Goal: Contribute content: Contribute content

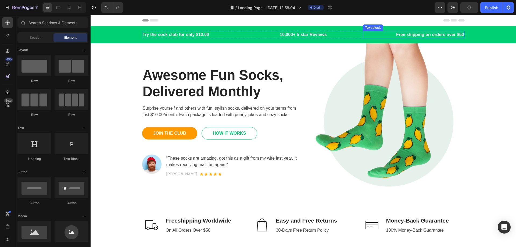
click at [417, 36] on p "Free shipping on orders over $50" at bounding box center [413, 34] width 101 height 6
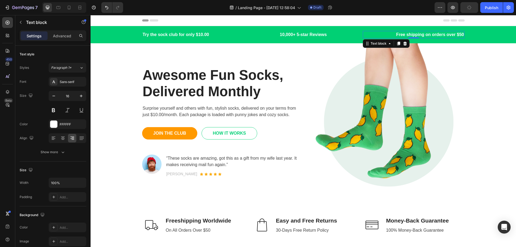
click at [456, 34] on p "Free shipping on orders over $50" at bounding box center [413, 34] width 101 height 6
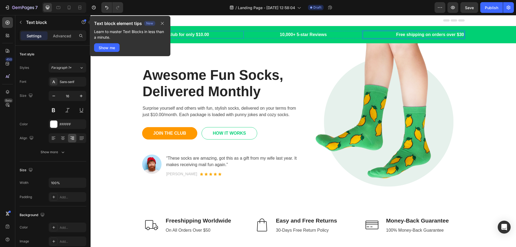
click at [193, 35] on p "Try the sock club for only $10.00" at bounding box center [193, 34] width 101 height 6
click at [196, 33] on p "Try the sock club for only $10.00" at bounding box center [193, 34] width 101 height 6
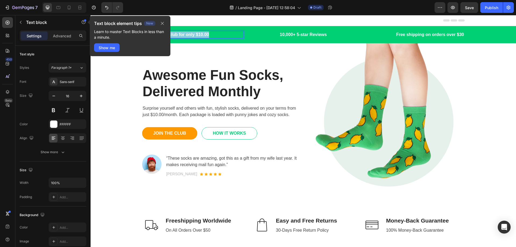
click at [196, 33] on p "Try the sock club for only $10.00" at bounding box center [193, 34] width 101 height 6
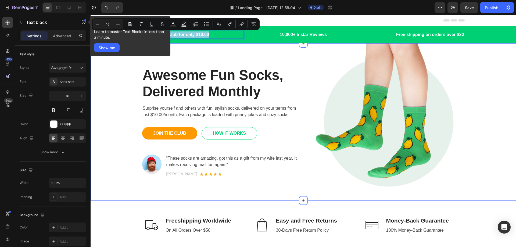
click at [113, 75] on div "Awesome Fun Socks, Delivered Monthly Heading Surprise yourself and others with …" at bounding box center [303, 121] width 417 height 157
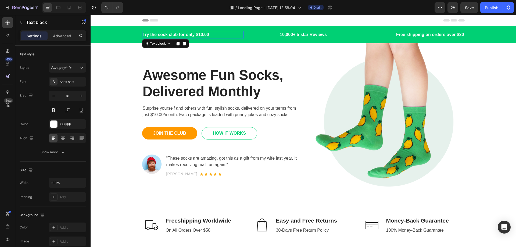
click at [167, 34] on p "Try the sock club for only $10.00" at bounding box center [193, 34] width 101 height 6
click at [288, 34] on p "10,000+ 5-star Reviews" at bounding box center [303, 34] width 101 height 6
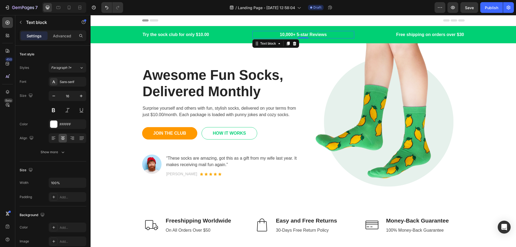
click at [288, 34] on p "10,000+ 5-star Reviews" at bounding box center [303, 34] width 101 height 6
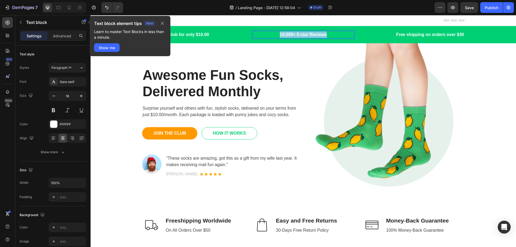
click at [288, 34] on p "10,000+ 5-star Reviews" at bounding box center [303, 34] width 101 height 6
click at [425, 34] on p "Free shipping on orders over $30" at bounding box center [413, 34] width 101 height 6
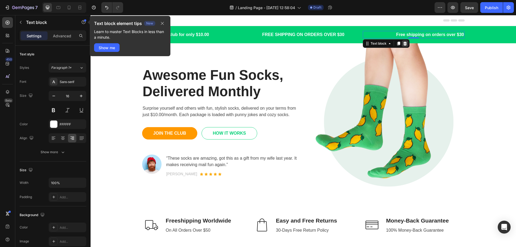
click at [403, 43] on icon at bounding box center [405, 43] width 4 height 4
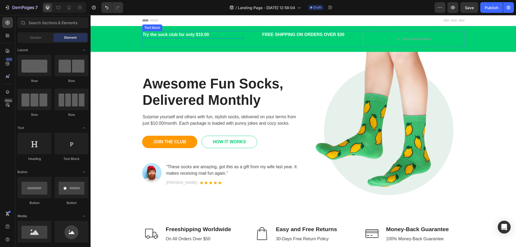
click at [165, 35] on p "Try the sock club for only $10.00" at bounding box center [193, 34] width 101 height 6
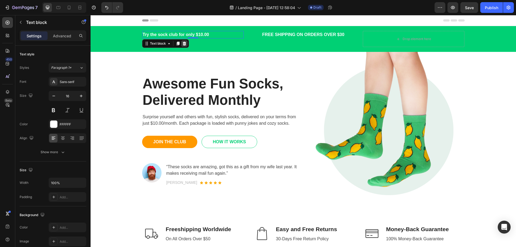
click at [182, 44] on icon at bounding box center [183, 44] width 3 height 4
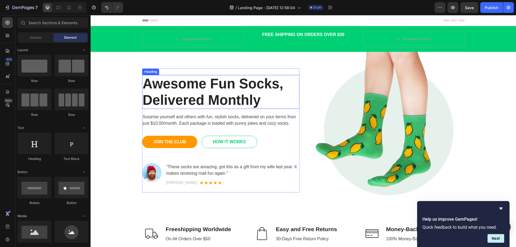
click at [170, 102] on p "Awesome Fun Socks, Delivered Monthly" at bounding box center [221, 92] width 156 height 33
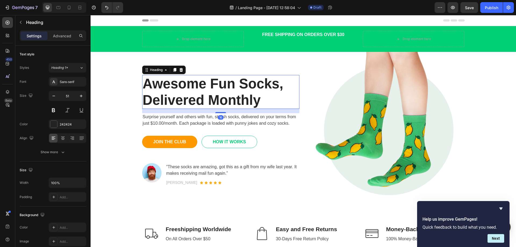
click at [170, 102] on p "Awesome Fun Socks, Delivered Monthly" at bounding box center [221, 92] width 156 height 33
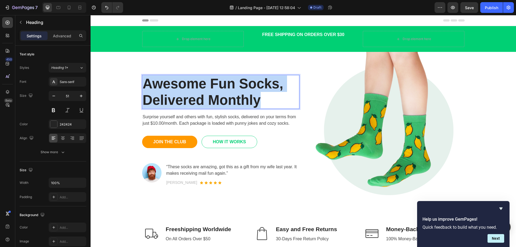
click at [170, 102] on p "Awesome Fun Socks, Delivered Monthly" at bounding box center [221, 92] width 156 height 33
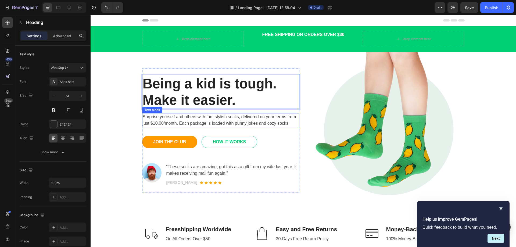
click at [175, 123] on p "Surprise yourself and others with fun, stylish socks, delivered on your terms f…" at bounding box center [221, 120] width 156 height 13
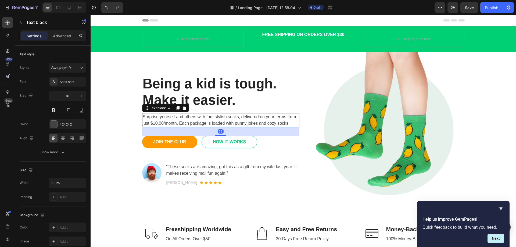
click at [175, 123] on p "Surprise yourself and others with fun, stylish socks, delivered on your terms f…" at bounding box center [221, 120] width 156 height 13
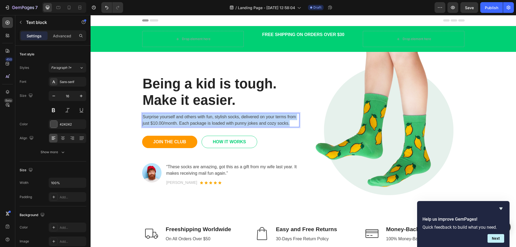
click at [175, 123] on p "Surprise yourself and others with fun, stylish socks, delivered on your terms f…" at bounding box center [221, 120] width 156 height 13
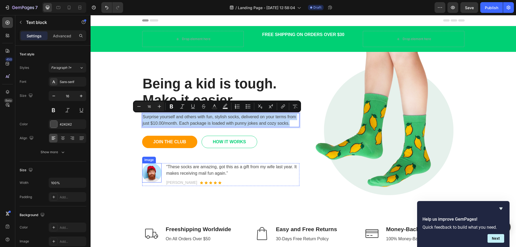
click at [152, 173] on img at bounding box center [151, 172] width 19 height 19
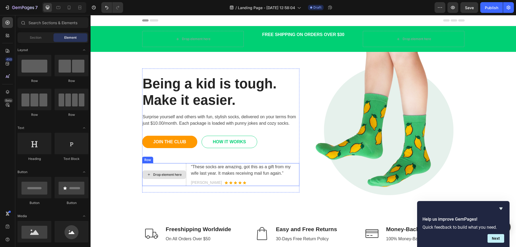
click at [153, 175] on div "Drop element here" at bounding box center [167, 175] width 28 height 4
click at [147, 176] on icon at bounding box center [149, 174] width 4 height 5
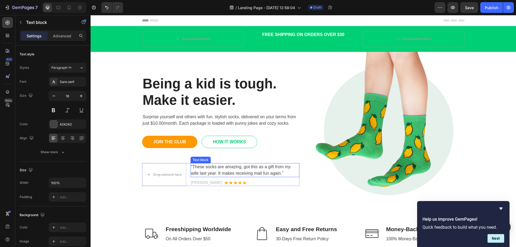
click at [213, 171] on p "“These socks are amazing, got this as a gift from my wife last year. It makes r…" at bounding box center [245, 170] width 108 height 13
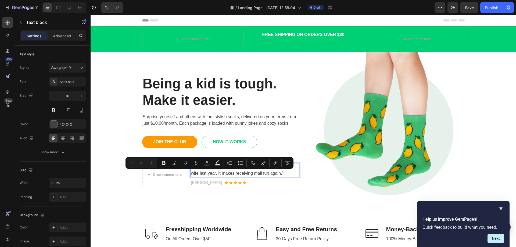
click at [193, 171] on p "“These socks are amazing, got this as a gift from my wife last year. It makes r…" at bounding box center [245, 170] width 108 height 13
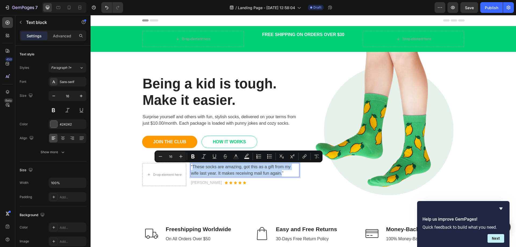
drag, startPoint x: 191, startPoint y: 166, endPoint x: 280, endPoint y: 175, distance: 89.5
click at [280, 175] on p "“These socks are amazing, got this as a gift from my wife last year. It makes r…" at bounding box center [245, 170] width 108 height 13
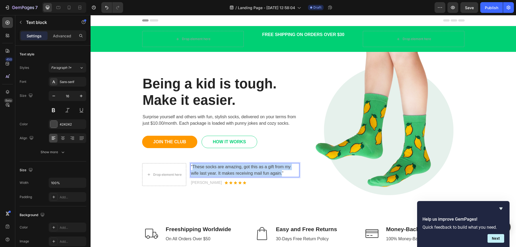
click at [230, 172] on p "“These socks are amazing, got this as a gift from my wife last year. It makes r…" at bounding box center [245, 170] width 108 height 13
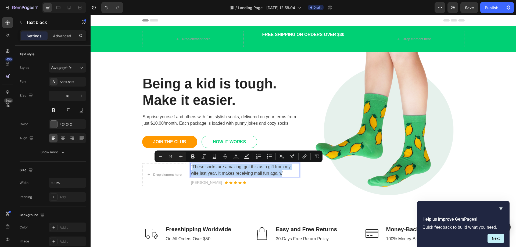
drag, startPoint x: 280, startPoint y: 174, endPoint x: 192, endPoint y: 168, distance: 88.6
click at [192, 168] on p "“These socks are amazing, got this as a gift from my wife last year. It makes r…" at bounding box center [245, 170] width 108 height 13
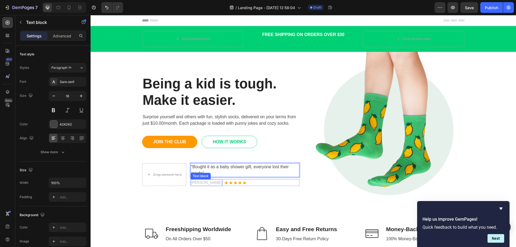
click at [195, 183] on p "[PERSON_NAME]" at bounding box center [206, 183] width 31 height 6
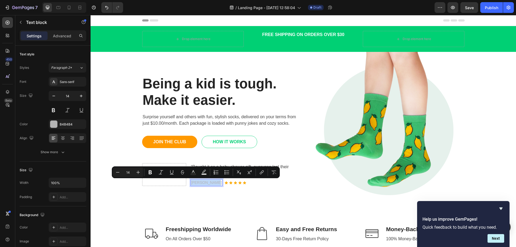
click at [195, 183] on p "[PERSON_NAME]" at bounding box center [206, 183] width 31 height 6
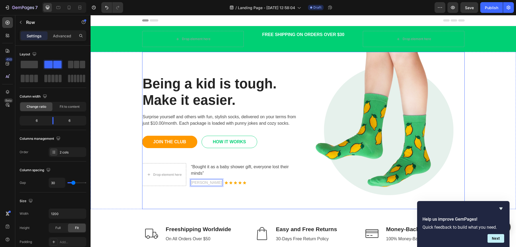
click at [173, 202] on div "Being a kid is tough. Make it easier. Heading Surprise yourself and others with…" at bounding box center [220, 130] width 157 height 157
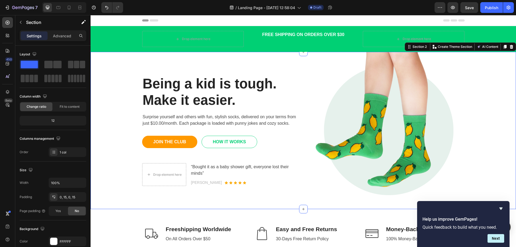
click at [118, 175] on div "Being a kid is tough. Make it easier. Heading Surprise yourself and others with…" at bounding box center [303, 130] width 417 height 157
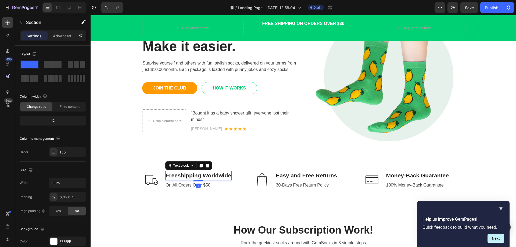
click at [196, 177] on p "Freeshipping Worldwide" at bounding box center [198, 175] width 65 height 9
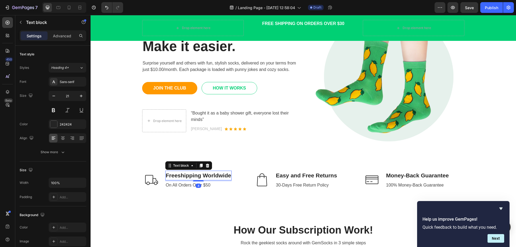
click at [196, 177] on p "Freeshipping Worldwide" at bounding box center [198, 175] width 65 height 9
click at [206, 175] on p "Freeshipping Worldwide" at bounding box center [198, 175] width 65 height 9
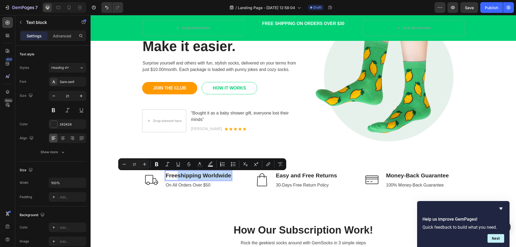
drag, startPoint x: 228, startPoint y: 177, endPoint x: 177, endPoint y: 178, distance: 51.4
click at [177, 178] on p "Freeshipping Worldwide" at bounding box center [198, 175] width 65 height 9
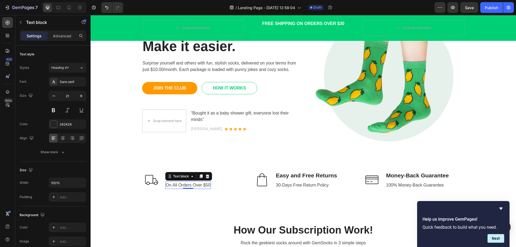
click at [192, 187] on p "On All Orders Over $50" at bounding box center [188, 185] width 45 height 6
click at [202, 185] on p "On All Orders Over $50" at bounding box center [188, 185] width 45 height 6
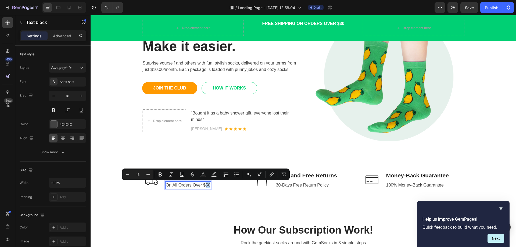
drag, startPoint x: 204, startPoint y: 185, endPoint x: 208, endPoint y: 186, distance: 4.1
click at [208, 186] on p "On All Orders Over $50" at bounding box center [188, 185] width 45 height 6
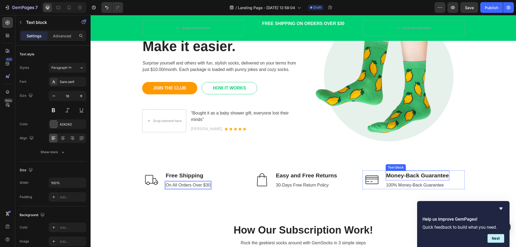
click at [406, 177] on p "Money-Back Guarantee" at bounding box center [417, 175] width 63 height 9
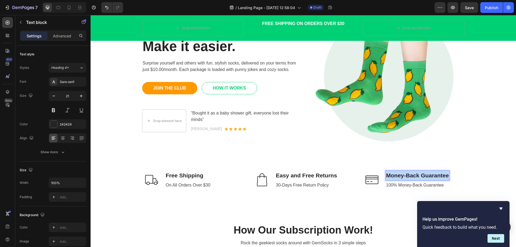
click at [406, 177] on p "Money-Back Guarantee" at bounding box center [417, 175] width 63 height 9
click at [311, 175] on p "Easy and Free Returns" at bounding box center [306, 175] width 61 height 9
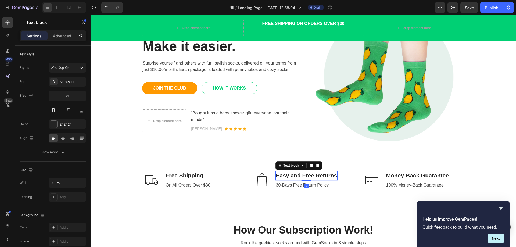
click at [311, 175] on p "Easy and Free Returns" at bounding box center [306, 175] width 61 height 9
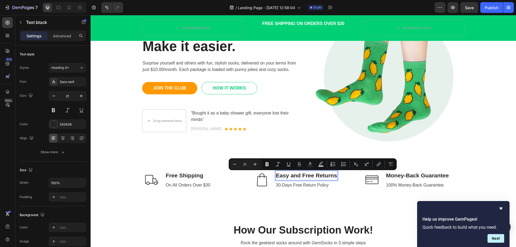
click at [309, 175] on p "Easy and Free Returns" at bounding box center [306, 175] width 61 height 9
drag, startPoint x: 313, startPoint y: 175, endPoint x: 288, endPoint y: 180, distance: 25.5
click at [288, 180] on div "Easy and Free Returns" at bounding box center [306, 176] width 62 height 10
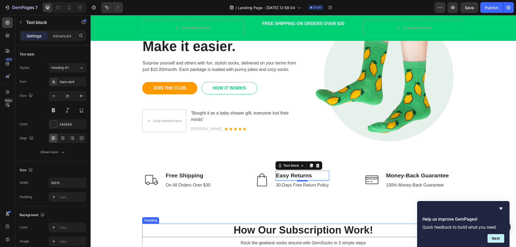
drag, startPoint x: 592, startPoint y: 224, endPoint x: 341, endPoint y: 226, distance: 251.0
click at [143, 63] on p "Surprise yourself and others with fun, stylish socks, delivered on your terms f…" at bounding box center [221, 66] width 156 height 13
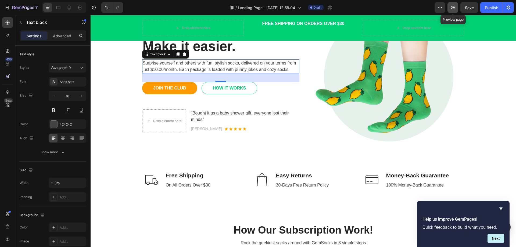
click at [451, 9] on icon "button" at bounding box center [452, 7] width 5 height 5
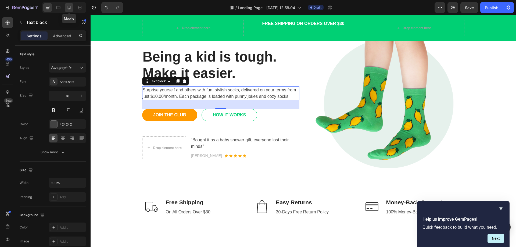
click at [69, 8] on icon at bounding box center [68, 7] width 5 height 5
type input "14"
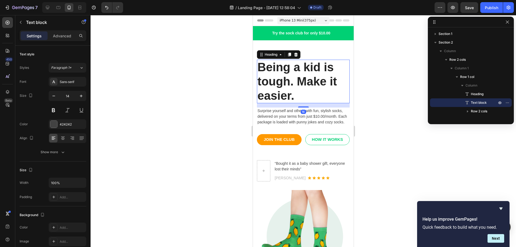
click at [296, 81] on p "Being a kid is tough. Make it easier." at bounding box center [303, 81] width 92 height 42
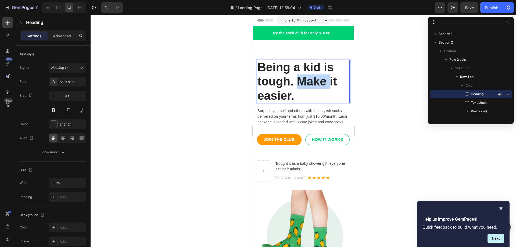
click at [299, 83] on p "Being a kid is tough. Make it easier." at bounding box center [303, 81] width 92 height 42
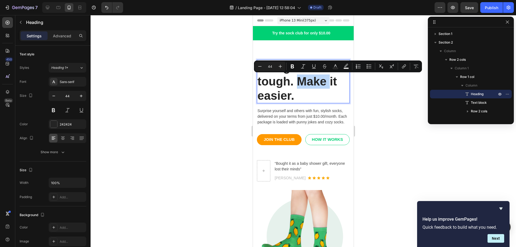
click at [297, 84] on p "Being a kid is tough. Make it easier." at bounding box center [303, 81] width 92 height 42
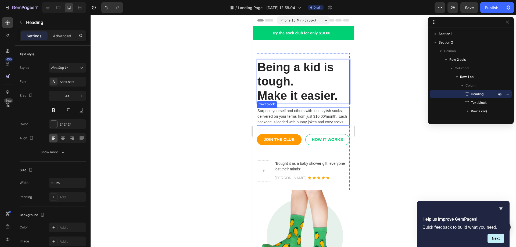
click at [258, 111] on p "Surprise yourself and others with fun, stylish socks, delivered on your terms f…" at bounding box center [303, 116] width 92 height 17
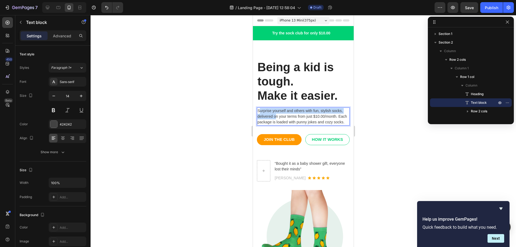
drag, startPoint x: 259, startPoint y: 110, endPoint x: 275, endPoint y: 117, distance: 17.3
click at [275, 117] on p "Surprise yourself and others with fun, stylish socks, delivered on your terms f…" at bounding box center [303, 116] width 92 height 17
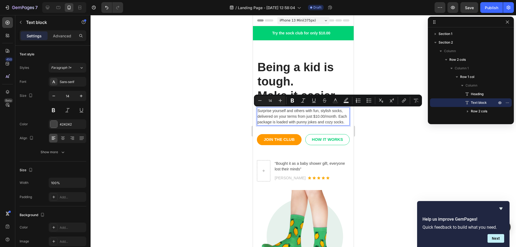
click at [258, 110] on p "Surprise yourself and others with fun, stylish socks, delivered on your terms f…" at bounding box center [303, 116] width 92 height 17
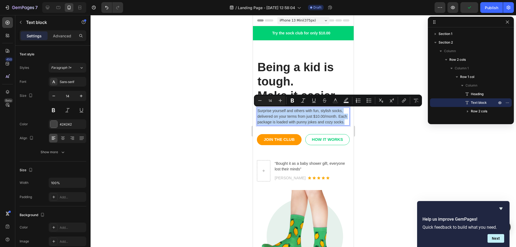
drag, startPoint x: 258, startPoint y: 110, endPoint x: 318, endPoint y: 129, distance: 63.2
click at [318, 125] on p "Surprise yourself and others with fun, stylish socks, delivered on your terms f…" at bounding box center [303, 116] width 92 height 17
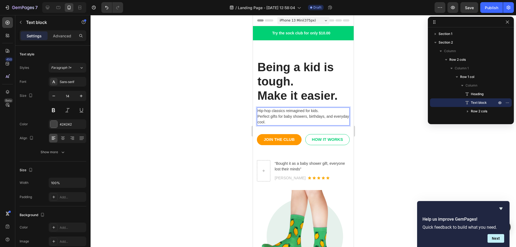
click at [320, 21] on div "iPhone 13 Mini ( 375 px)" at bounding box center [303, 20] width 52 height 8
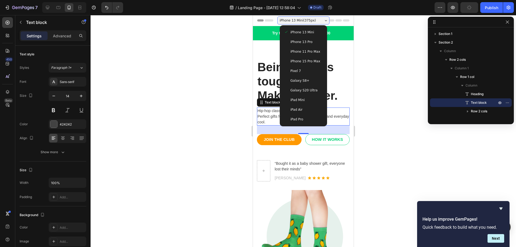
click at [309, 59] on span "iPhone 15 Pro Max" at bounding box center [306, 61] width 30 height 5
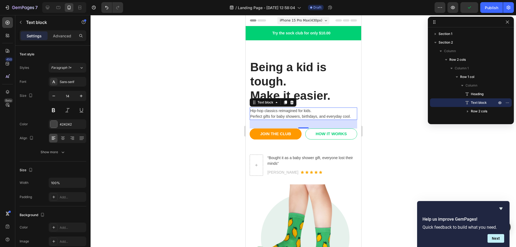
click at [312, 18] on span "iPhone 15 Pro Max ( 430 px)" at bounding box center [300, 20] width 42 height 5
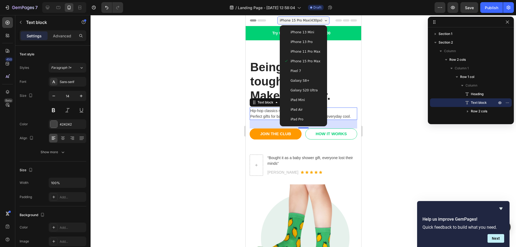
click at [312, 42] on div "iPhone 13 Pro" at bounding box center [303, 41] width 39 height 5
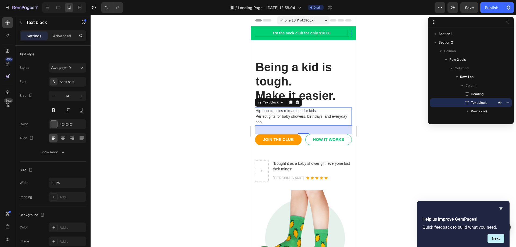
click at [302, 33] on p "Try the sock club for only $10.00" at bounding box center [301, 33] width 92 height 6
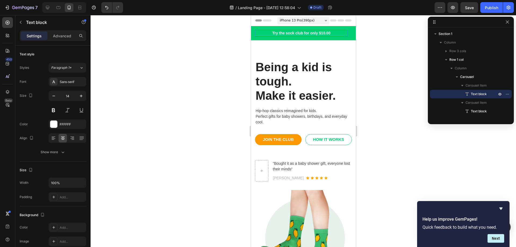
click at [302, 33] on p "Try the sock club for only $10.00" at bounding box center [301, 33] width 92 height 6
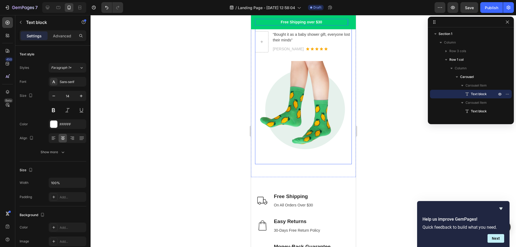
scroll to position [134, 0]
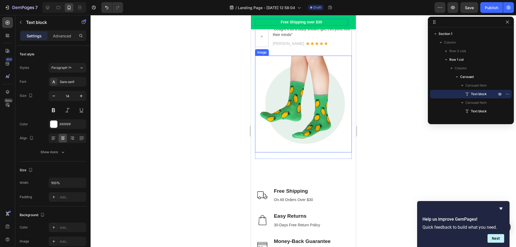
click at [301, 102] on img at bounding box center [303, 104] width 97 height 97
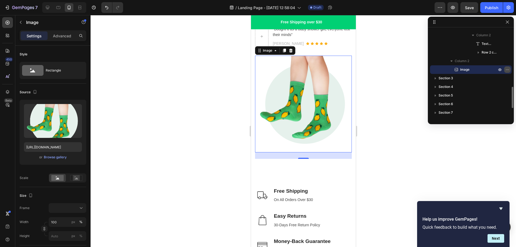
click at [509, 69] on icon "button" at bounding box center [507, 69] width 4 height 4
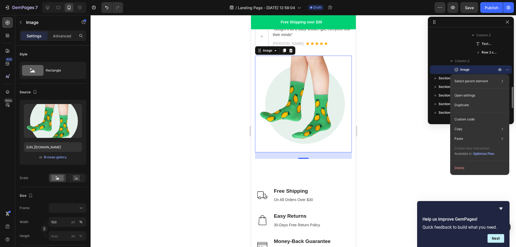
click at [457, 68] on icon at bounding box center [456, 69] width 3 height 3
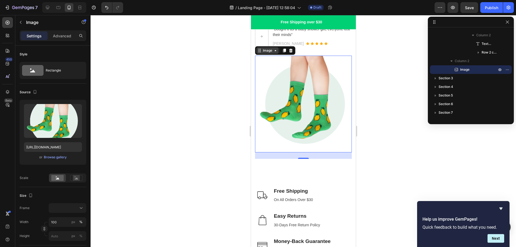
click at [275, 51] on icon at bounding box center [275, 50] width 4 height 4
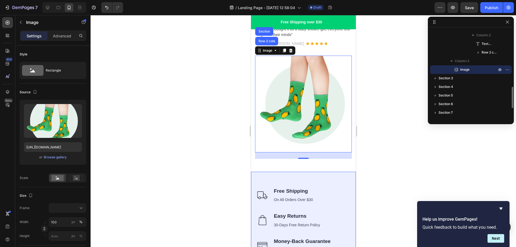
scroll to position [130, 0]
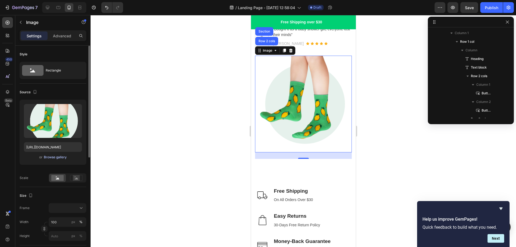
click at [51, 156] on div "Browse gallery" at bounding box center [55, 157] width 23 height 5
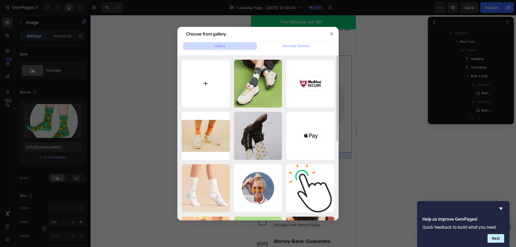
click at [205, 77] on input "file" at bounding box center [206, 84] width 48 height 48
type input "C:\fakepath\t-shirt-mockup-featuring-a-cheerful-boy-listening-to-music-m23574-r…"
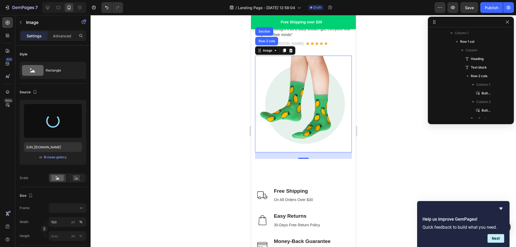
type input "[URL][DOMAIN_NAME]"
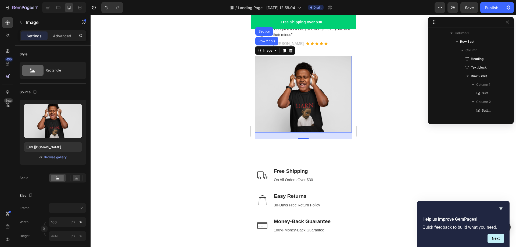
click at [389, 124] on div at bounding box center [303, 131] width 425 height 232
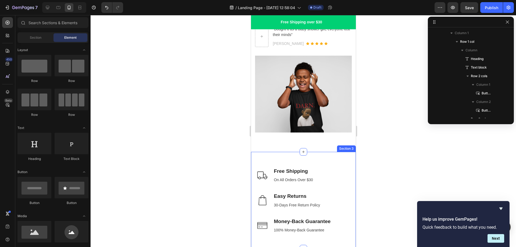
click at [291, 155] on div "Image Free Shipping Text block On All Orders Over $30 Text block Row Image Easy…" at bounding box center [303, 200] width 105 height 97
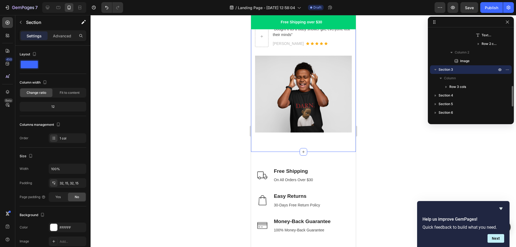
click at [278, 137] on div "Being a kid is tough. Make it easier. Heading Hip-hop classics reimagined for k…" at bounding box center [303, 29] width 105 height 246
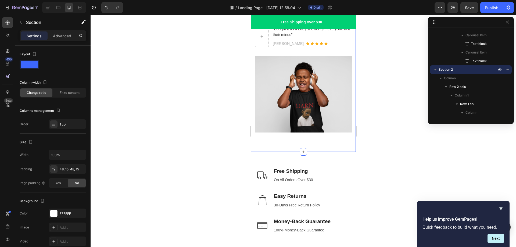
click at [279, 140] on div "Being a kid is tough. Make it easier. Heading Hip-hop classics reimagined for k…" at bounding box center [303, 29] width 105 height 246
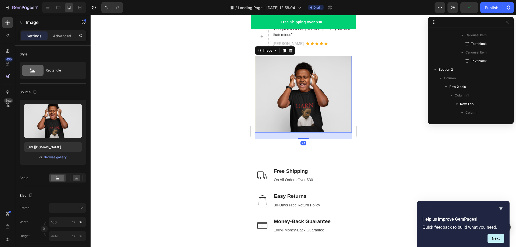
scroll to position [272, 0]
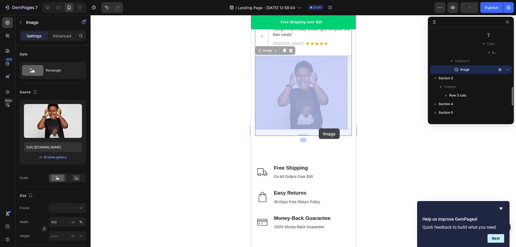
drag, startPoint x: 318, startPoint y: 124, endPoint x: 318, endPoint y: 128, distance: 4.8
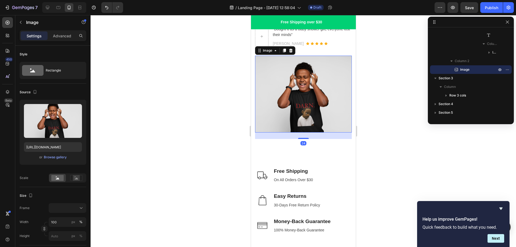
click at [374, 136] on div at bounding box center [303, 131] width 425 height 232
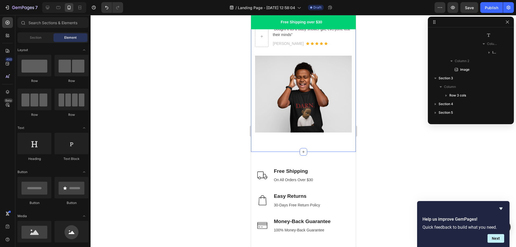
click at [320, 146] on div "Being a kid is tough. Make it easier. Heading Hip-hop classics reimagined for k…" at bounding box center [303, 29] width 105 height 246
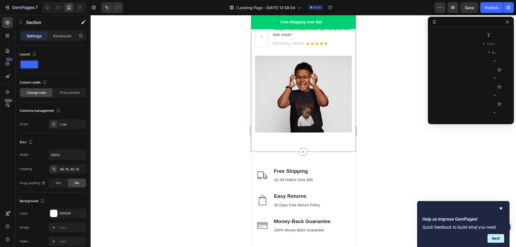
scroll to position [67, 0]
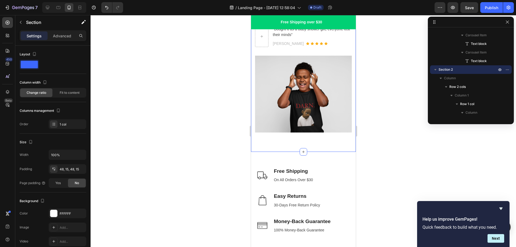
click at [323, 140] on div "Being a kid is tough. Make it easier. Heading Hip-hop classics reimagined for k…" at bounding box center [303, 29] width 105 height 246
click at [334, 137] on div "Being a kid is tough. Make it easier. Heading Hip-hop classics reimagined for k…" at bounding box center [303, 29] width 105 height 246
click at [331, 141] on div "Being a kid is tough. Make it easier. Heading Hip-hop classics reimagined for k…" at bounding box center [303, 29] width 105 height 246
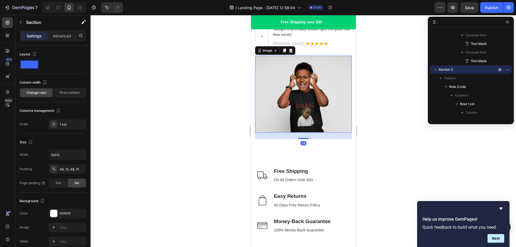
click at [327, 122] on img at bounding box center [303, 94] width 97 height 77
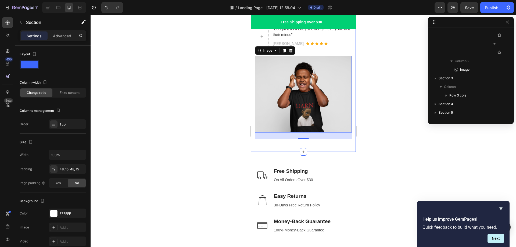
click at [323, 145] on div "Being a kid is tough. Make it easier. Heading Hip-hop classics reimagined for k…" at bounding box center [303, 29] width 105 height 246
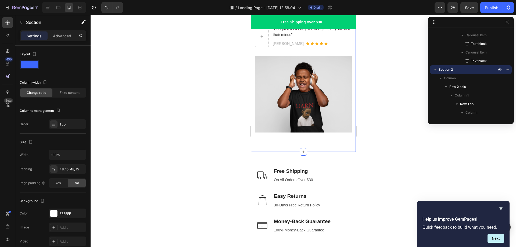
click at [317, 119] on img at bounding box center [303, 94] width 97 height 77
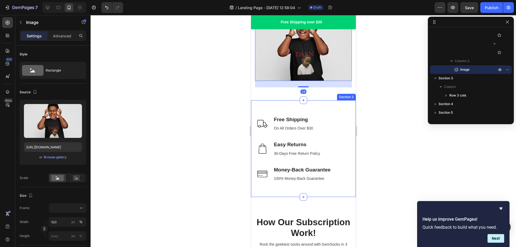
scroll to position [188, 0]
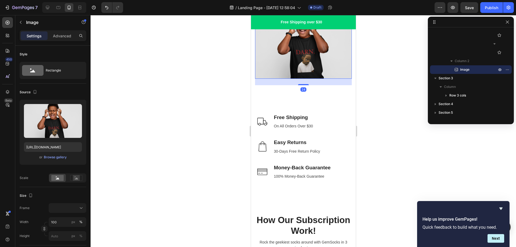
click at [390, 126] on div at bounding box center [303, 131] width 425 height 232
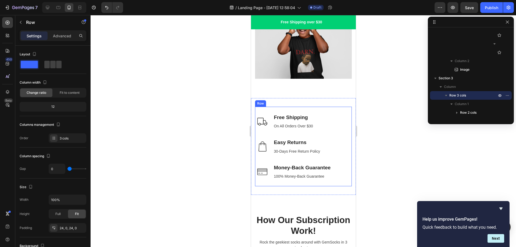
click at [279, 103] on div "Image Free Shipping Text block On All Orders Over $30 Text block Row Image Easy…" at bounding box center [303, 146] width 105 height 97
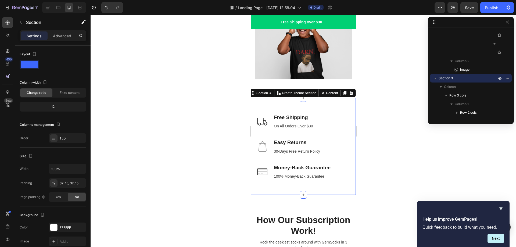
click at [301, 99] on div "Image Free Shipping Text block On All Orders Over $30 Text block Row Image Easy…" at bounding box center [303, 146] width 105 height 97
drag, startPoint x: 302, startPoint y: 96, endPoint x: 302, endPoint y: 104, distance: 7.8
click at [302, 104] on div "Image Free Shipping Text block On All Orders Over $30 Text block Row Image Easy…" at bounding box center [303, 146] width 105 height 97
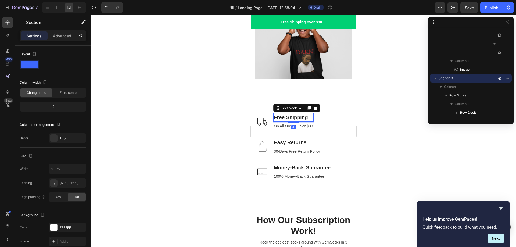
click at [300, 114] on p "Free Shipping" at bounding box center [293, 118] width 39 height 8
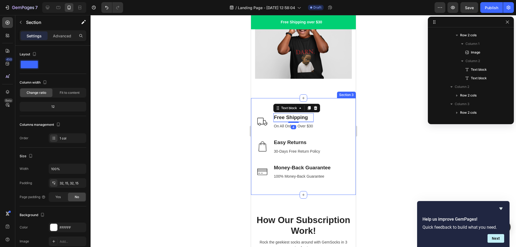
click at [326, 103] on div "Image Free Shipping Text block 4 On All Orders Over $30 Text block Row Image Ea…" at bounding box center [303, 146] width 105 height 97
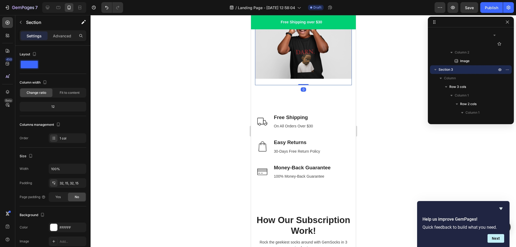
click at [265, 79] on div "Image" at bounding box center [303, 43] width 97 height 83
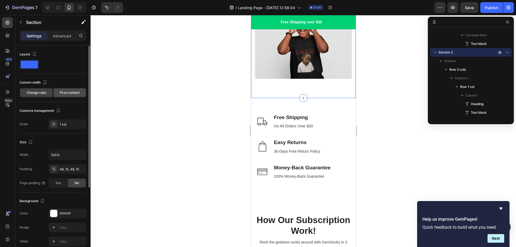
click at [62, 90] on span "Fit to content" at bounding box center [70, 92] width 20 height 5
click at [43, 92] on span "Change ratio" at bounding box center [37, 92] width 20 height 5
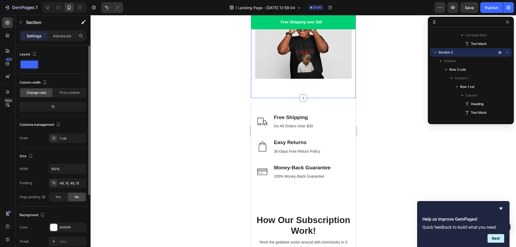
click at [55, 107] on div "12" at bounding box center [53, 107] width 64 height 8
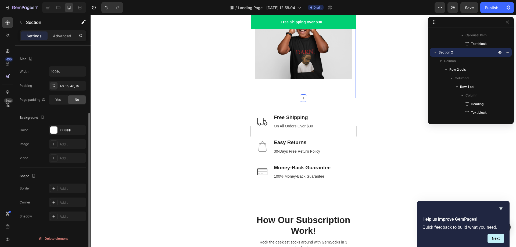
scroll to position [0, 0]
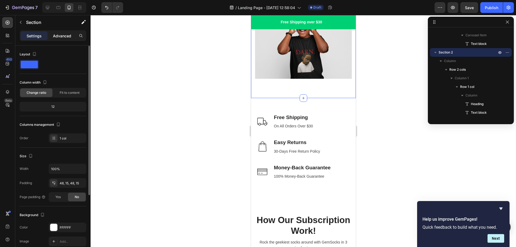
click at [67, 38] on p "Advanced" at bounding box center [62, 36] width 18 height 6
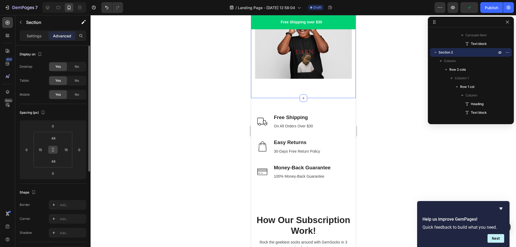
click at [51, 150] on icon at bounding box center [53, 150] width 4 height 4
type input "2"
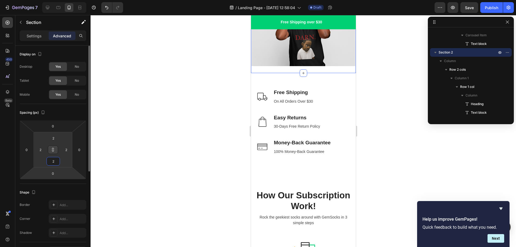
type input "20"
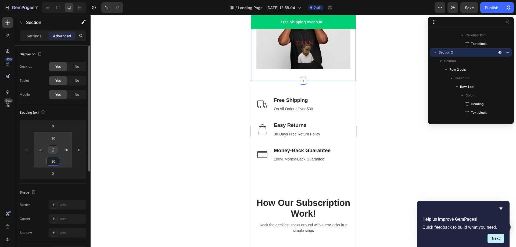
click at [53, 163] on input "20" at bounding box center [53, 161] width 11 height 8
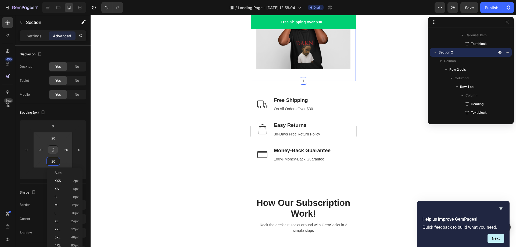
click at [409, 121] on div at bounding box center [303, 131] width 425 height 232
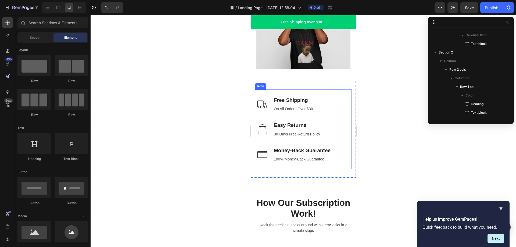
click at [279, 117] on div "Image Free Shipping Text block On All Orders Over $30 Text block Row" at bounding box center [303, 108] width 97 height 25
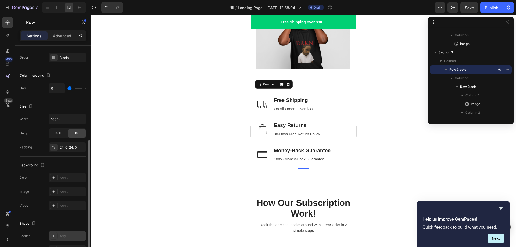
scroll to position [128, 0]
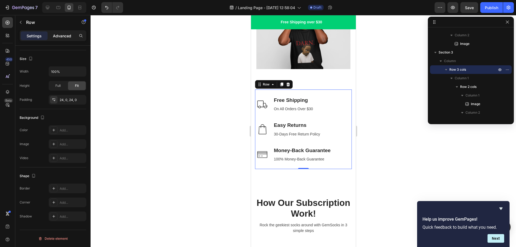
click at [62, 37] on p "Advanced" at bounding box center [62, 36] width 18 height 6
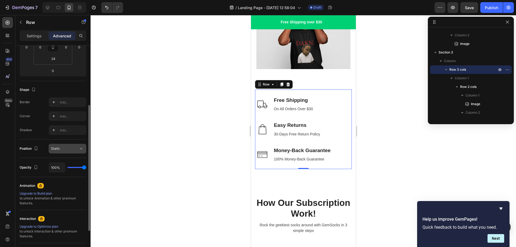
scroll to position [49, 0]
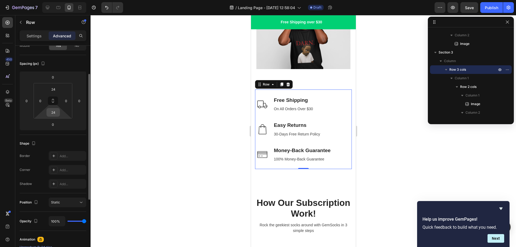
click at [54, 113] on input "24" at bounding box center [53, 112] width 11 height 8
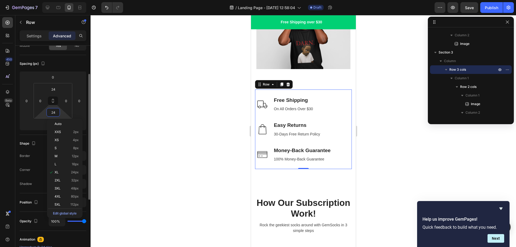
type input "0"
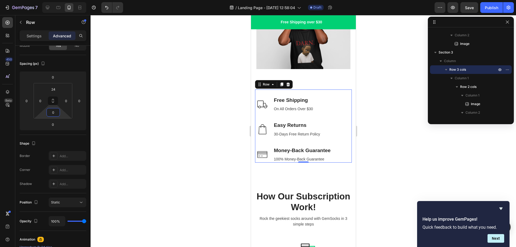
click at [177, 141] on div at bounding box center [303, 131] width 425 height 232
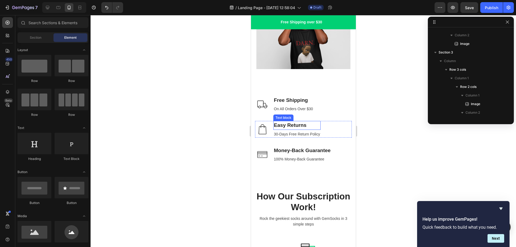
click at [321, 124] on div "Image Easy Returns Text block 30-Days Free Return Policy Text block Row" at bounding box center [303, 129] width 97 height 17
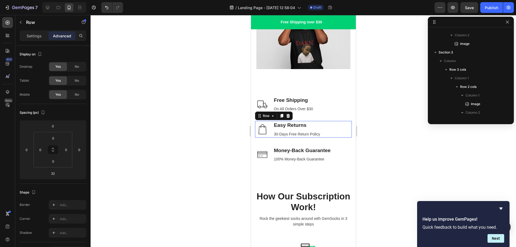
scroll to position [461, 0]
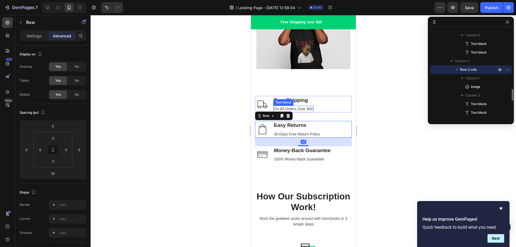
click at [306, 101] on div "Free Shipping" at bounding box center [293, 100] width 40 height 9
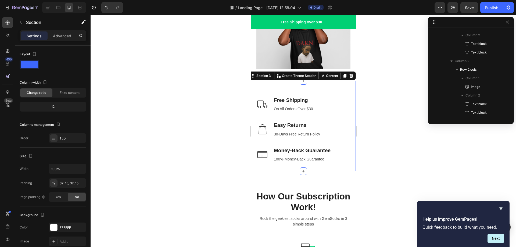
click at [329, 85] on div "Image Free Shipping Text block On All Orders Over $30 Text block Row Image Easy…" at bounding box center [303, 126] width 105 height 91
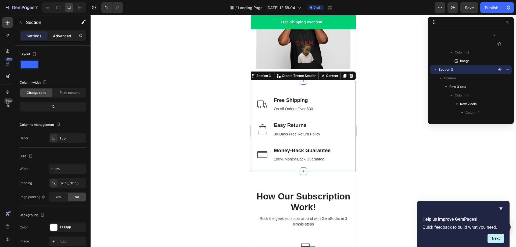
click at [67, 35] on p "Advanced" at bounding box center [62, 36] width 18 height 6
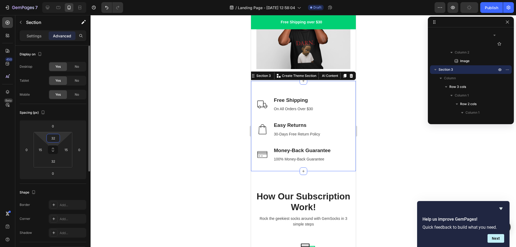
click at [55, 137] on input "32" at bounding box center [53, 138] width 11 height 8
type input "0"
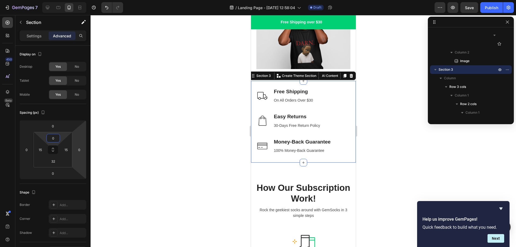
click at [176, 128] on div at bounding box center [303, 131] width 425 height 232
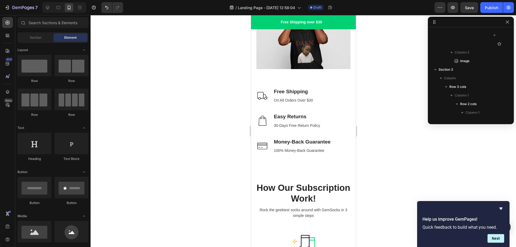
click at [391, 122] on div at bounding box center [303, 131] width 425 height 232
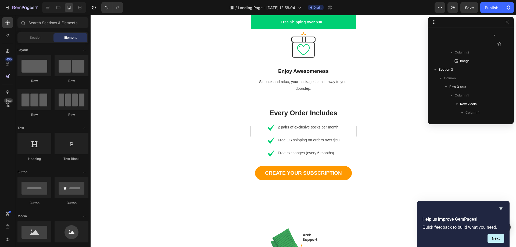
radio input "false"
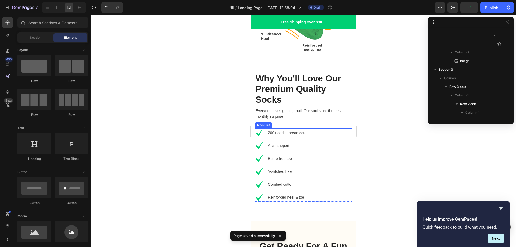
scroll to position [779, 0]
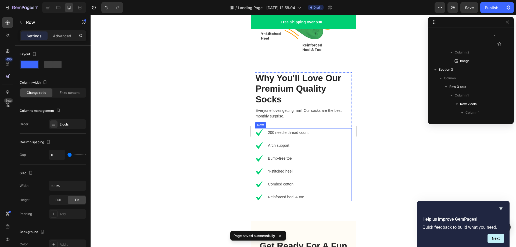
click at [321, 163] on div "Icon 200 needle thread count Text block Icon Arch support Text block Icon Bump-…" at bounding box center [303, 147] width 97 height 39
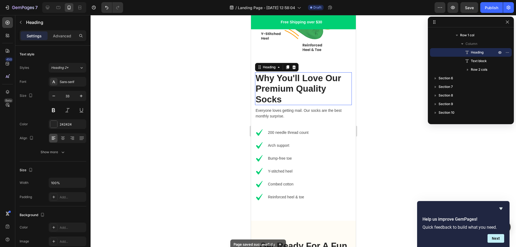
click at [325, 78] on p "Why You'll Love Our Premium Quality Socks" at bounding box center [303, 89] width 96 height 32
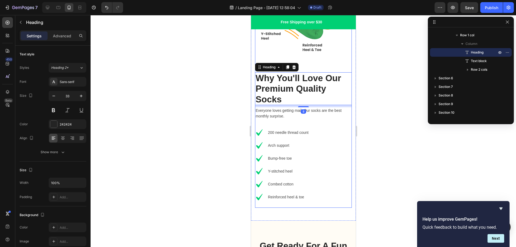
click at [333, 62] on div "Image" at bounding box center [303, 19] width 97 height 105
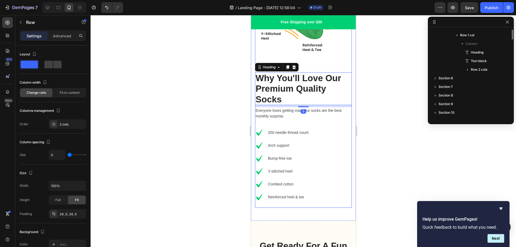
scroll to position [599, 0]
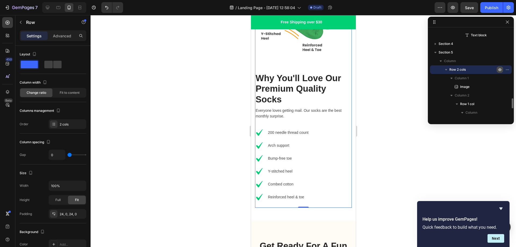
click at [500, 70] on icon "button" at bounding box center [500, 69] width 4 height 4
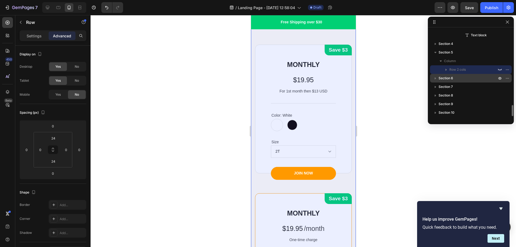
click at [465, 77] on p "Section 6" at bounding box center [468, 78] width 59 height 5
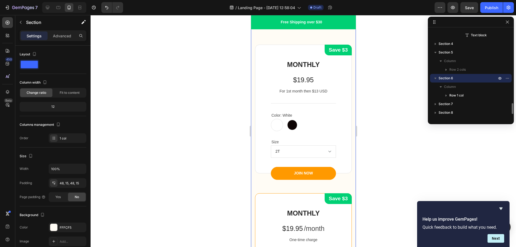
scroll to position [719, 0]
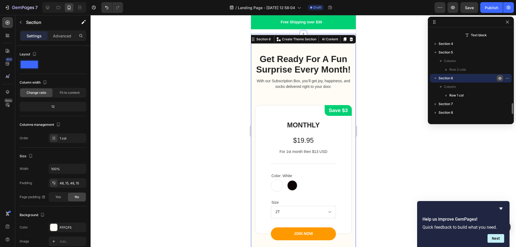
click at [501, 78] on icon "button" at bounding box center [500, 78] width 4 height 4
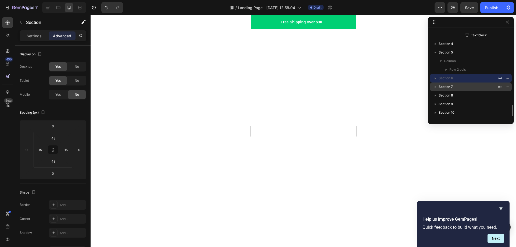
click at [462, 87] on p "Section 7" at bounding box center [468, 86] width 59 height 5
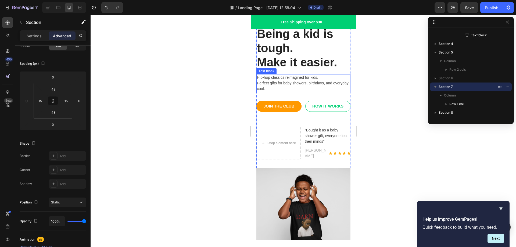
scroll to position [0, 0]
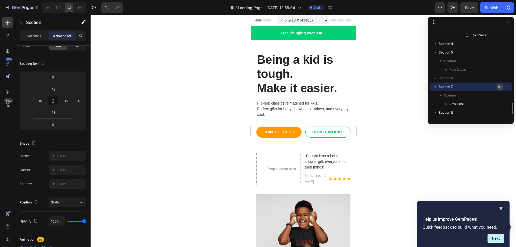
click at [501, 86] on icon "button" at bounding box center [500, 87] width 4 height 4
click at [486, 95] on p "Section 8" at bounding box center [468, 95] width 59 height 5
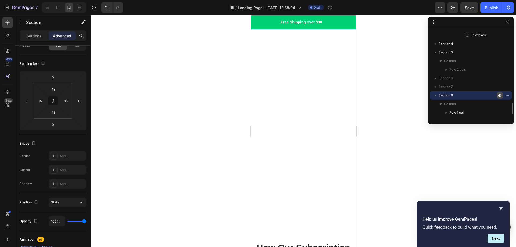
scroll to position [725, 0]
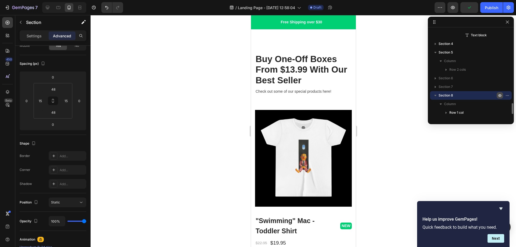
click at [501, 95] on icon "button" at bounding box center [499, 95] width 3 height 3
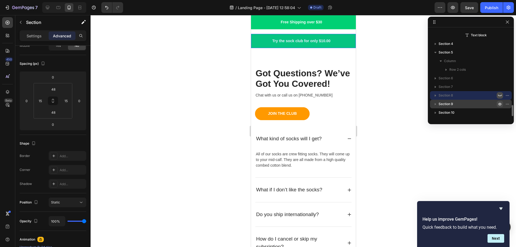
click at [499, 103] on icon "button" at bounding box center [499, 104] width 3 height 3
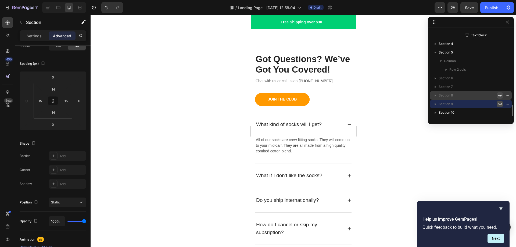
click at [499, 103] on icon "button" at bounding box center [500, 104] width 4 height 4
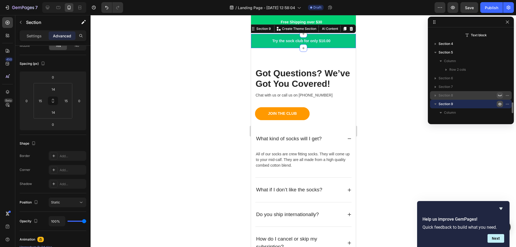
click at [499, 103] on icon "button" at bounding box center [499, 104] width 3 height 3
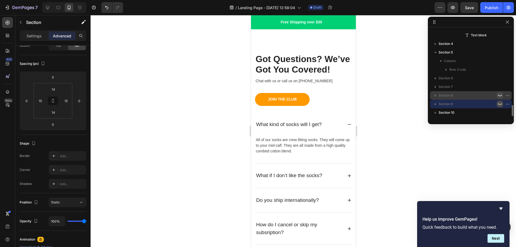
click at [499, 103] on icon "button" at bounding box center [500, 104] width 4 height 4
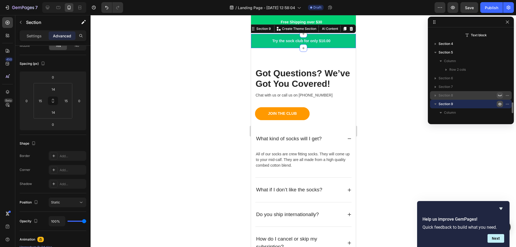
click at [499, 103] on icon "button" at bounding box center [499, 104] width 3 height 3
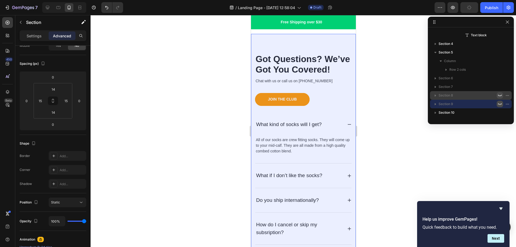
scroll to position [614, 0]
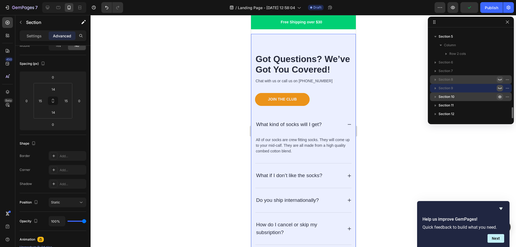
click at [500, 97] on icon "button" at bounding box center [500, 97] width 4 height 4
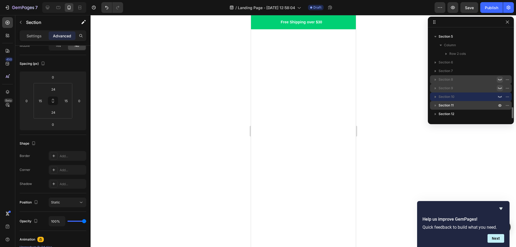
click at [485, 104] on p "Section 11" at bounding box center [468, 105] width 59 height 5
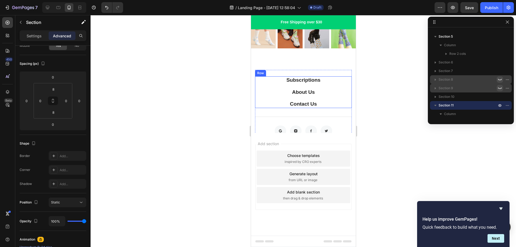
scroll to position [768, 0]
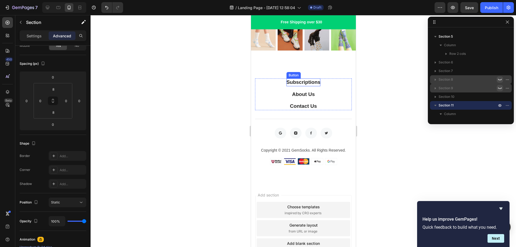
click at [317, 80] on div "Subscriptions" at bounding box center [303, 82] width 34 height 8
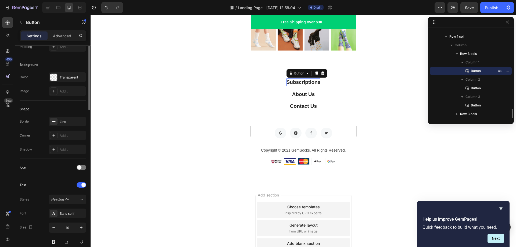
scroll to position [0, 0]
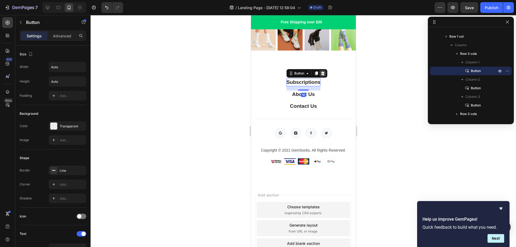
click at [321, 71] on icon at bounding box center [322, 73] width 3 height 4
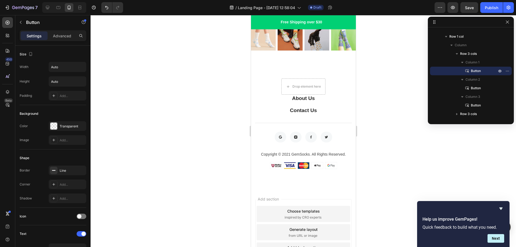
scroll to position [733, 0]
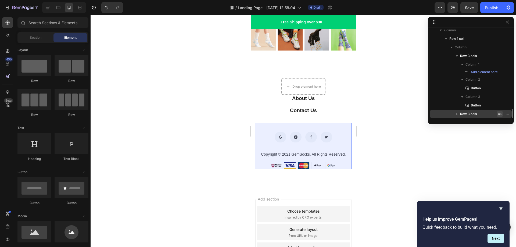
click at [500, 114] on icon "button" at bounding box center [500, 114] width 4 height 4
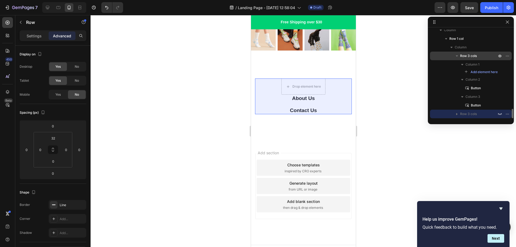
click at [468, 56] on span "Row 3 cols" at bounding box center [468, 55] width 17 height 5
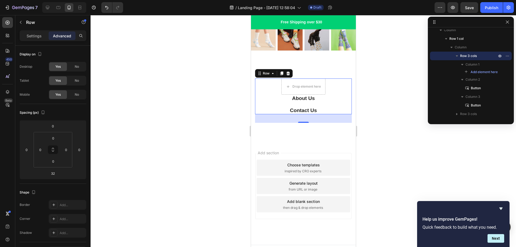
click at [378, 91] on div at bounding box center [303, 131] width 425 height 232
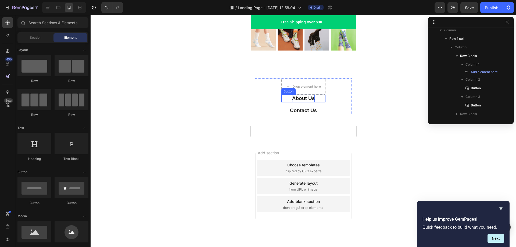
click at [304, 96] on div "About Us" at bounding box center [303, 99] width 23 height 8
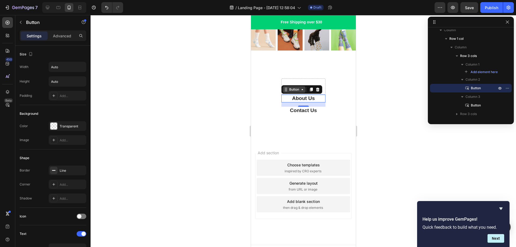
click at [300, 88] on icon at bounding box center [302, 89] width 4 height 4
click at [475, 88] on span "Button" at bounding box center [476, 87] width 10 height 5
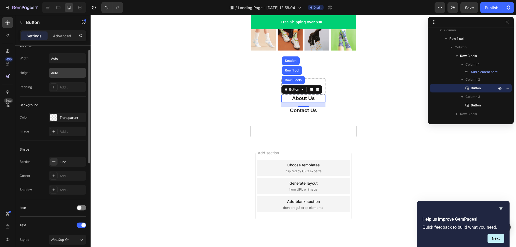
scroll to position [0, 0]
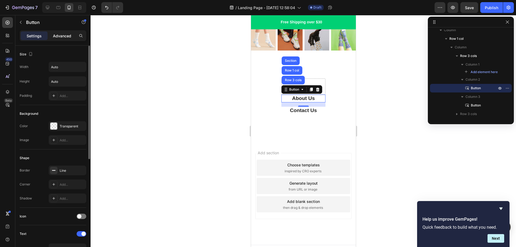
click at [67, 32] on div "Advanced" at bounding box center [62, 35] width 27 height 9
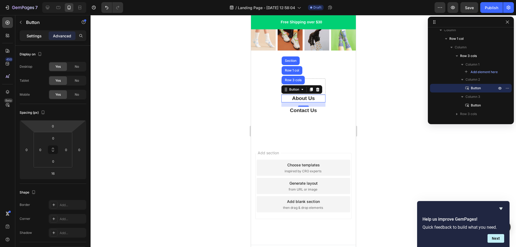
click at [29, 36] on p "Settings" at bounding box center [34, 36] width 15 height 6
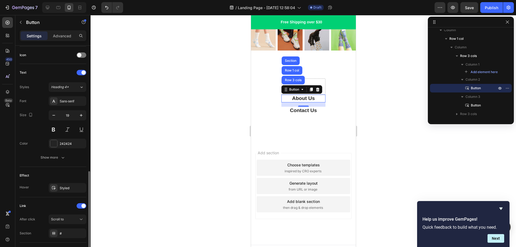
scroll to position [188, 0]
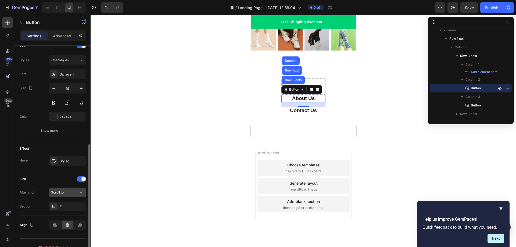
click at [67, 192] on div "Scroll to" at bounding box center [64, 192] width 27 height 5
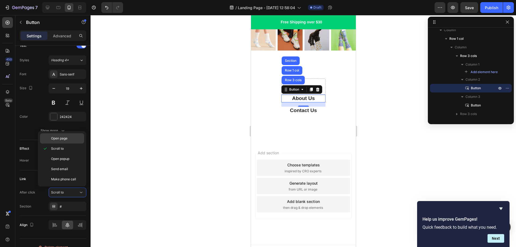
click at [69, 136] on p "Open page" at bounding box center [66, 138] width 31 height 5
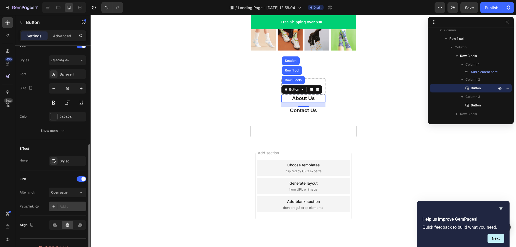
click at [55, 206] on icon at bounding box center [54, 206] width 4 height 4
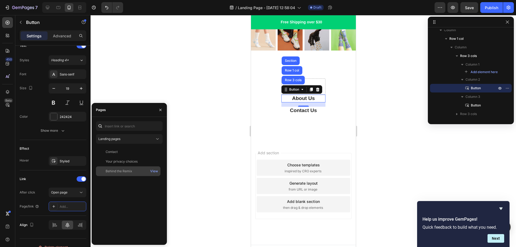
click at [121, 170] on div "Behind the Remix" at bounding box center [119, 171] width 27 height 5
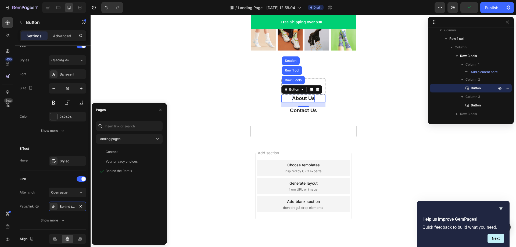
click at [301, 96] on div "About Us" at bounding box center [303, 99] width 23 height 8
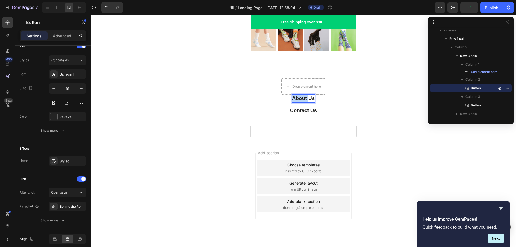
click at [301, 96] on p "About Us" at bounding box center [303, 99] width 23 height 8
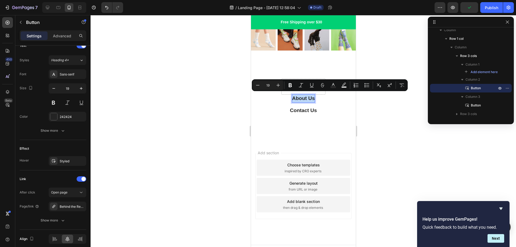
click at [301, 96] on p "About Us" at bounding box center [303, 99] width 23 height 8
click at [302, 108] on div "Contact Us" at bounding box center [303, 111] width 27 height 8
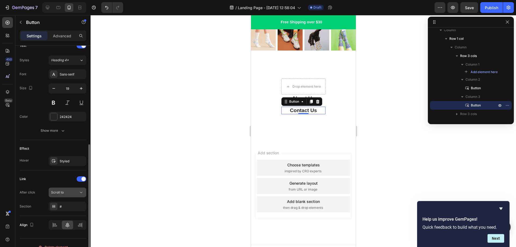
click at [66, 192] on div "Scroll to" at bounding box center [64, 192] width 27 height 5
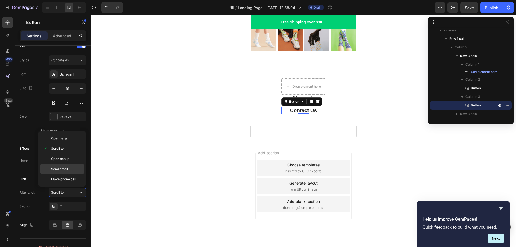
click at [67, 169] on span "Send email" at bounding box center [59, 169] width 17 height 5
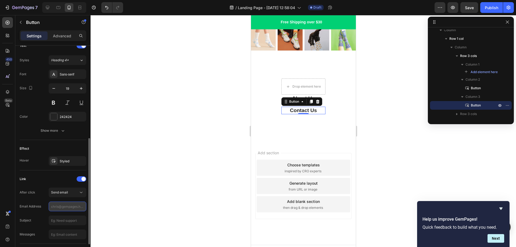
click at [63, 210] on input "text" at bounding box center [68, 207] width 38 height 10
type input "L"
type input "[PERSON_NAME][EMAIL_ADDRESS][DOMAIN_NAME]"
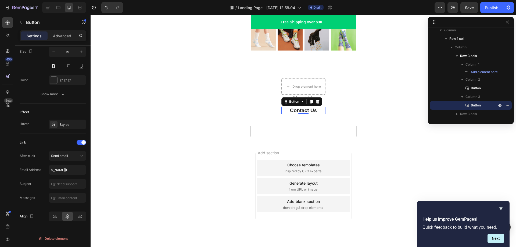
click at [202, 149] on div at bounding box center [303, 131] width 425 height 232
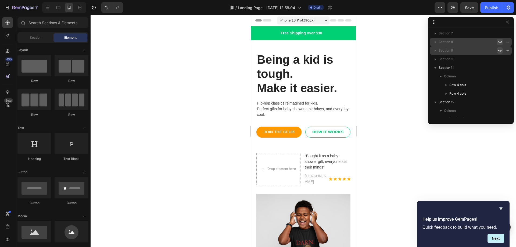
scroll to position [571, 0]
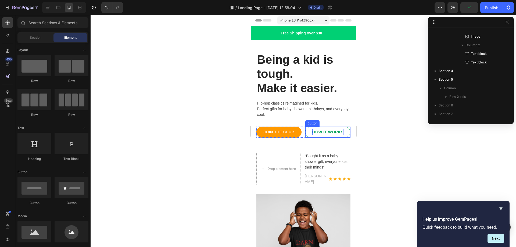
click at [321, 131] on div "HOW IT WORKS" at bounding box center [327, 132] width 31 height 6
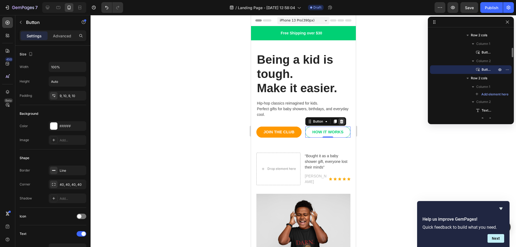
click at [341, 121] on icon at bounding box center [341, 122] width 3 height 4
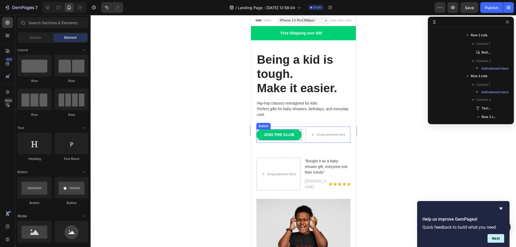
click at [278, 135] on div "JOIN THE CLUB" at bounding box center [278, 135] width 31 height 6
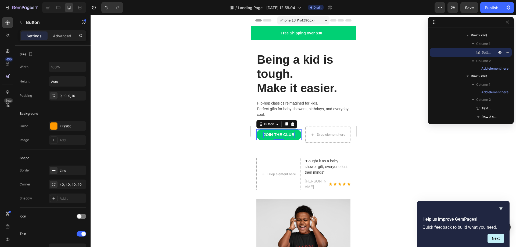
click at [278, 135] on div "JOIN THE CLUB" at bounding box center [278, 135] width 31 height 6
click at [278, 135] on p "JOIN THE CLUB" at bounding box center [278, 135] width 31 height 6
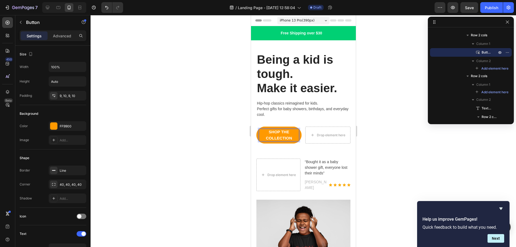
click at [394, 124] on div at bounding box center [303, 131] width 425 height 232
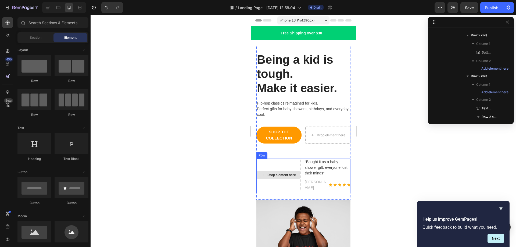
click at [287, 171] on div "Drop element here" at bounding box center [278, 175] width 44 height 9
click at [282, 163] on div "Drop element here" at bounding box center [278, 175] width 44 height 33
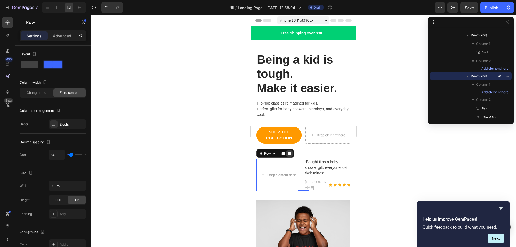
click at [288, 153] on icon at bounding box center [289, 153] width 4 height 4
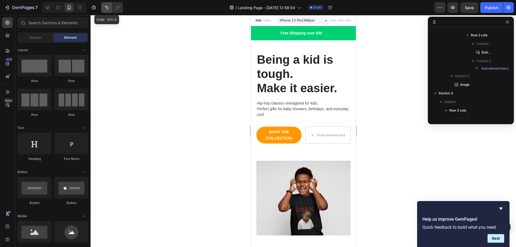
click at [108, 5] on icon "Undo/Redo" at bounding box center [106, 7] width 5 height 5
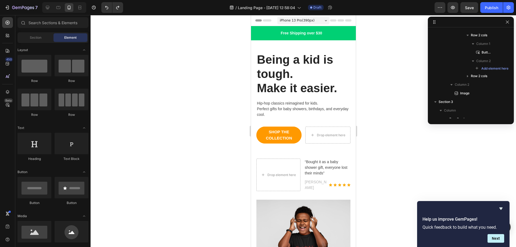
click at [400, 152] on div at bounding box center [303, 131] width 425 height 232
click at [455, 8] on icon "button" at bounding box center [453, 7] width 4 height 3
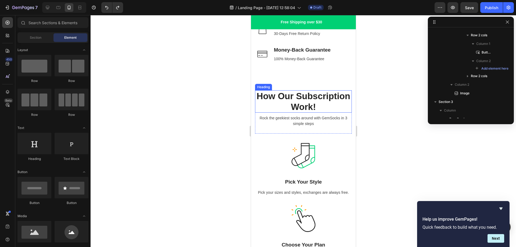
scroll to position [296, 0]
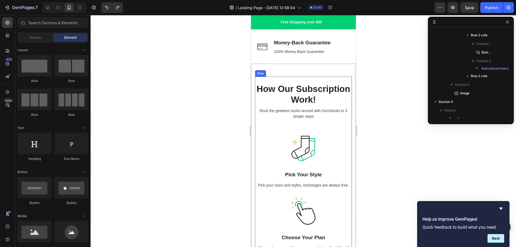
click at [336, 74] on div "How Our Subscription Work! Heading Rock the geekiest socks around with GemSocks…" at bounding box center [303, 250] width 105 height 372
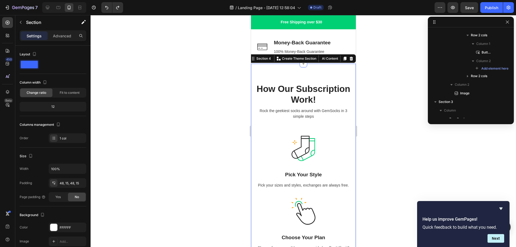
scroll to position [409, 0]
click at [500, 69] on icon "button" at bounding box center [499, 70] width 3 height 3
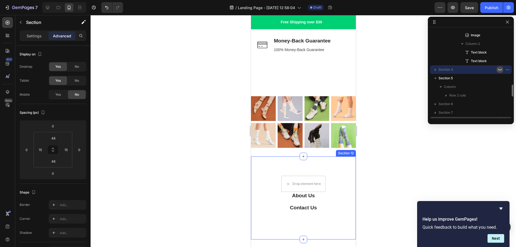
scroll to position [241, 0]
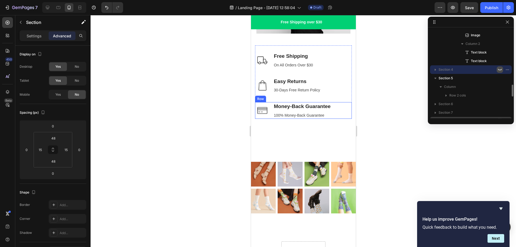
click at [271, 102] on div "Image Money-Back Guarantee Text block 100% Money-Back Guarantee Text block Row" at bounding box center [303, 110] width 97 height 17
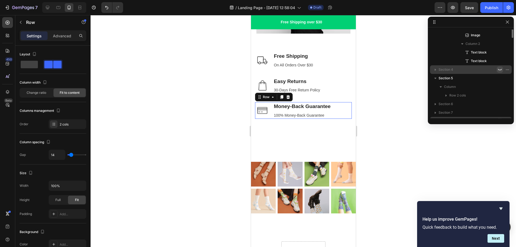
scroll to position [358, 0]
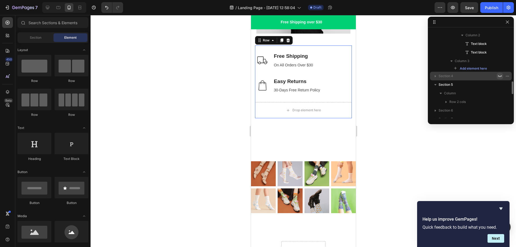
click at [269, 88] on div "Image Easy Returns Text block 30-Days Free Return Policy Text block Row" at bounding box center [303, 89] width 97 height 25
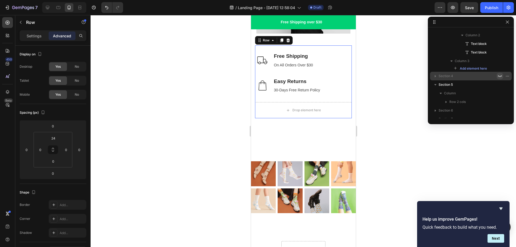
scroll to position [220, 0]
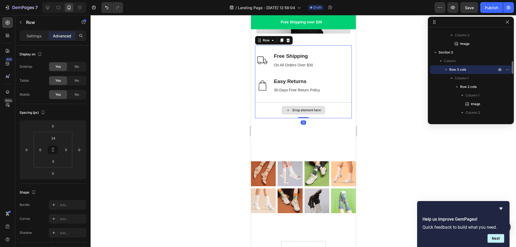
drag, startPoint x: 300, startPoint y: 109, endPoint x: 300, endPoint y: 95, distance: 14.8
click at [300, 95] on div "Image Free Shipping Text block On All Orders Over $30 Text block Row Image Easy…" at bounding box center [303, 81] width 97 height 73
click at [336, 103] on div "Drop element here" at bounding box center [303, 110] width 97 height 16
click at [335, 87] on div "Image Easy Returns Text block 30-Days Free Return Policy Text block Row" at bounding box center [303, 89] width 97 height 25
click at [277, 108] on div "Drop element here" at bounding box center [303, 110] width 97 height 16
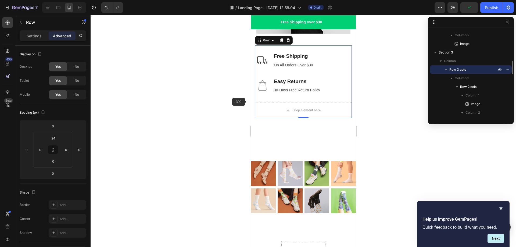
click at [237, 103] on div at bounding box center [303, 131] width 425 height 232
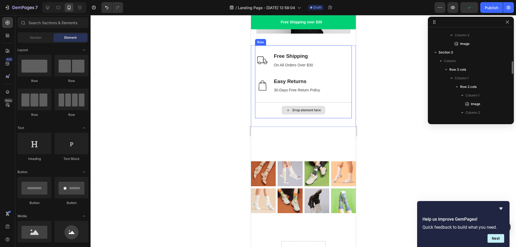
click at [264, 105] on div "Drop element here" at bounding box center [303, 110] width 97 height 16
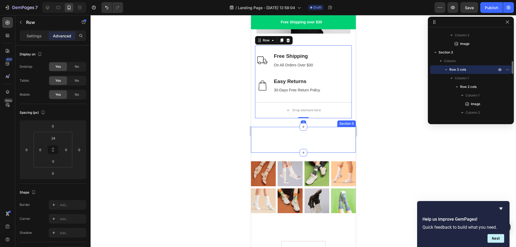
click at [295, 136] on div "Image Why You'll Love Our Premium Quality Socks Heading Everyone loves getting …" at bounding box center [303, 140] width 105 height 26
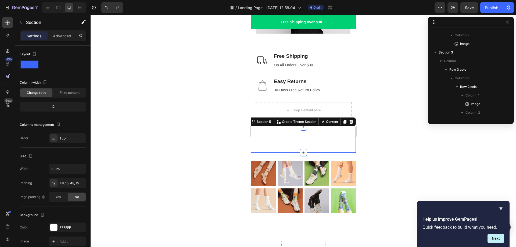
scroll to position [373, 0]
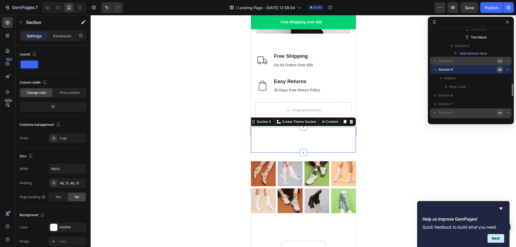
click at [500, 69] on icon "button" at bounding box center [500, 69] width 4 height 4
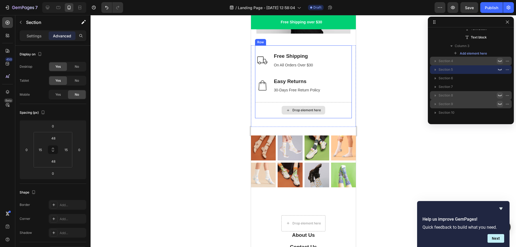
click at [334, 102] on div "Drop element here" at bounding box center [303, 110] width 97 height 16
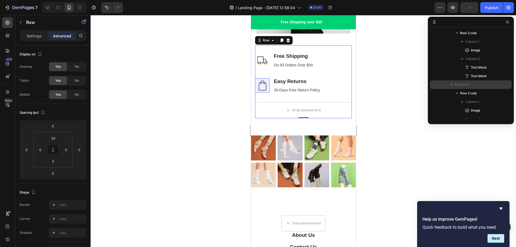
scroll to position [328, 0]
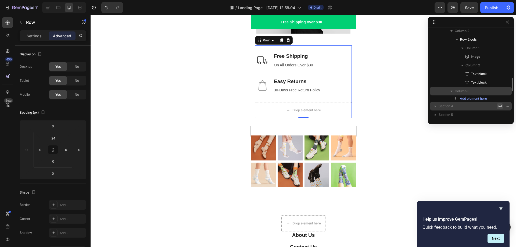
click at [453, 91] on icon "button" at bounding box center [451, 90] width 5 height 5
click at [452, 92] on icon "button" at bounding box center [451, 90] width 5 height 5
click at [468, 92] on span "Column 3" at bounding box center [462, 90] width 15 height 5
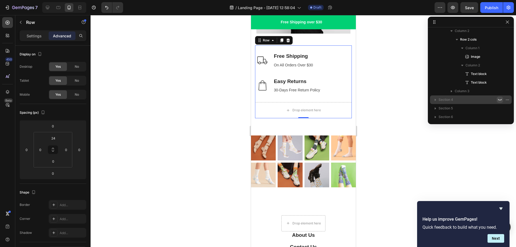
click at [394, 123] on div at bounding box center [303, 131] width 425 height 232
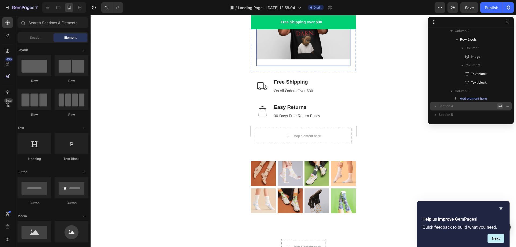
scroll to position [242, 0]
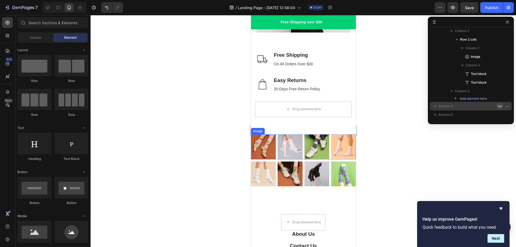
click at [264, 138] on img at bounding box center [263, 146] width 25 height 25
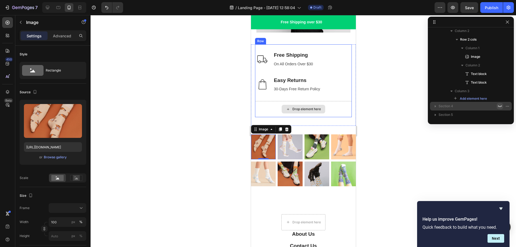
scroll to position [54, 0]
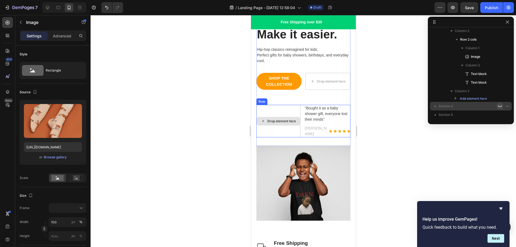
click at [297, 110] on div "Drop element here" at bounding box center [278, 121] width 44 height 33
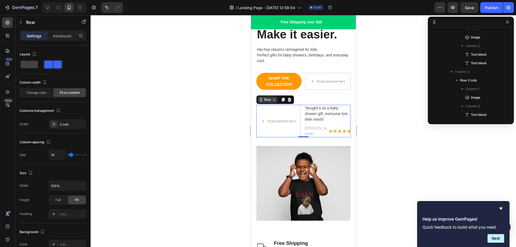
click at [273, 100] on icon at bounding box center [274, 99] width 2 height 1
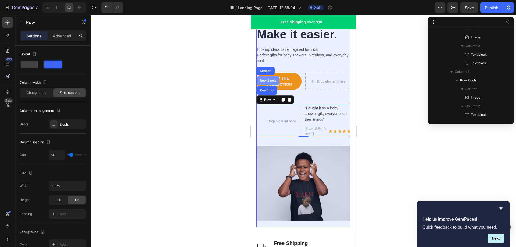
click at [272, 81] on div "Row 2 cols" at bounding box center [268, 80] width 19 height 3
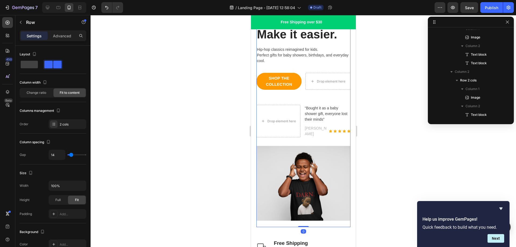
scroll to position [128, 0]
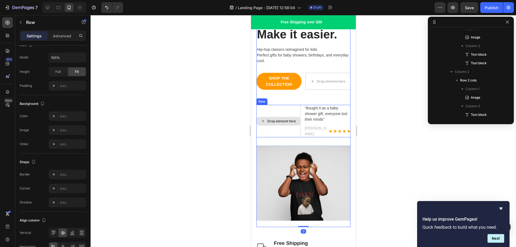
click at [296, 110] on div "Drop element here" at bounding box center [278, 121] width 44 height 33
click at [275, 100] on icon at bounding box center [274, 100] width 4 height 4
click at [283, 110] on div "Drop element here" at bounding box center [278, 121] width 44 height 33
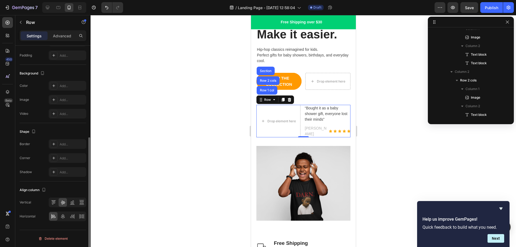
scroll to position [51, 0]
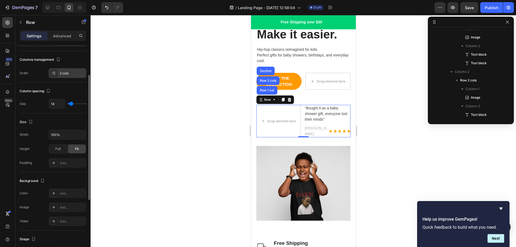
click at [61, 76] on div "2 cols" at bounding box center [68, 73] width 38 height 10
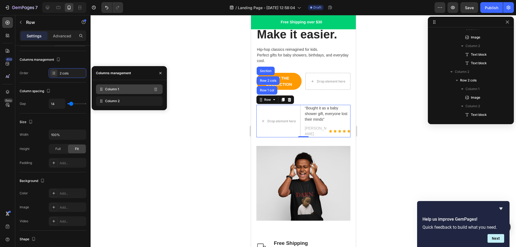
click at [110, 91] on span "Column 1" at bounding box center [112, 89] width 14 height 5
click at [112, 91] on span "Column 1" at bounding box center [112, 89] width 14 height 5
click at [106, 103] on span "Column 2" at bounding box center [112, 101] width 15 height 5
click at [111, 93] on div "Column 1" at bounding box center [129, 89] width 67 height 10
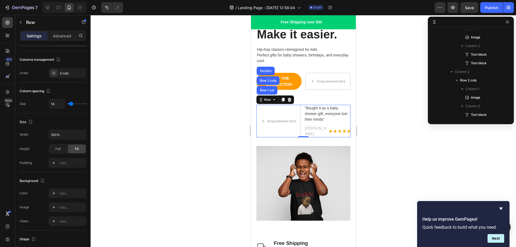
click at [148, 148] on div at bounding box center [303, 131] width 425 height 232
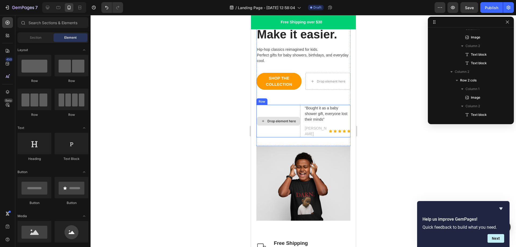
click at [267, 128] on div "Drop element here" at bounding box center [278, 121] width 44 height 33
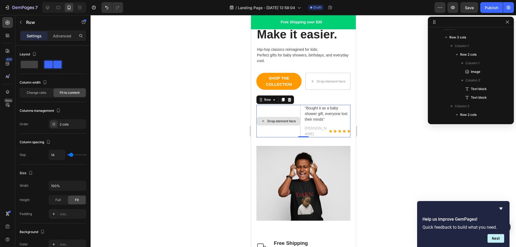
click at [276, 117] on div "Drop element here" at bounding box center [278, 121] width 44 height 9
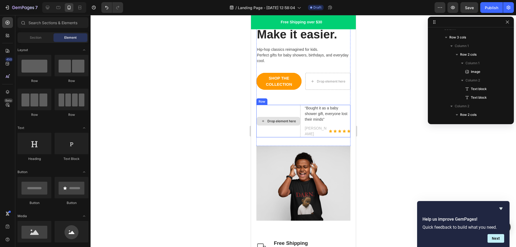
click at [263, 119] on icon at bounding box center [263, 121] width 4 height 5
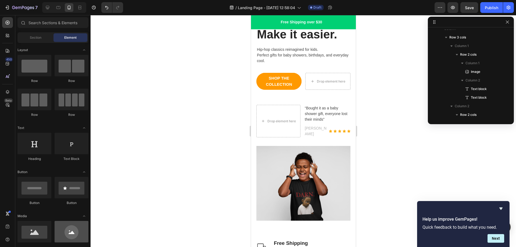
scroll to position [54, 0]
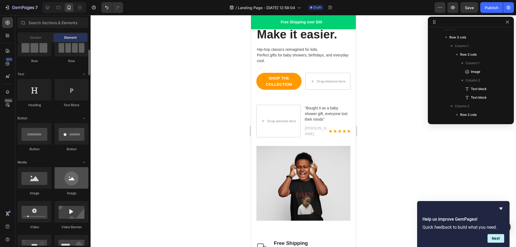
click at [73, 183] on div at bounding box center [72, 177] width 34 height 21
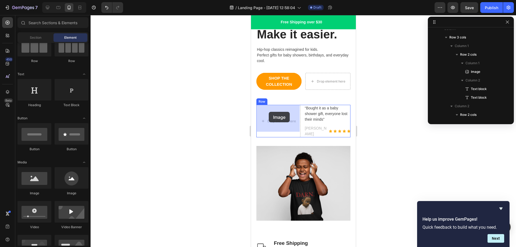
drag, startPoint x: 321, startPoint y: 201, endPoint x: 270, endPoint y: 113, distance: 101.9
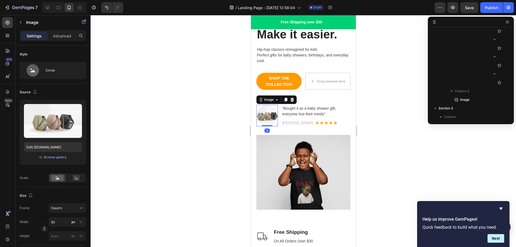
click at [270, 115] on img at bounding box center [266, 115] width 21 height 21
click at [272, 117] on img at bounding box center [266, 115] width 21 height 21
click at [418, 122] on div at bounding box center [303, 131] width 425 height 232
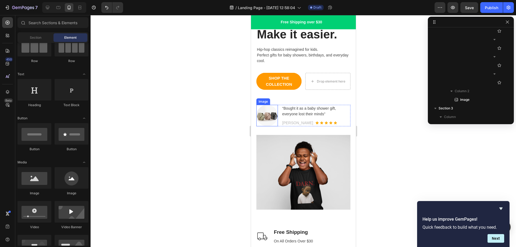
click at [267, 118] on img at bounding box center [266, 115] width 21 height 21
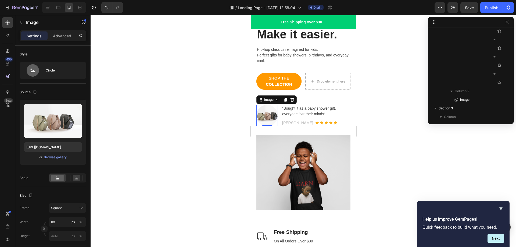
click at [268, 116] on img at bounding box center [266, 115] width 21 height 21
click at [54, 157] on div "Browse gallery" at bounding box center [55, 157] width 23 height 5
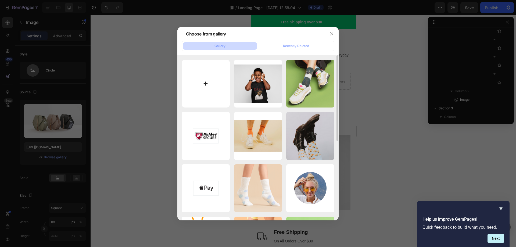
click at [207, 85] on input "file" at bounding box center [206, 84] width 48 height 48
type input "C:\fakepath\IMG_7104.jpg"
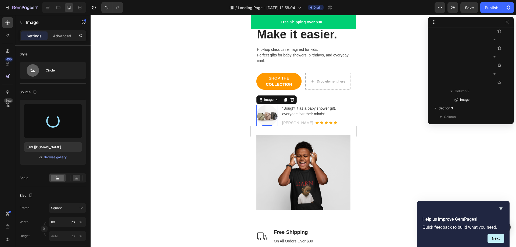
type input "[URL][DOMAIN_NAME]"
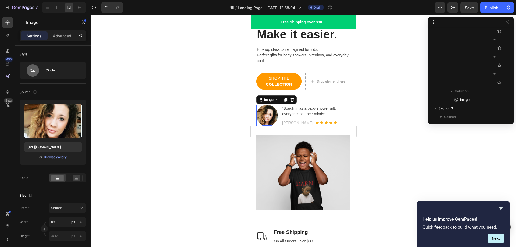
click at [393, 145] on div at bounding box center [303, 131] width 425 height 232
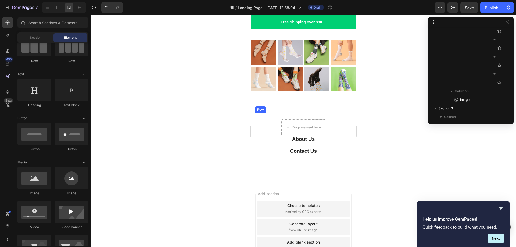
scroll to position [370, 0]
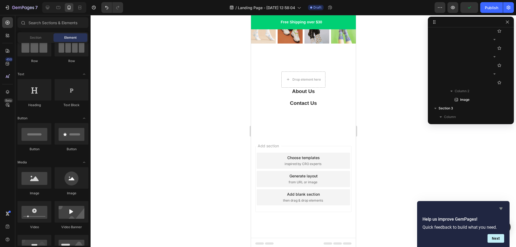
click at [500, 206] on icon "Hide survey" at bounding box center [501, 208] width 6 height 6
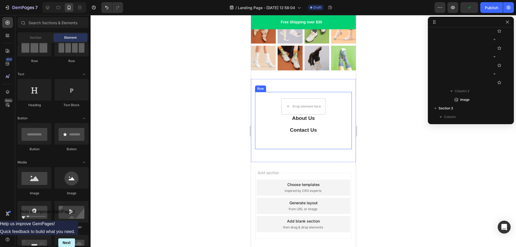
scroll to position [236, 0]
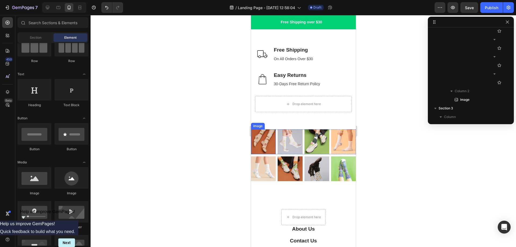
click at [258, 140] on img at bounding box center [263, 141] width 25 height 25
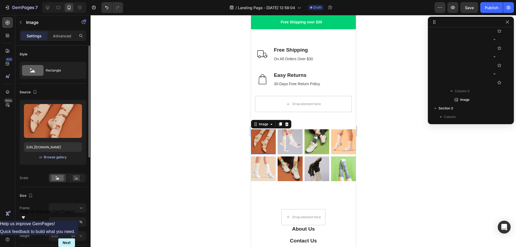
click at [52, 156] on div "Browse gallery" at bounding box center [55, 157] width 23 height 5
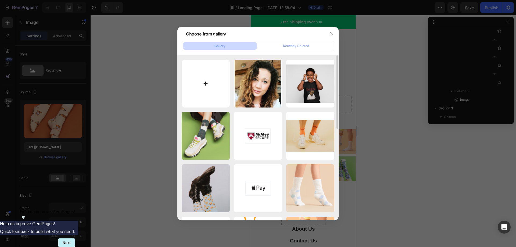
click at [202, 83] on input "file" at bounding box center [206, 84] width 48 height 48
click at [333, 33] on icon "button" at bounding box center [331, 34] width 4 height 4
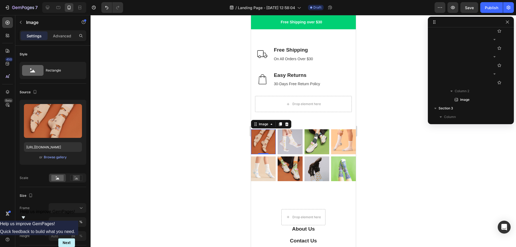
click at [262, 140] on img at bounding box center [263, 141] width 25 height 25
click at [271, 123] on icon at bounding box center [271, 124] width 4 height 4
click at [55, 156] on div "Browse gallery" at bounding box center [55, 157] width 23 height 5
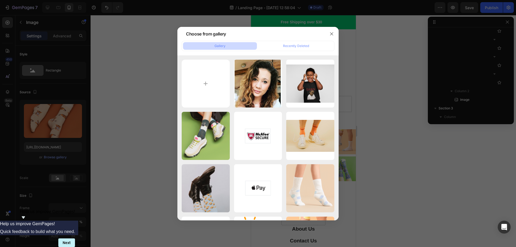
drag, startPoint x: 205, startPoint y: 84, endPoint x: 119, endPoint y: 107, distance: 88.6
click at [119, 107] on div "Choose from gallery Gallery Recently Deleted IMG_7104.jpg 99.49 kb t-shirt-mock…" at bounding box center [258, 123] width 516 height 247
click at [120, 108] on div at bounding box center [258, 123] width 516 height 247
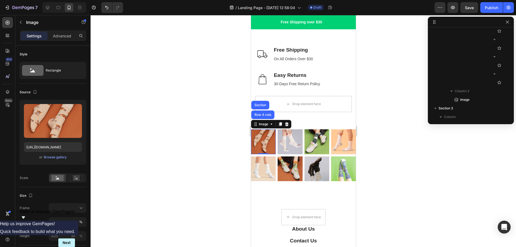
scroll to position [134, 0]
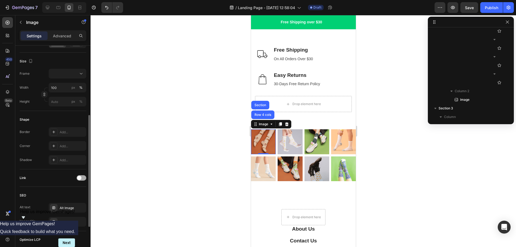
click at [79, 178] on span at bounding box center [79, 178] width 4 height 4
click at [81, 193] on icon at bounding box center [80, 191] width 5 height 5
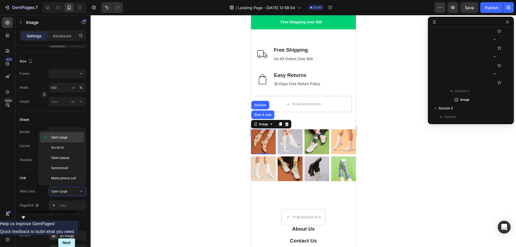
click at [64, 138] on span "Open page" at bounding box center [59, 137] width 16 height 5
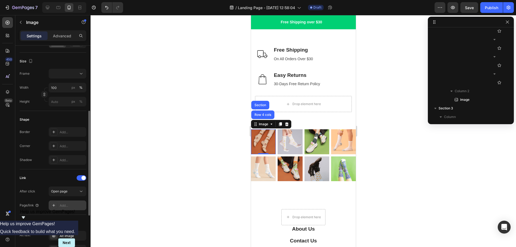
click at [55, 205] on icon at bounding box center [54, 205] width 4 height 4
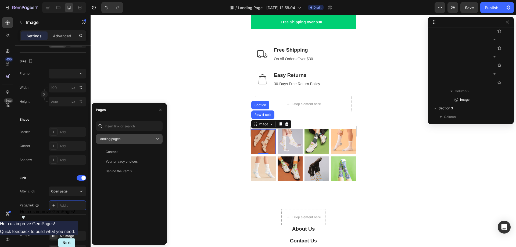
click at [117, 139] on span "Landing pages" at bounding box center [109, 139] width 22 height 4
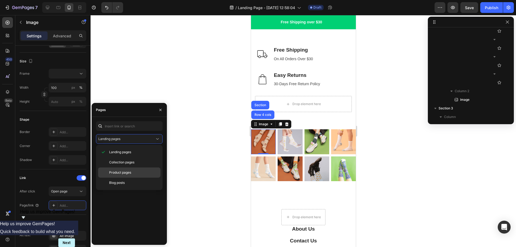
click at [126, 173] on span "Product pages" at bounding box center [120, 172] width 22 height 5
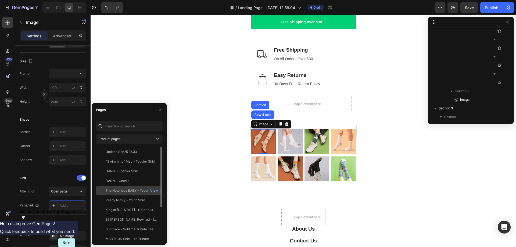
click at [131, 191] on div "The Notorious BABY - Toddler Shirt" at bounding box center [132, 190] width 52 height 5
click at [156, 190] on div "View" at bounding box center [154, 190] width 8 height 5
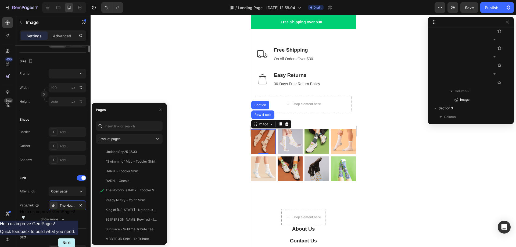
scroll to position [27, 0]
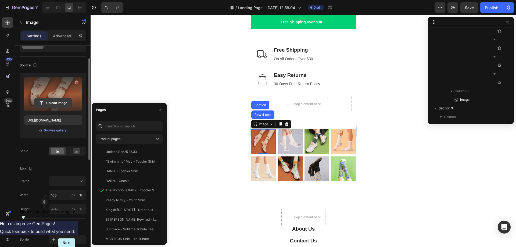
click at [53, 101] on input "file" at bounding box center [52, 102] width 37 height 9
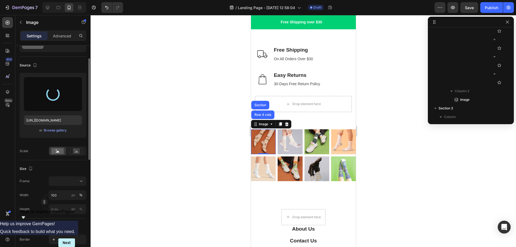
type input "[URL][DOMAIN_NAME]"
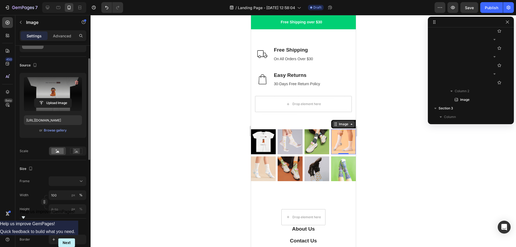
click at [339, 123] on div "Image" at bounding box center [344, 124] width 12 height 5
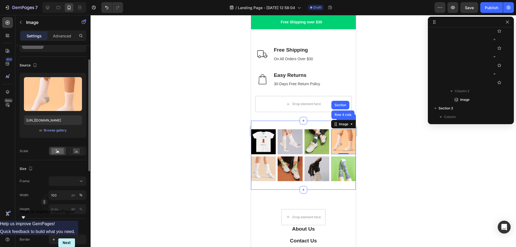
click at [312, 123] on div "Image Image Image Image Row 4 cols Section 0 Row Image Image Image Image Row" at bounding box center [303, 155] width 105 height 65
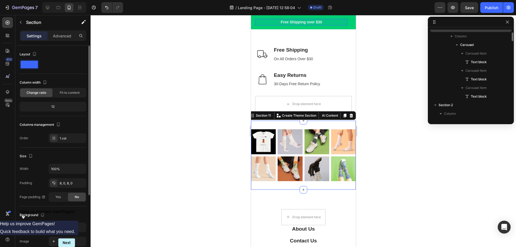
scroll to position [0, 0]
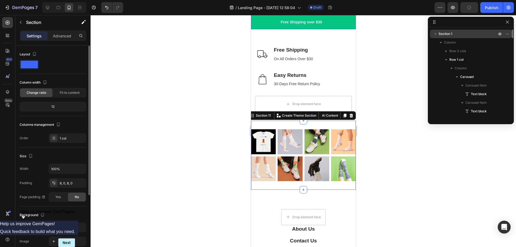
click at [436, 34] on icon "button" at bounding box center [435, 33] width 2 height 1
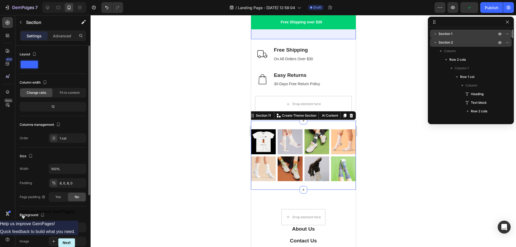
click at [433, 41] on icon "button" at bounding box center [435, 42] width 5 height 5
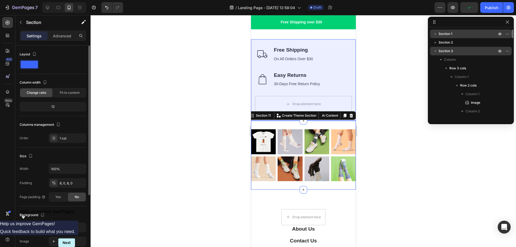
click at [435, 50] on icon "button" at bounding box center [435, 50] width 5 height 5
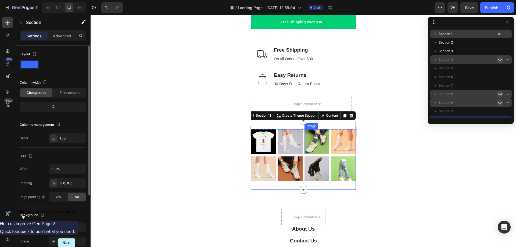
click at [316, 146] on img at bounding box center [316, 141] width 25 height 25
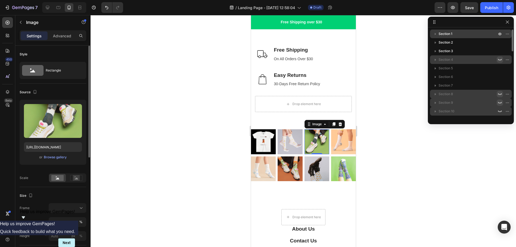
click at [449, 113] on span "Section 10" at bounding box center [447, 111] width 16 height 5
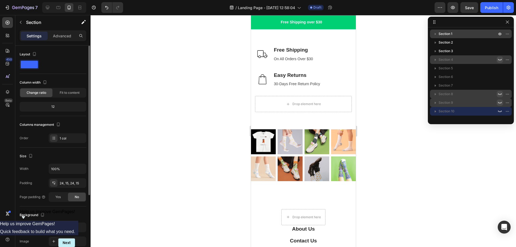
click at [448, 102] on span "Section 9" at bounding box center [446, 102] width 15 height 5
click at [449, 112] on span "Section 10" at bounding box center [447, 111] width 16 height 5
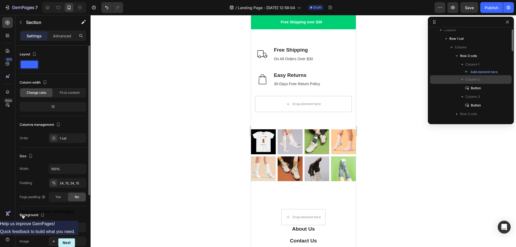
scroll to position [217, 0]
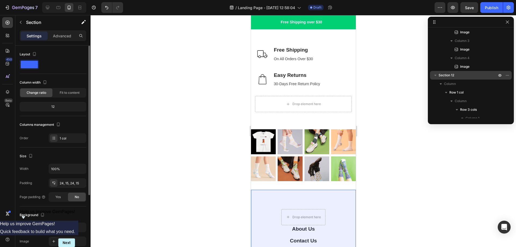
click at [447, 75] on span "Section 12" at bounding box center [447, 75] width 16 height 5
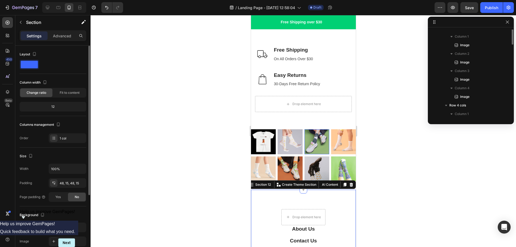
scroll to position [55, 0]
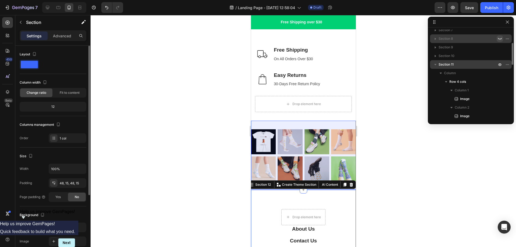
click at [446, 64] on span "Section 11" at bounding box center [446, 64] width 15 height 5
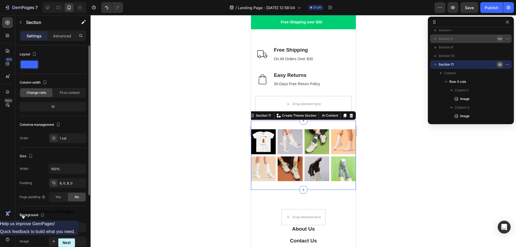
click at [500, 64] on icon "button" at bounding box center [500, 64] width 4 height 4
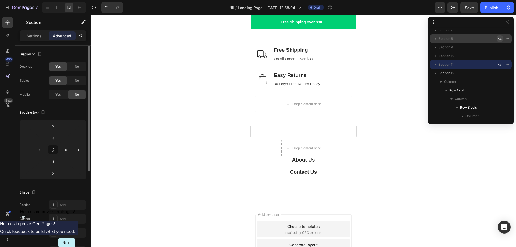
click at [395, 141] on div at bounding box center [303, 131] width 425 height 232
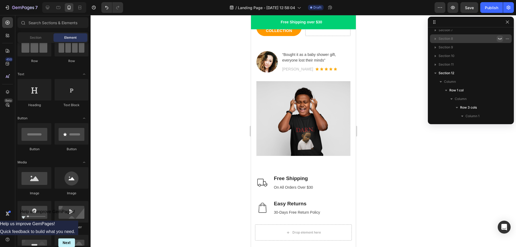
scroll to position [0, 0]
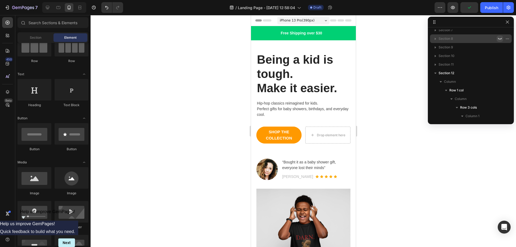
click at [401, 143] on div at bounding box center [303, 131] width 425 height 232
click at [456, 9] on button "button" at bounding box center [452, 7] width 11 height 11
click at [348, 38] on div "FREE SHIPPING ON ORDERS OVER $30 Text block Row Free Shipping over $30 Text blo…" at bounding box center [303, 33] width 105 height 14
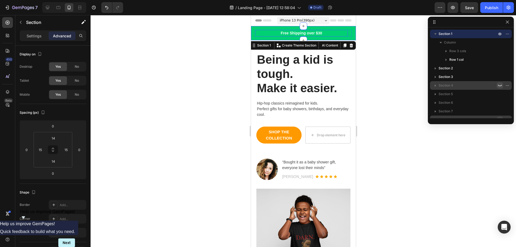
click at [342, 33] on p "Free Shipping over $30" at bounding box center [301, 33] width 92 height 6
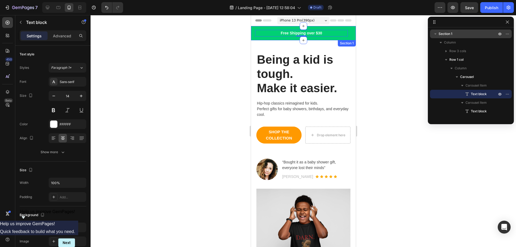
click at [347, 38] on div "FREE SHIPPING ON ORDERS OVER $30 Text block Row Free Shipping over $30 Text blo…" at bounding box center [303, 33] width 105 height 14
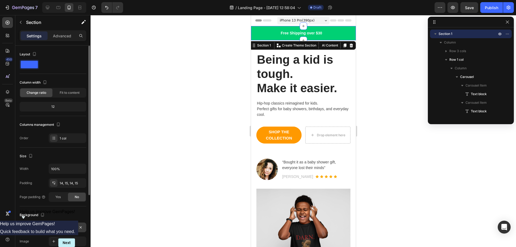
click at [59, 229] on div "00D074" at bounding box center [68, 228] width 38 height 10
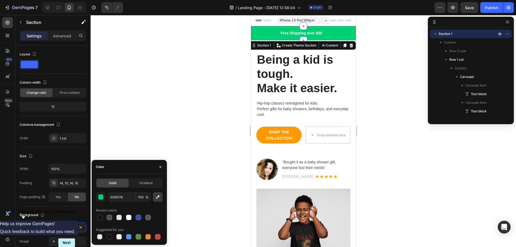
click at [157, 198] on icon "button" at bounding box center [157, 196] width 3 height 3
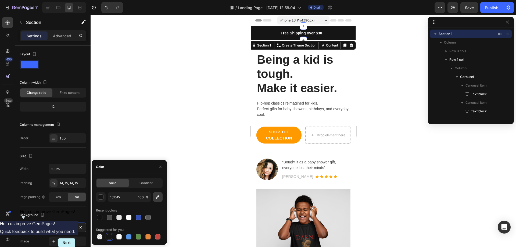
click at [158, 197] on icon "button" at bounding box center [157, 196] width 5 height 5
type input "E3FC02"
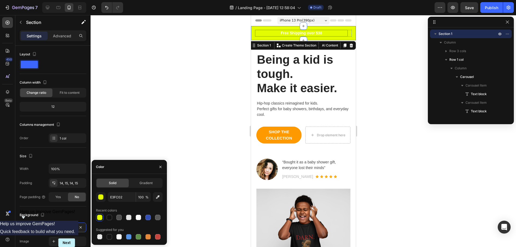
click at [302, 33] on p "Free Shipping over $30" at bounding box center [301, 33] width 92 height 6
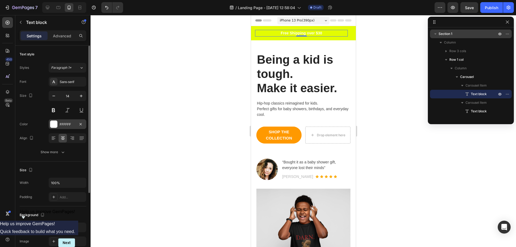
click at [64, 125] on div "FFFFFF" at bounding box center [68, 124] width 16 height 5
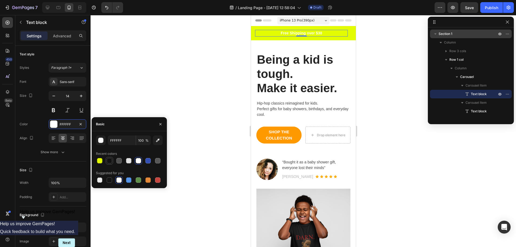
click at [110, 161] on div at bounding box center [109, 160] width 5 height 5
type input "121212"
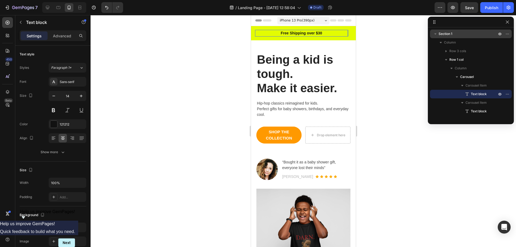
click at [311, 32] on p "Free Shipping over $30" at bounding box center [301, 33] width 92 height 6
click at [472, 5] on span "Save" at bounding box center [469, 7] width 9 height 5
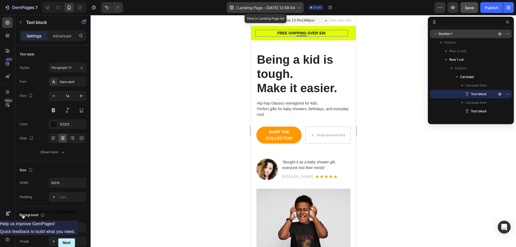
click at [268, 9] on span "Landing Page - [DATE] 12:58:04" at bounding box center [266, 8] width 57 height 6
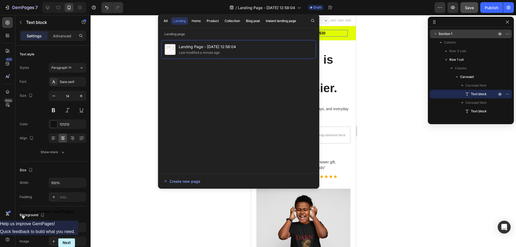
click at [404, 50] on div at bounding box center [303, 131] width 425 height 232
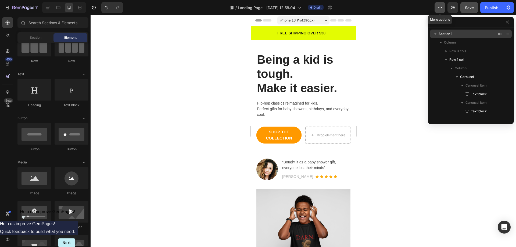
click at [435, 7] on button "button" at bounding box center [440, 7] width 11 height 11
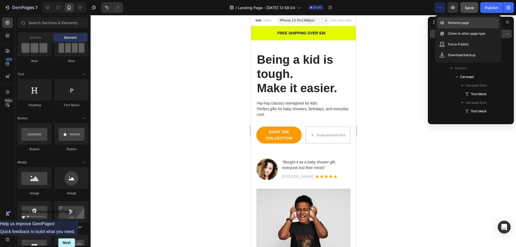
click at [454, 23] on p "Rename page" at bounding box center [458, 22] width 21 height 5
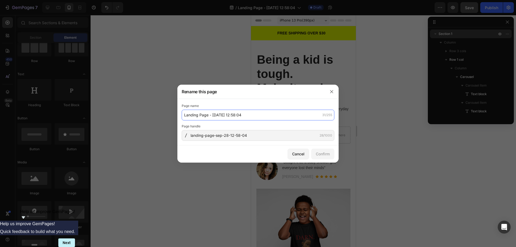
click at [221, 116] on input "Landing Page - [DATE] 12:58:04" at bounding box center [258, 115] width 153 height 11
type input "K"
click at [276, 115] on input "kids" at bounding box center [258, 115] width 153 height 11
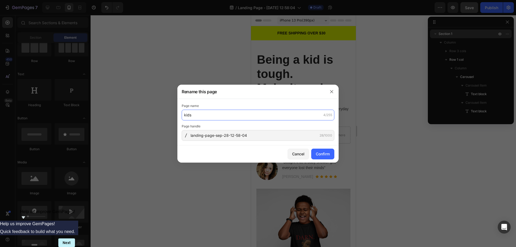
type input "kids"
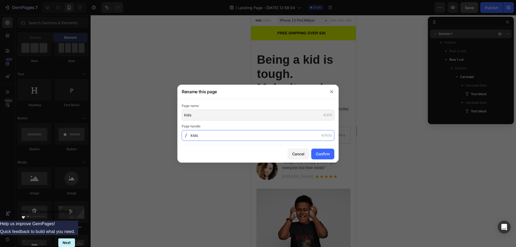
type input "kids"
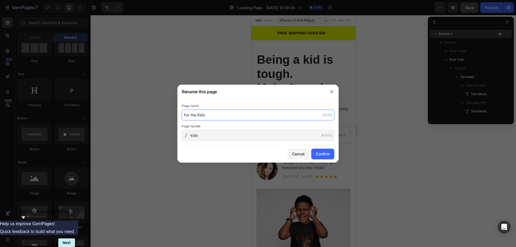
type input "For the Kids"
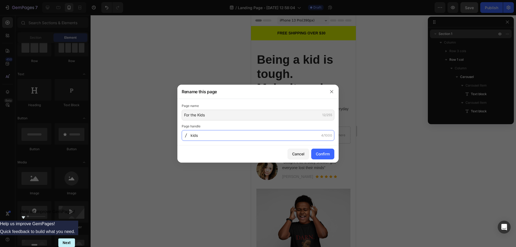
click at [191, 137] on input "kids" at bounding box center [258, 135] width 153 height 11
click at [190, 136] on div "kids 4/1000" at bounding box center [258, 135] width 153 height 11
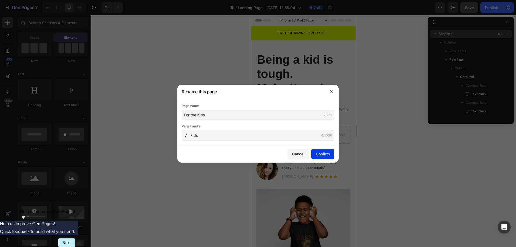
click at [325, 151] on div "Confirm" at bounding box center [323, 154] width 14 height 6
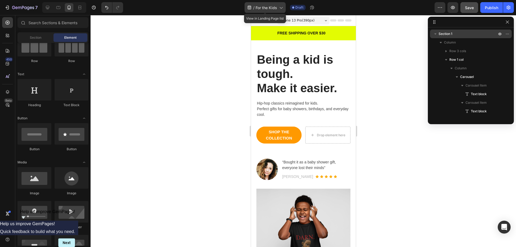
click at [281, 9] on icon at bounding box center [280, 7] width 5 height 5
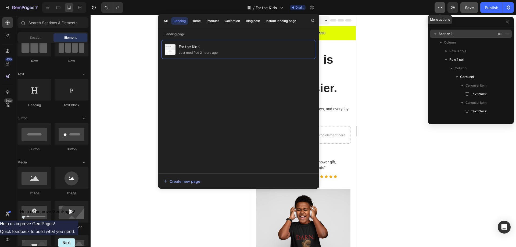
click at [445, 9] on button "button" at bounding box center [440, 7] width 11 height 11
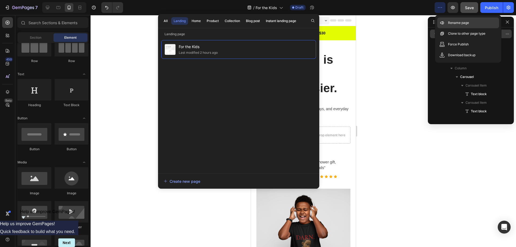
click at [450, 24] on p "Rename page" at bounding box center [458, 22] width 21 height 5
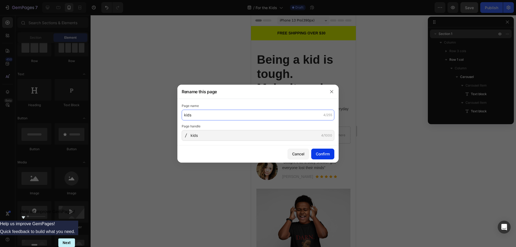
type input "kids"
click at [324, 153] on div "Confirm" at bounding box center [323, 154] width 14 height 6
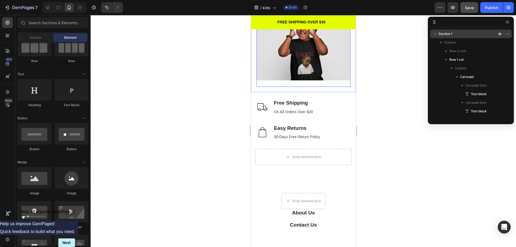
scroll to position [188, 0]
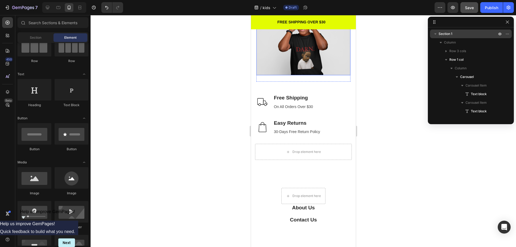
click at [295, 52] on img at bounding box center [303, 38] width 94 height 75
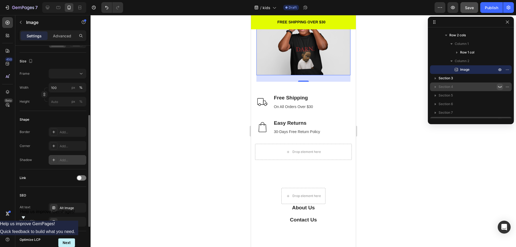
scroll to position [161, 0]
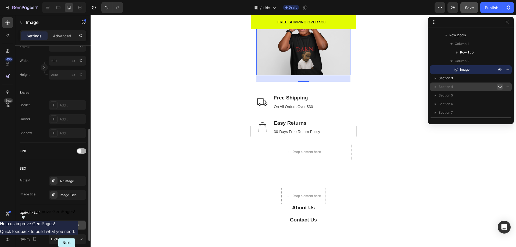
click at [82, 152] on div at bounding box center [82, 150] width 10 height 5
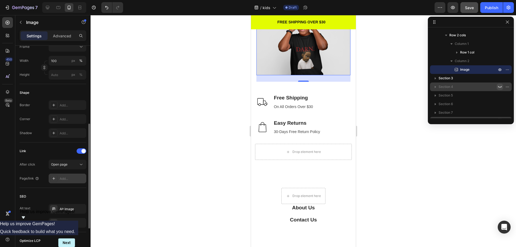
click at [76, 179] on div "Add..." at bounding box center [72, 178] width 25 height 5
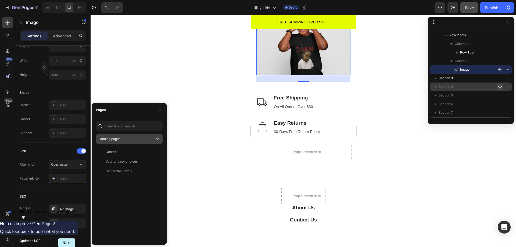
click at [125, 138] on div "Landing pages" at bounding box center [126, 139] width 56 height 5
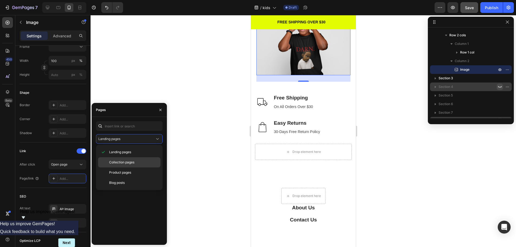
click at [122, 160] on span "Collection pages" at bounding box center [121, 162] width 25 height 5
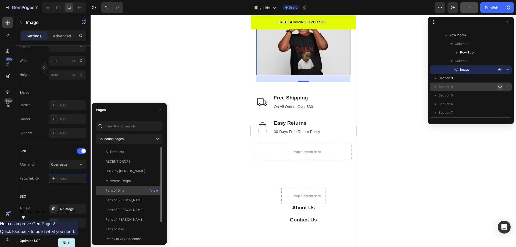
scroll to position [23, 0]
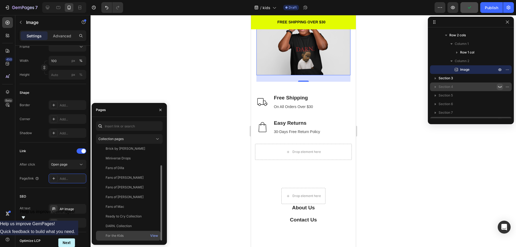
click at [113, 236] on div "For the Kids" at bounding box center [115, 235] width 18 height 5
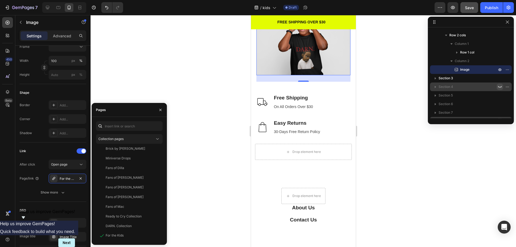
click at [216, 126] on div at bounding box center [303, 131] width 425 height 232
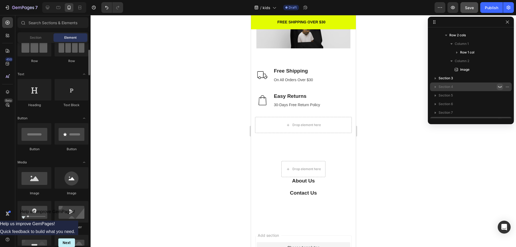
scroll to position [27, 0]
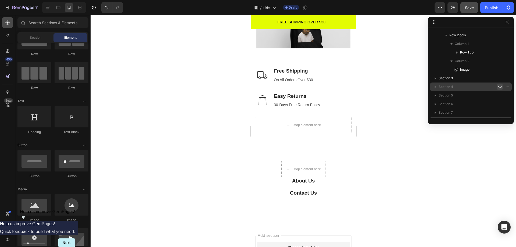
click at [8, 24] on icon at bounding box center [8, 23] width 4 height 4
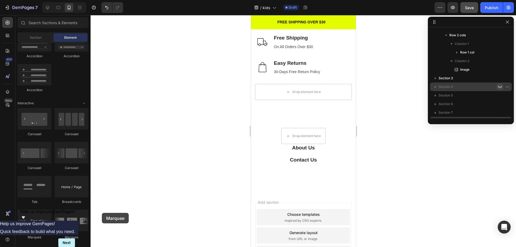
scroll to position [249, 0]
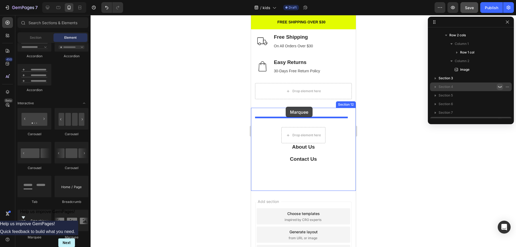
drag, startPoint x: 317, startPoint y: 237, endPoint x: 285, endPoint y: 107, distance: 134.4
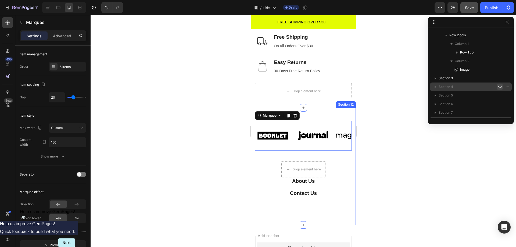
scroll to position [222, 0]
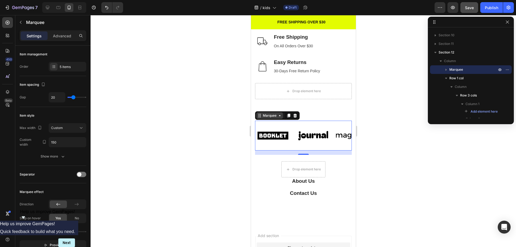
click at [281, 115] on div "Marquee" at bounding box center [269, 115] width 27 height 6
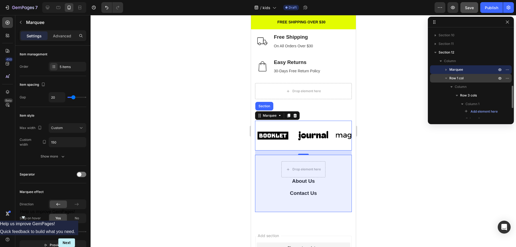
click at [447, 78] on icon "button" at bounding box center [445, 78] width 5 height 5
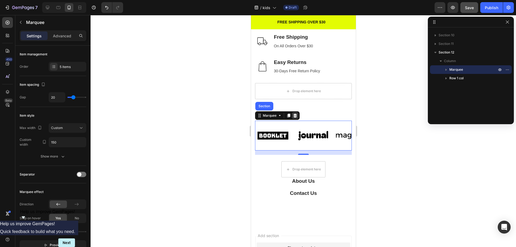
click at [295, 114] on icon at bounding box center [294, 116] width 3 height 4
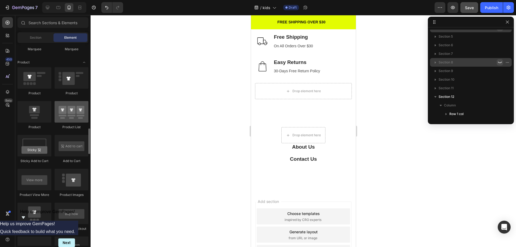
scroll to position [618, 0]
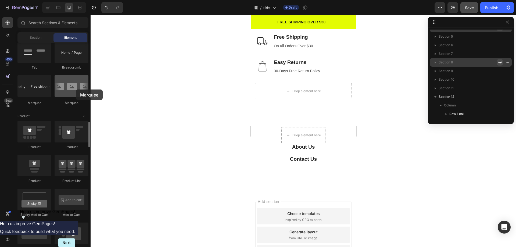
click at [76, 89] on div at bounding box center [72, 85] width 34 height 21
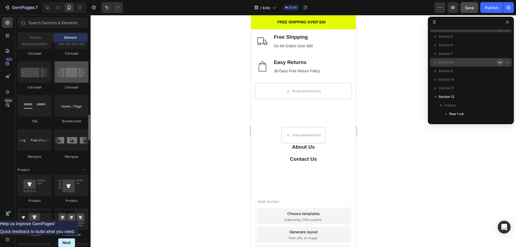
click at [72, 74] on div at bounding box center [72, 71] width 34 height 21
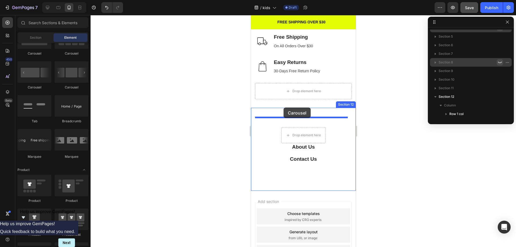
drag, startPoint x: 323, startPoint y: 89, endPoint x: 283, endPoint y: 107, distance: 43.4
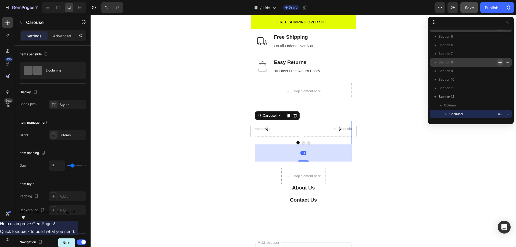
drag, startPoint x: 303, startPoint y: 145, endPoint x: 287, endPoint y: 125, distance: 25.5
click at [303, 160] on div at bounding box center [303, 160] width 11 height 1
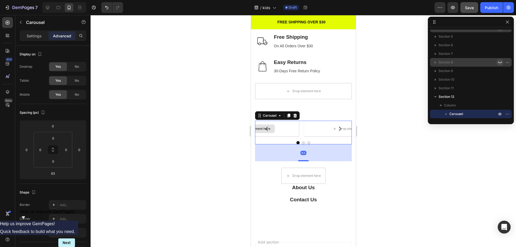
click at [287, 125] on div "Drop element here" at bounding box center [252, 129] width 93 height 16
click at [294, 114] on icon at bounding box center [294, 116] width 3 height 4
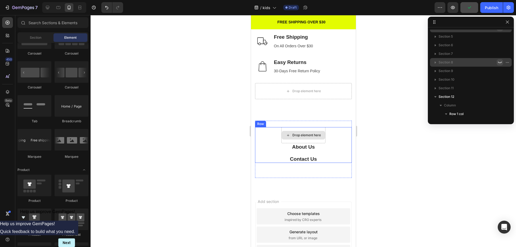
click at [296, 133] on div "Drop element here" at bounding box center [306, 135] width 28 height 4
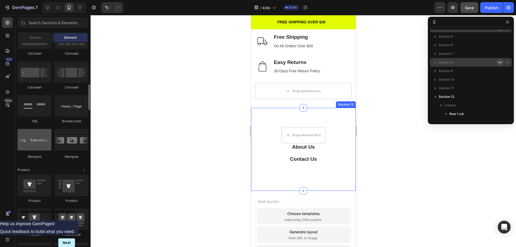
scroll to position [511, 0]
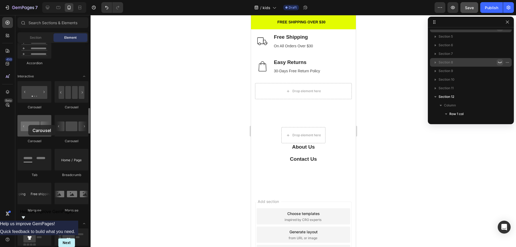
drag, startPoint x: 34, startPoint y: 126, endPoint x: 28, endPoint y: 125, distance: 5.4
click at [28, 125] on div at bounding box center [34, 125] width 34 height 21
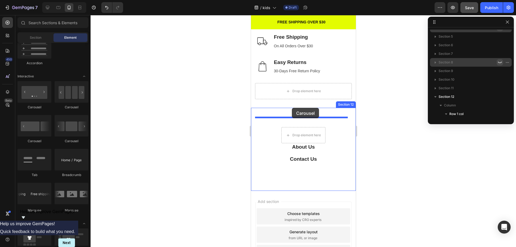
drag, startPoint x: 282, startPoint y: 107, endPoint x: 292, endPoint y: 108, distance: 9.9
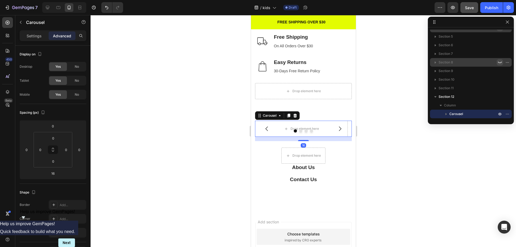
click at [302, 127] on div "Drop element here" at bounding box center [304, 129] width 28 height 4
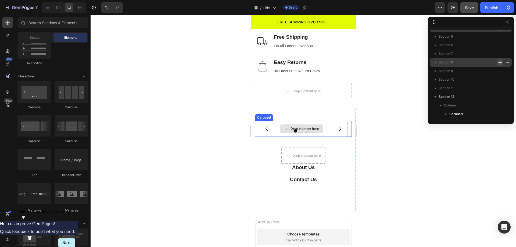
click at [286, 127] on icon at bounding box center [286, 129] width 4 height 5
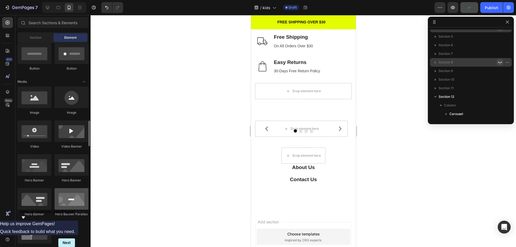
scroll to position [107, 0]
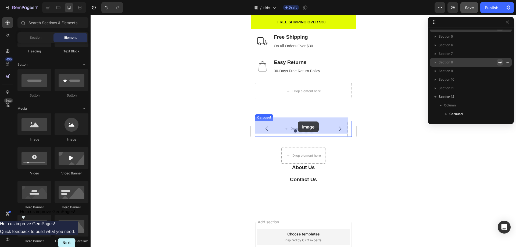
drag, startPoint x: 285, startPoint y: 141, endPoint x: 298, endPoint y: 121, distance: 22.9
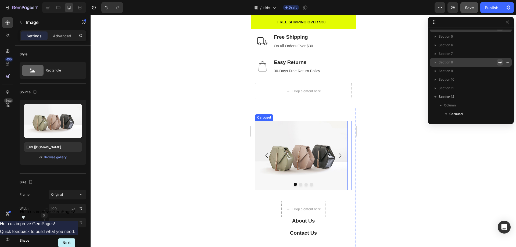
scroll to position [239, 0]
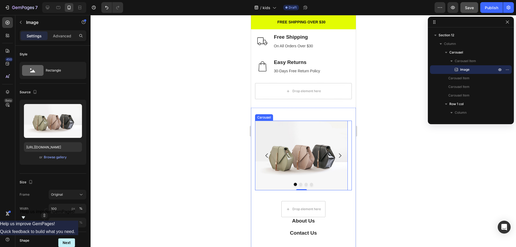
click at [339, 153] on icon "Carousel Next Arrow" at bounding box center [340, 155] width 2 height 5
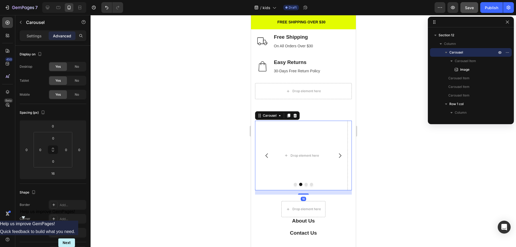
click at [265, 153] on icon "Carousel Back Arrow" at bounding box center [266, 155] width 6 height 6
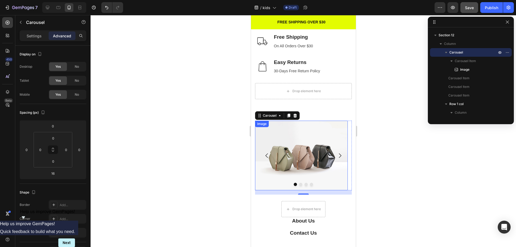
click at [299, 160] on img at bounding box center [301, 156] width 93 height 70
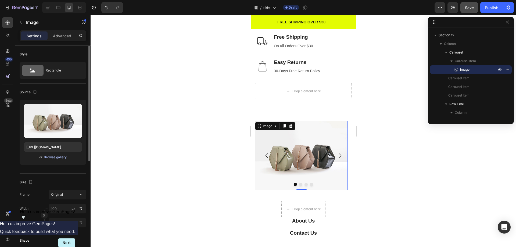
click at [57, 157] on div "Browse gallery" at bounding box center [55, 157] width 23 height 5
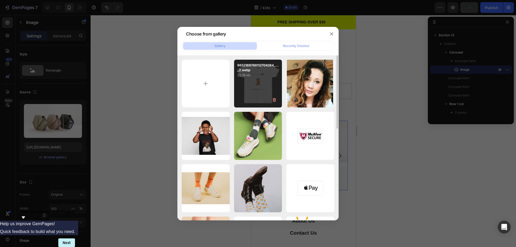
click at [262, 91] on div "9652169749112704284_..._2.webp 22.35 kb" at bounding box center [258, 84] width 48 height 48
type input "[URL][DOMAIN_NAME]"
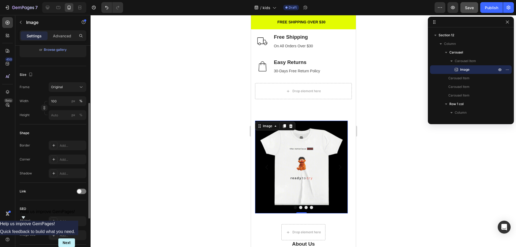
scroll to position [188, 0]
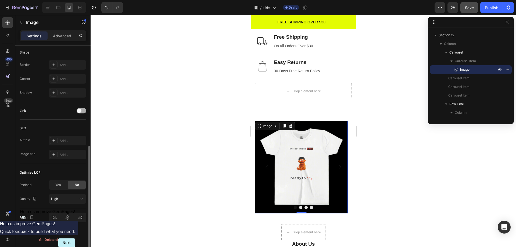
click at [80, 110] on span at bounding box center [79, 111] width 4 height 4
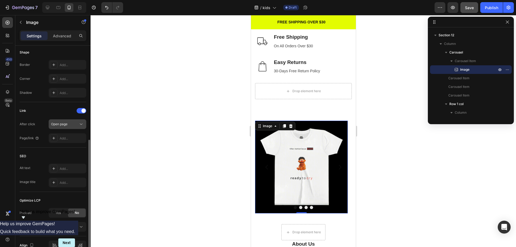
click at [77, 125] on div "Open page" at bounding box center [64, 124] width 27 height 5
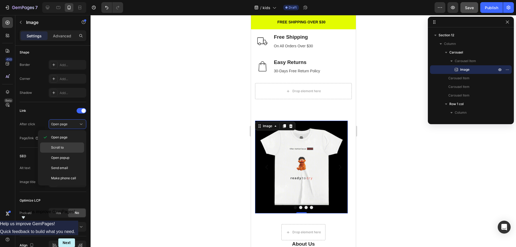
click at [63, 148] on span "Scroll to" at bounding box center [57, 147] width 13 height 5
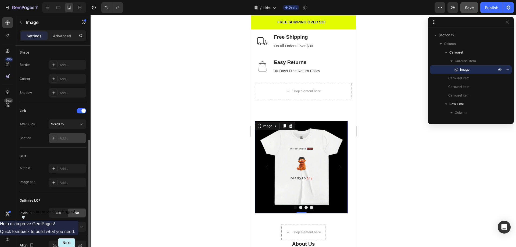
click at [64, 138] on div "Add..." at bounding box center [72, 138] width 25 height 5
click at [67, 124] on div "Scroll to" at bounding box center [64, 124] width 27 height 5
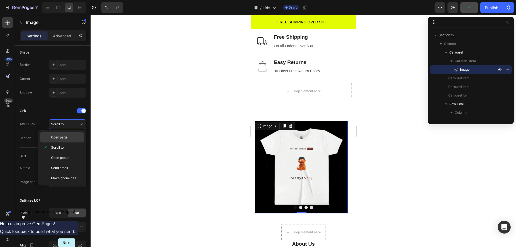
click at [67, 139] on span "Open page" at bounding box center [59, 137] width 16 height 5
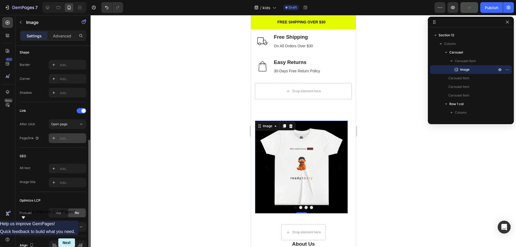
click at [55, 137] on icon at bounding box center [54, 138] width 4 height 4
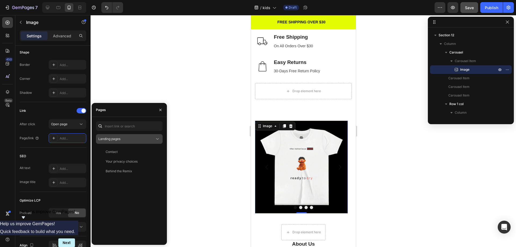
click at [123, 138] on div "Landing pages" at bounding box center [126, 139] width 56 height 5
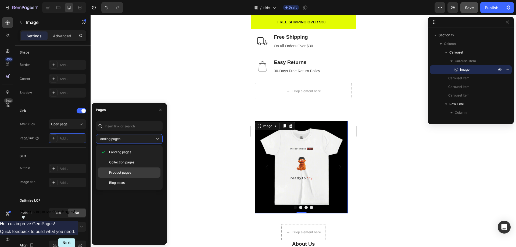
click at [127, 173] on span "Product pages" at bounding box center [120, 172] width 22 height 5
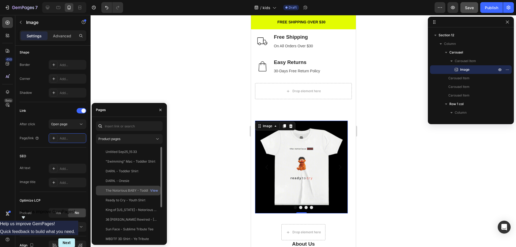
click at [136, 191] on div "The Notorious BABY - Toddler Shirt" at bounding box center [132, 190] width 52 height 5
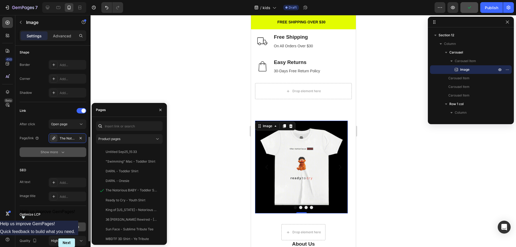
click at [57, 151] on div "Show more" at bounding box center [53, 151] width 25 height 5
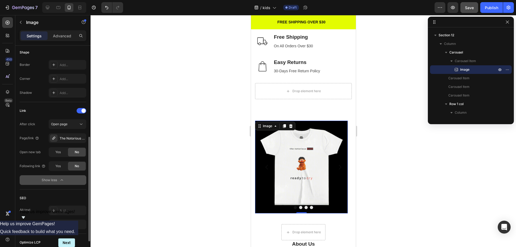
click at [61, 183] on button "Show less" at bounding box center [53, 180] width 67 height 10
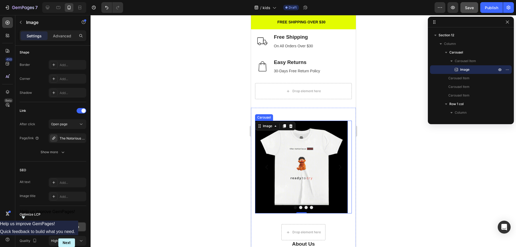
click at [336, 164] on icon "Carousel Next Arrow" at bounding box center [339, 167] width 6 height 6
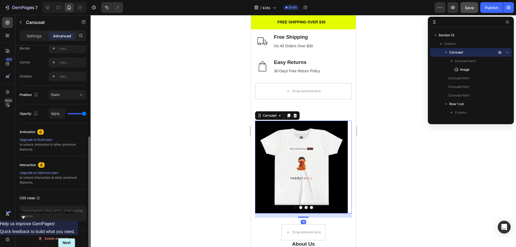
scroll to position [0, 0]
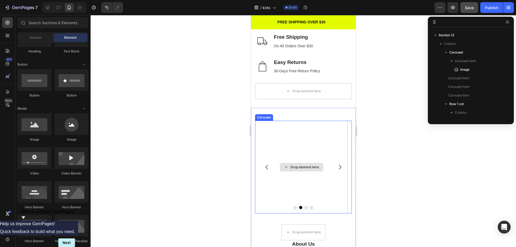
click at [298, 165] on div "Drop element here" at bounding box center [304, 167] width 28 height 4
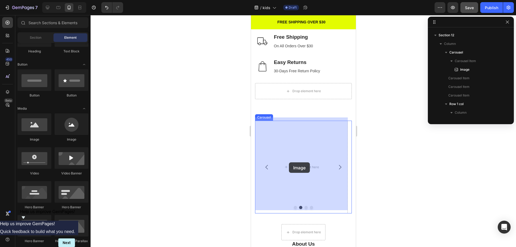
drag, startPoint x: 279, startPoint y: 141, endPoint x: 289, endPoint y: 162, distance: 23.6
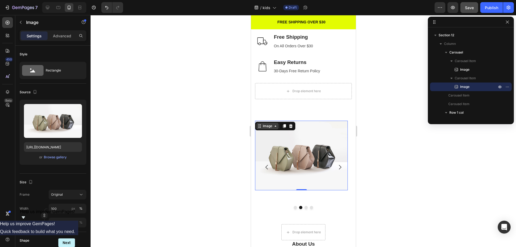
click at [275, 124] on icon at bounding box center [275, 126] width 4 height 4
click at [49, 156] on div "Browse gallery" at bounding box center [55, 157] width 23 height 5
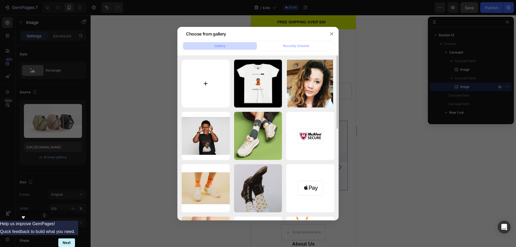
click at [206, 85] on input "file" at bounding box center [206, 84] width 48 height 48
type input "C:\fakepath\Front_1_78a5b2f8-134b-44d6-afcd-c3fadb641aa3.webp"
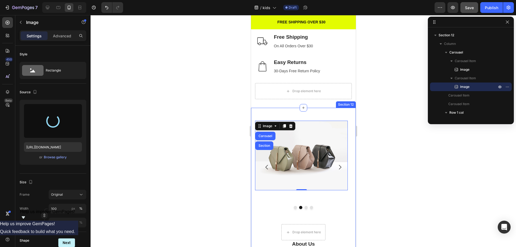
type input "[URL][DOMAIN_NAME]"
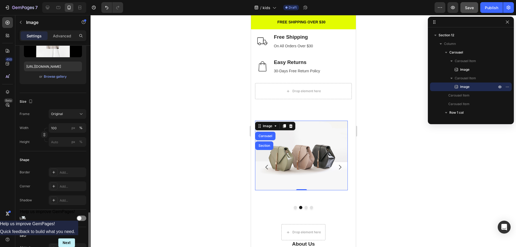
scroll to position [161, 0]
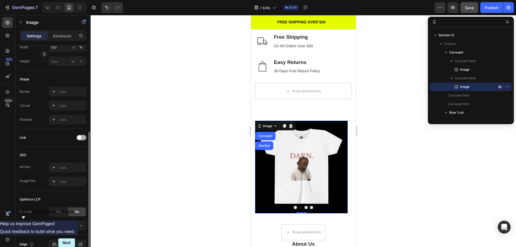
click at [79, 135] on span at bounding box center [79, 137] width 4 height 4
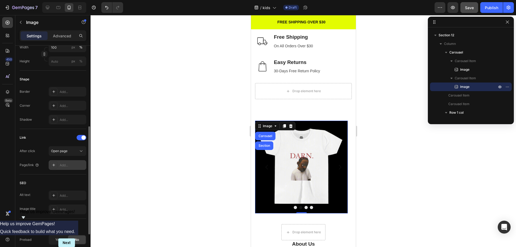
click at [54, 163] on icon at bounding box center [54, 165] width 4 height 4
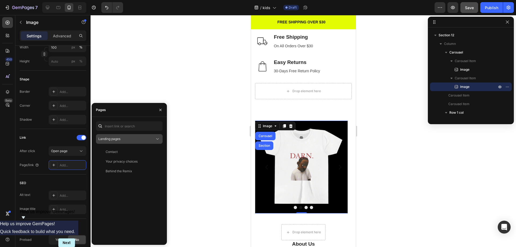
click at [153, 141] on div "Landing pages" at bounding box center [126, 139] width 56 height 5
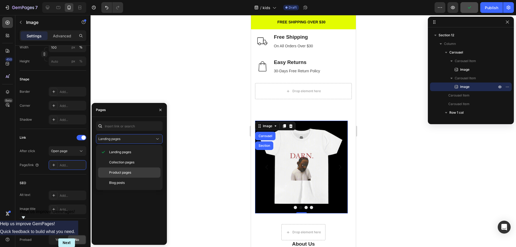
click at [134, 173] on p "Product pages" at bounding box center [133, 172] width 49 height 5
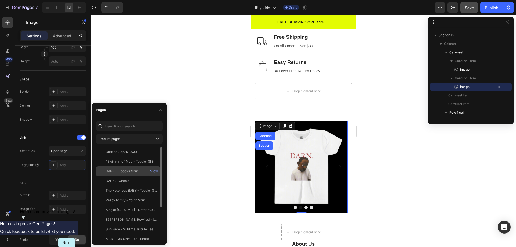
click at [126, 171] on div "DARN. - Toddler Shirt" at bounding box center [122, 171] width 33 height 5
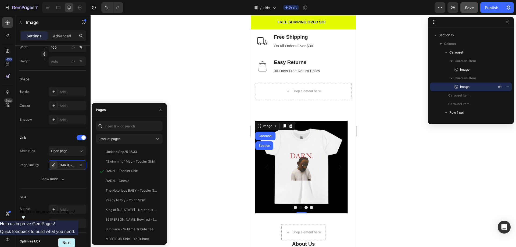
click at [182, 183] on div at bounding box center [303, 131] width 425 height 232
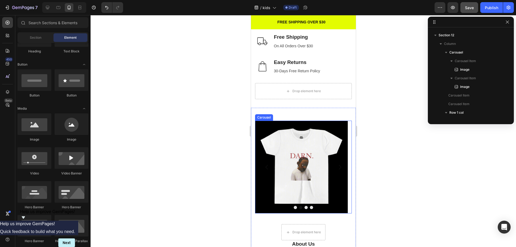
click at [305, 206] on button "Dot" at bounding box center [305, 207] width 3 height 3
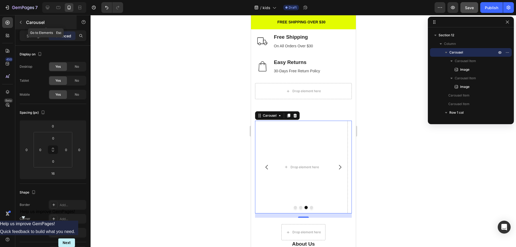
click at [20, 22] on icon "button" at bounding box center [21, 22] width 4 height 4
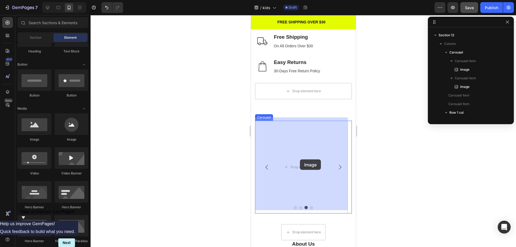
drag, startPoint x: 284, startPoint y: 141, endPoint x: 300, endPoint y: 159, distance: 24.1
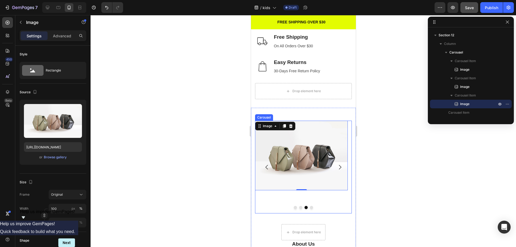
click at [266, 164] on icon "Carousel Back Arrow" at bounding box center [266, 167] width 6 height 6
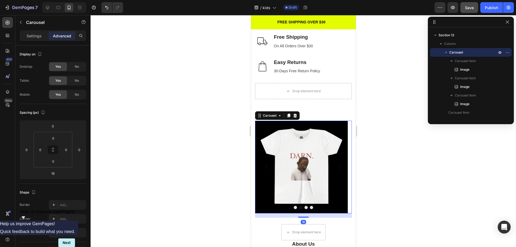
click at [266, 164] on icon "Carousel Back Arrow" at bounding box center [266, 167] width 6 height 6
click at [336, 164] on icon "Carousel Next Arrow" at bounding box center [339, 167] width 6 height 6
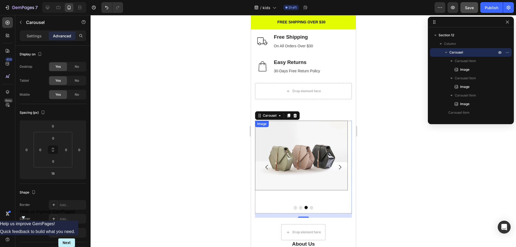
click at [307, 161] on img at bounding box center [301, 156] width 93 height 70
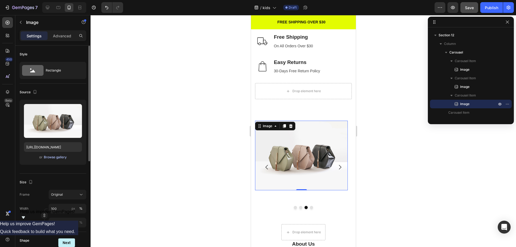
click at [57, 156] on div "Browse gallery" at bounding box center [55, 157] width 23 height 5
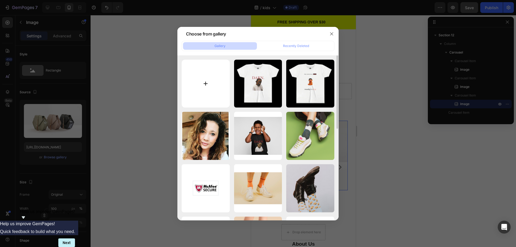
click at [203, 85] on input "file" at bounding box center [206, 84] width 48 height 48
type input "C:\fakepath\Untitled_design_2.webp"
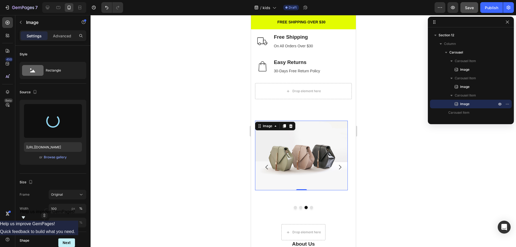
type input "[URL][DOMAIN_NAME]"
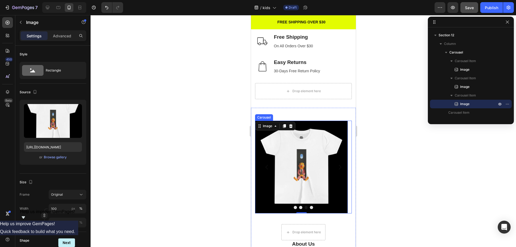
click at [310, 206] on button "Dot" at bounding box center [311, 207] width 3 height 3
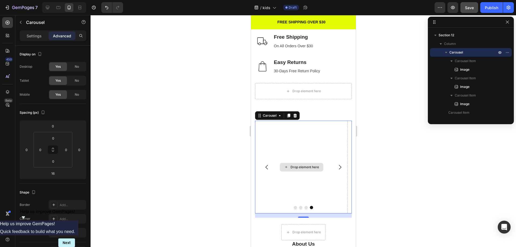
click at [302, 165] on div "Drop element here" at bounding box center [304, 167] width 28 height 4
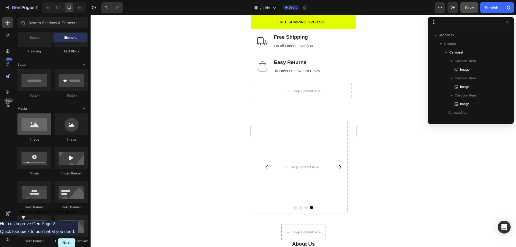
click at [31, 127] on div at bounding box center [34, 123] width 34 height 21
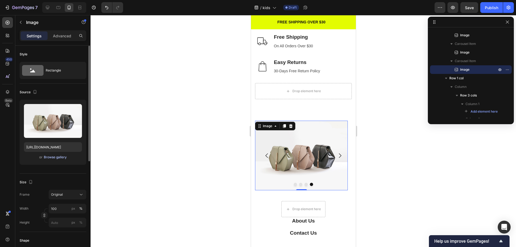
click at [55, 157] on div "Browse gallery" at bounding box center [55, 157] width 23 height 5
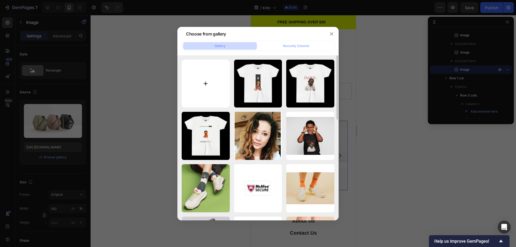
click at [205, 82] on input "file" at bounding box center [206, 84] width 48 height 48
type input "C:\fakepath\10475387212327308151_2048.webp"
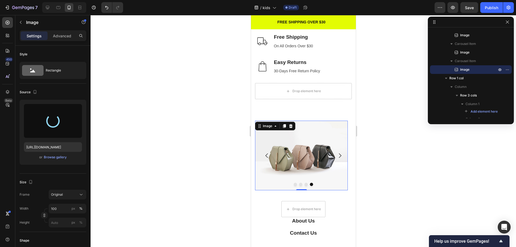
type input "https://cdn.shopify.com/s/files/1/0651/4219/4291/files/gempages_586445729904460…"
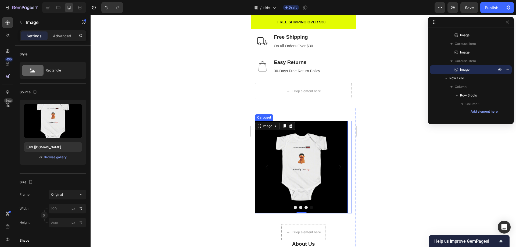
click at [310, 206] on button "Dot" at bounding box center [311, 207] width 3 height 3
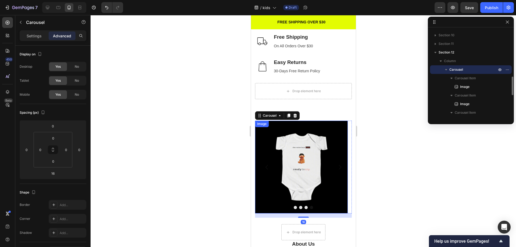
click at [327, 173] on img at bounding box center [301, 167] width 93 height 93
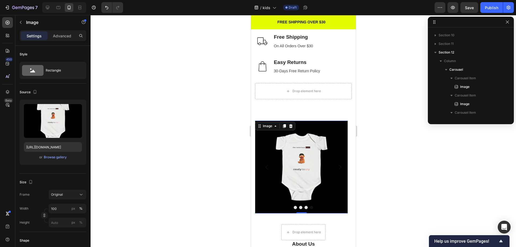
scroll to position [291, 0]
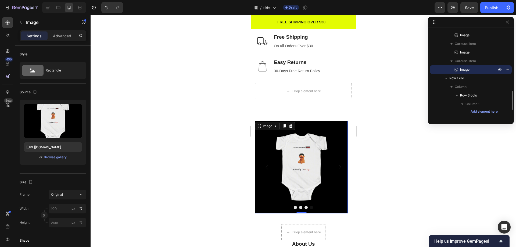
click at [326, 173] on img at bounding box center [301, 167] width 93 height 93
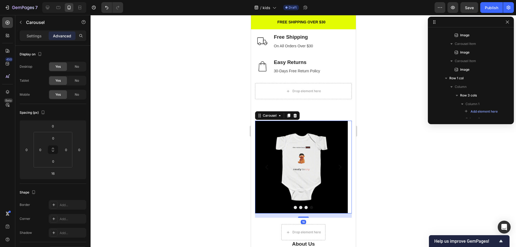
scroll to position [222, 0]
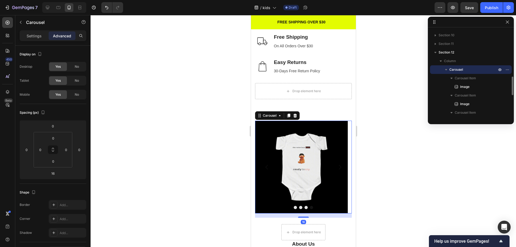
click at [338, 164] on icon "Carousel Next Arrow" at bounding box center [339, 167] width 6 height 6
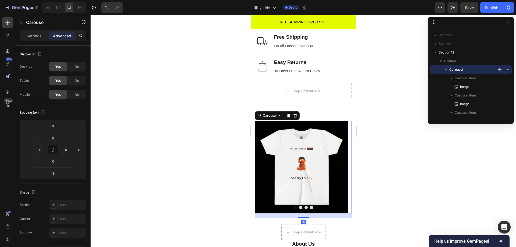
click at [336, 164] on icon "Carousel Next Arrow" at bounding box center [339, 167] width 6 height 6
click at [337, 164] on icon "Carousel Next Arrow" at bounding box center [339, 167] width 6 height 6
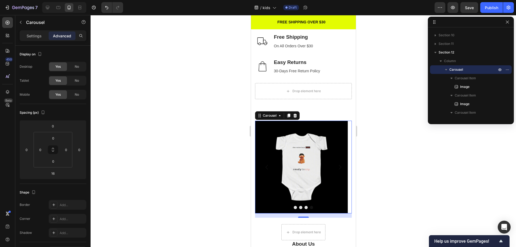
click at [338, 164] on icon "Carousel Next Arrow" at bounding box center [339, 167] width 6 height 6
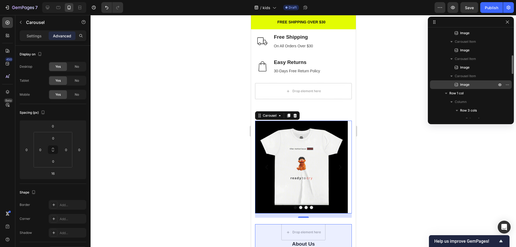
scroll to position [249, 0]
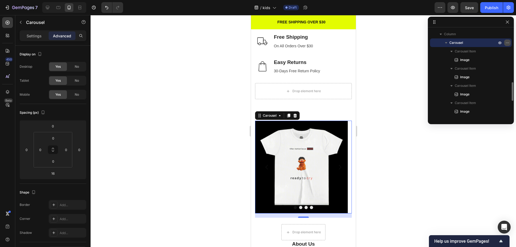
click at [509, 43] on icon "button" at bounding box center [507, 43] width 4 height 4
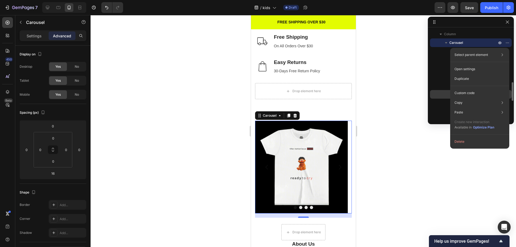
click at [437, 98] on div "Image" at bounding box center [470, 94] width 77 height 9
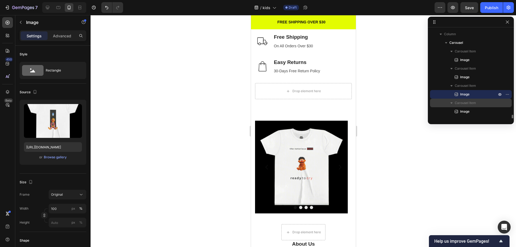
scroll to position [303, 0]
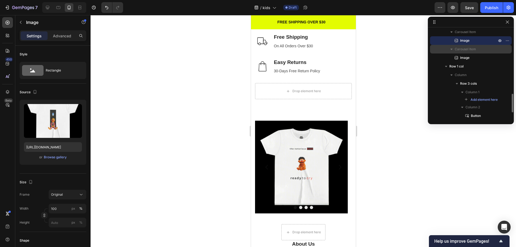
click at [463, 49] on span "Carousel Item" at bounding box center [465, 48] width 21 height 5
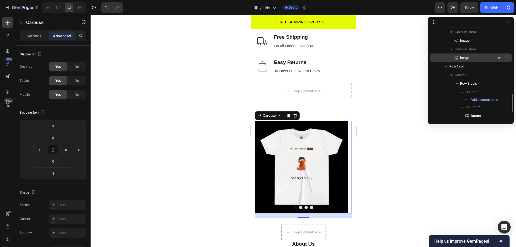
click at [464, 58] on span "Image" at bounding box center [464, 57] width 9 height 5
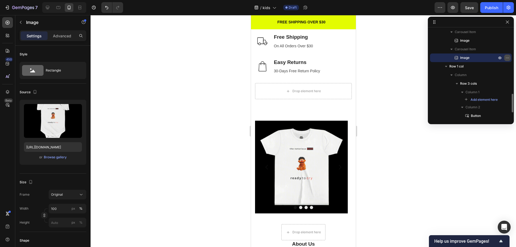
click at [508, 58] on icon "button" at bounding box center [507, 58] width 4 height 4
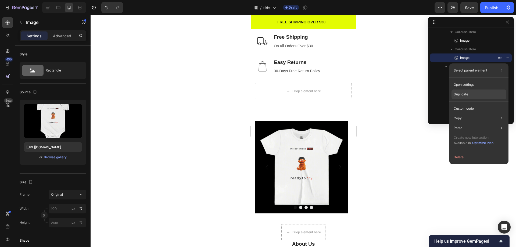
click at [478, 95] on div "Duplicate" at bounding box center [478, 94] width 55 height 10
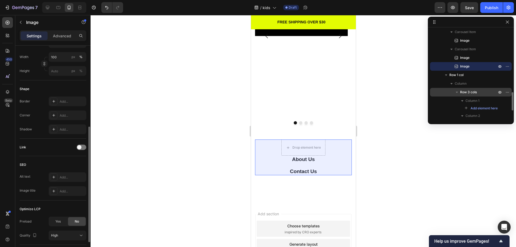
scroll to position [425, 0]
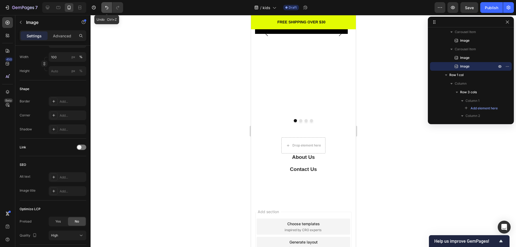
click at [108, 7] on icon "Undo/Redo" at bounding box center [106, 7] width 3 height 3
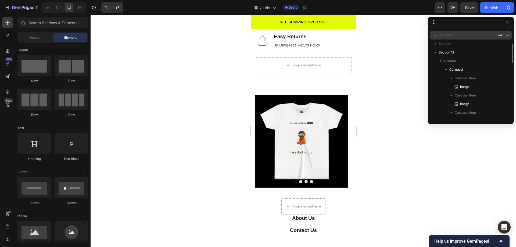
scroll to position [195, 0]
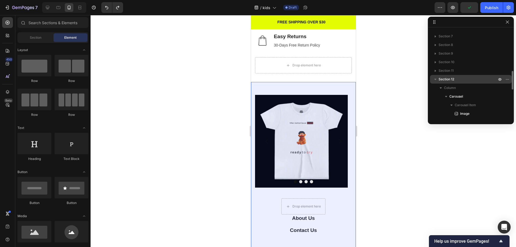
click at [435, 80] on icon "button" at bounding box center [435, 79] width 2 height 1
click at [446, 79] on span "Section 12" at bounding box center [447, 79] width 16 height 5
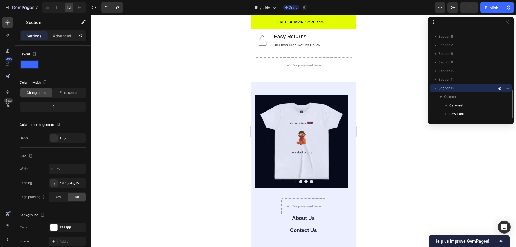
scroll to position [187, 0]
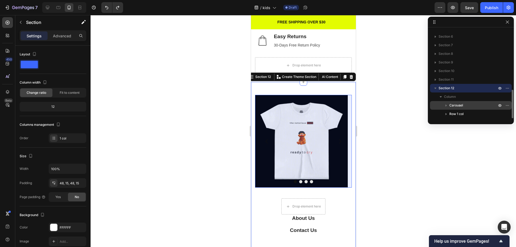
click at [457, 106] on span "Carousel" at bounding box center [456, 105] width 14 height 5
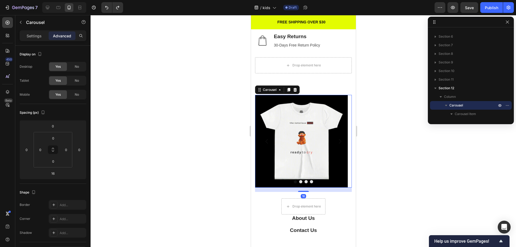
click at [299, 182] on button "Dot" at bounding box center [300, 181] width 3 height 3
click at [304, 181] on button "Dot" at bounding box center [305, 181] width 3 height 3
click at [310, 181] on button "Dot" at bounding box center [311, 181] width 3 height 3
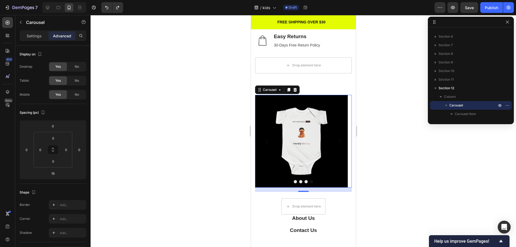
click at [310, 182] on button "Dot" at bounding box center [311, 181] width 3 height 3
click at [304, 182] on button "Dot" at bounding box center [305, 181] width 3 height 3
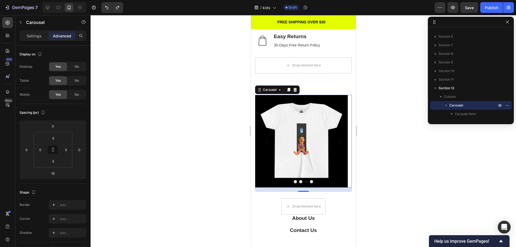
click at [299, 182] on button "Dot" at bounding box center [300, 181] width 3 height 3
click at [304, 181] on button "Dot" at bounding box center [305, 181] width 3 height 3
click at [310, 182] on button "Dot" at bounding box center [311, 181] width 3 height 3
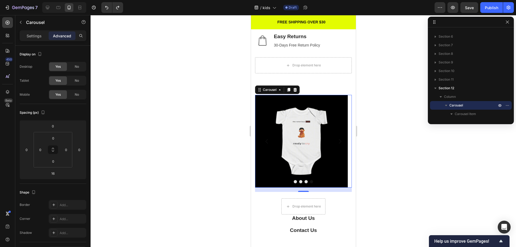
click at [304, 182] on button "Dot" at bounding box center [305, 181] width 3 height 3
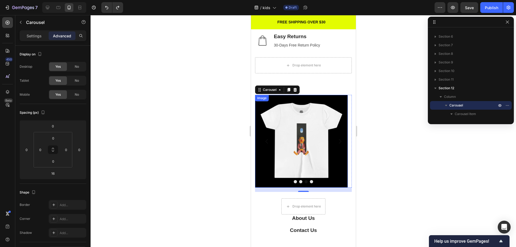
click at [302, 144] on img at bounding box center [301, 141] width 93 height 93
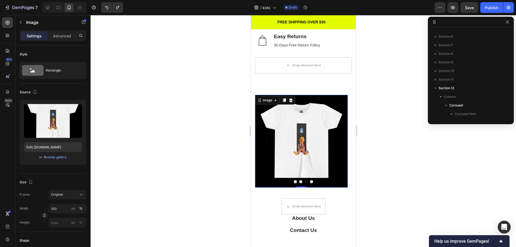
scroll to position [255, 0]
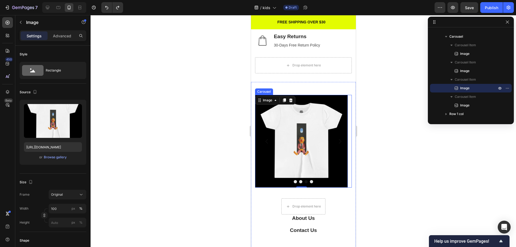
click at [310, 181] on button "Dot" at bounding box center [311, 181] width 3 height 3
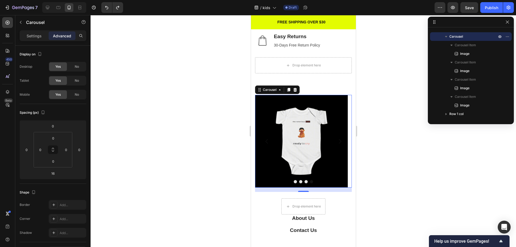
click at [304, 181] on button "Dot" at bounding box center [305, 181] width 3 height 3
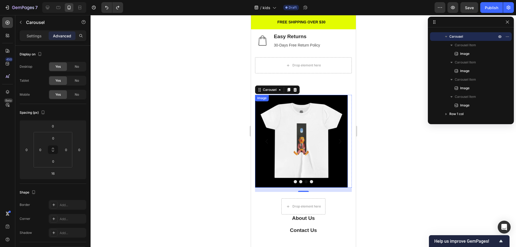
click at [311, 160] on img at bounding box center [301, 141] width 93 height 93
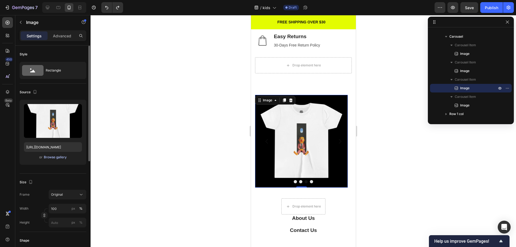
click at [52, 157] on div "Browse gallery" at bounding box center [55, 157] width 23 height 5
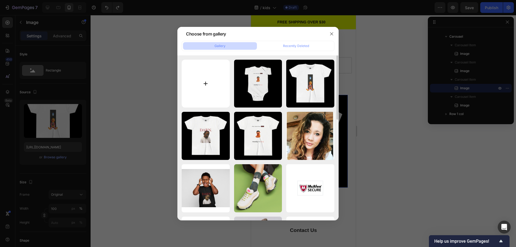
click at [204, 84] on input "file" at bounding box center [206, 84] width 48 height 48
type input "C:\fakepath\6596073370270723614_2048.webp"
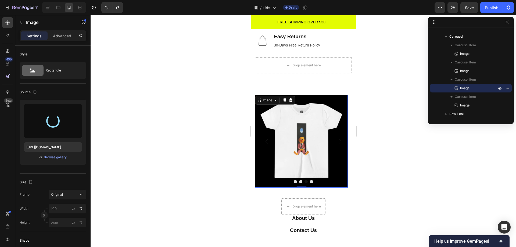
type input "https://cdn.shopify.com/s/files/1/0651/4219/4291/files/gempages_586445729904460…"
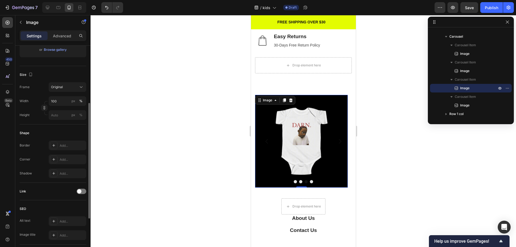
scroll to position [161, 0]
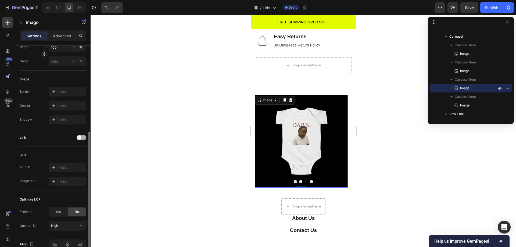
click at [82, 137] on div at bounding box center [82, 137] width 10 height 5
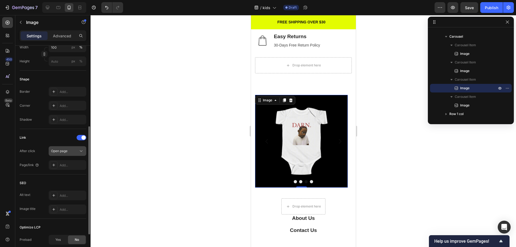
click at [64, 152] on span "Open page" at bounding box center [59, 151] width 16 height 4
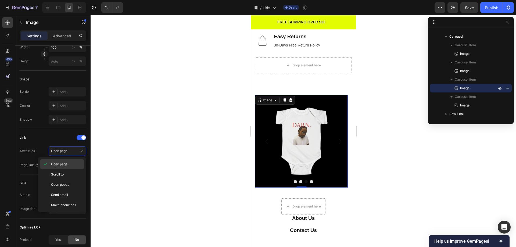
click at [67, 165] on span "Open page" at bounding box center [59, 164] width 16 height 5
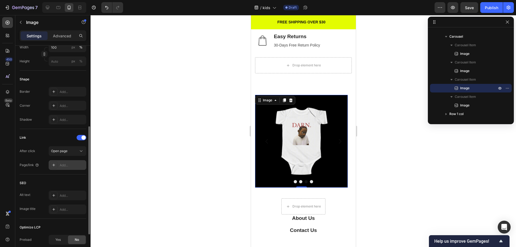
click at [51, 165] on div at bounding box center [54, 165] width 8 height 8
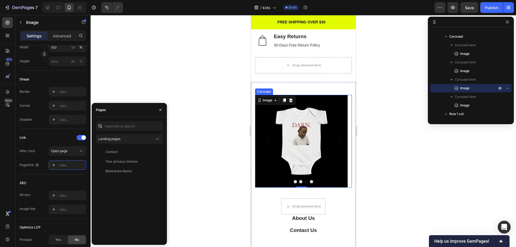
click at [310, 181] on button "Dot" at bounding box center [311, 181] width 3 height 3
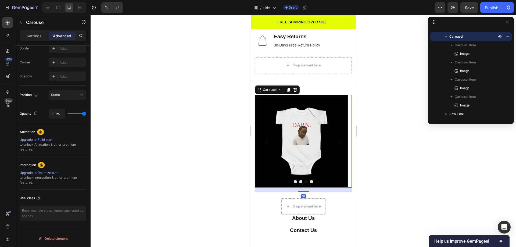
scroll to position [0, 0]
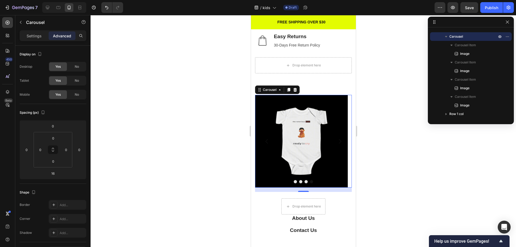
click at [299, 182] on button "Dot" at bounding box center [300, 181] width 3 height 3
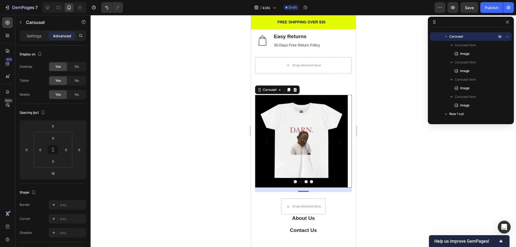
click at [293, 182] on button "Dot" at bounding box center [294, 181] width 3 height 3
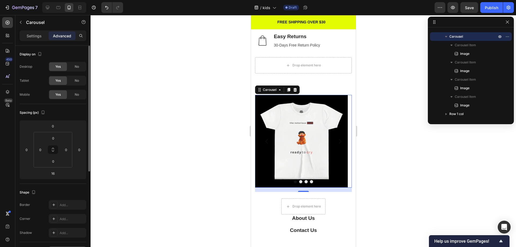
scroll to position [107, 0]
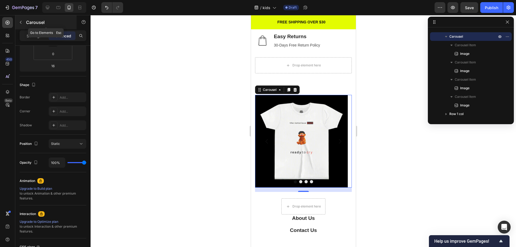
click at [20, 22] on icon "button" at bounding box center [21, 22] width 2 height 3
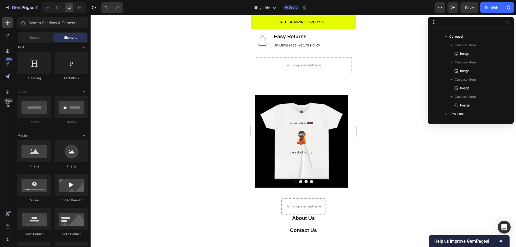
scroll to position [0, 0]
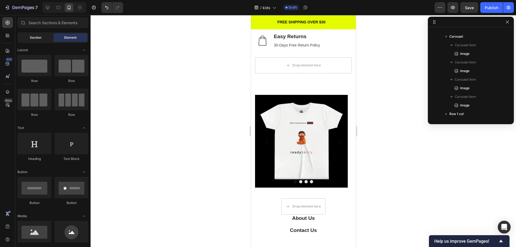
click at [35, 39] on span "Section" at bounding box center [36, 37] width 12 height 5
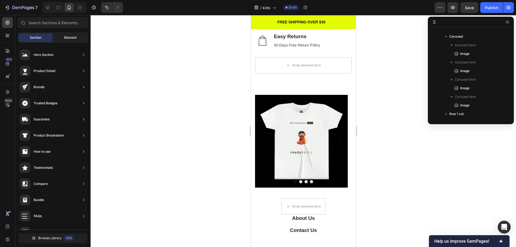
click at [65, 35] on div "Element" at bounding box center [70, 37] width 34 height 9
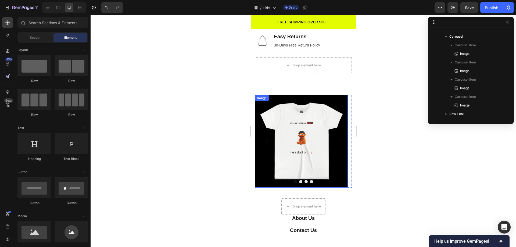
click at [312, 153] on img at bounding box center [301, 141] width 93 height 93
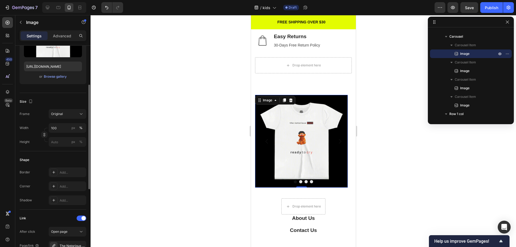
scroll to position [134, 0]
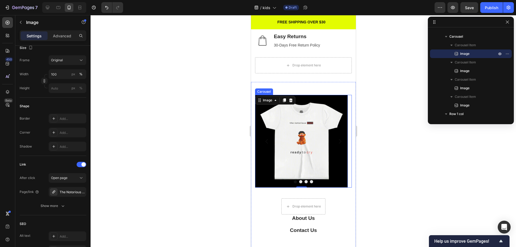
click at [299, 181] on button "Dot" at bounding box center [300, 181] width 3 height 3
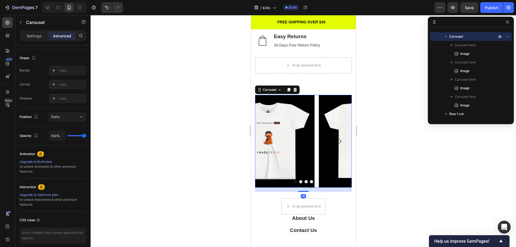
scroll to position [0, 0]
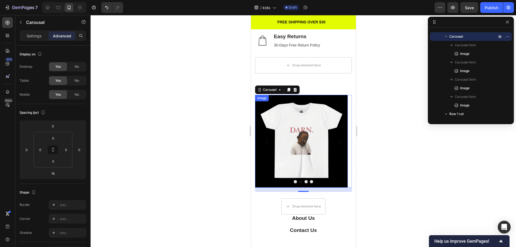
click at [285, 146] on img at bounding box center [301, 141] width 93 height 93
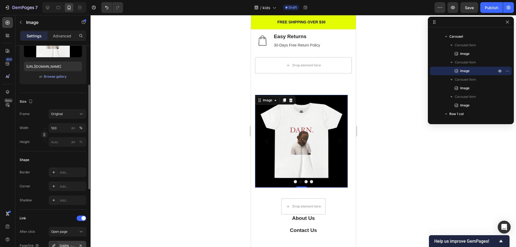
scroll to position [161, 0]
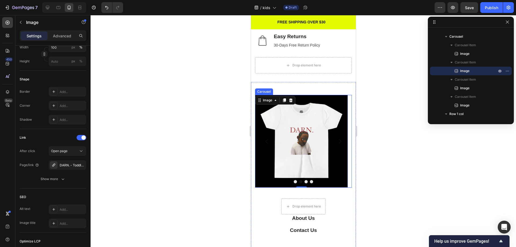
click at [304, 181] on button "Dot" at bounding box center [305, 181] width 3 height 3
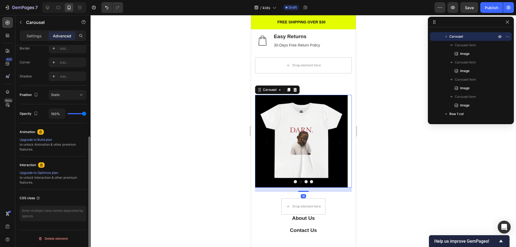
scroll to position [0, 0]
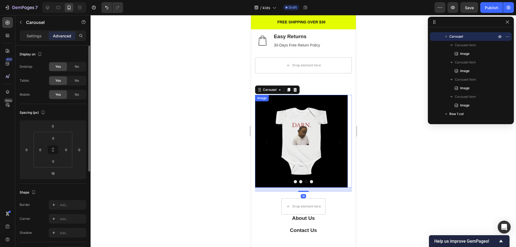
click at [295, 147] on img at bounding box center [301, 141] width 93 height 93
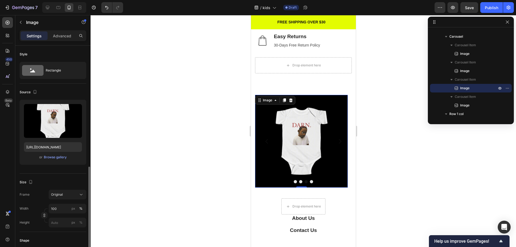
scroll to position [107, 0]
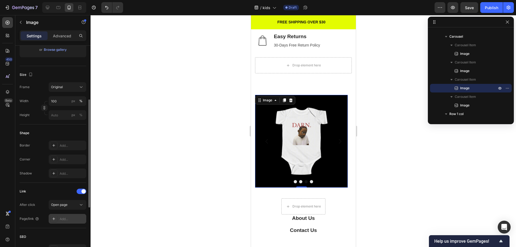
click at [63, 217] on div "Add..." at bounding box center [72, 219] width 25 height 5
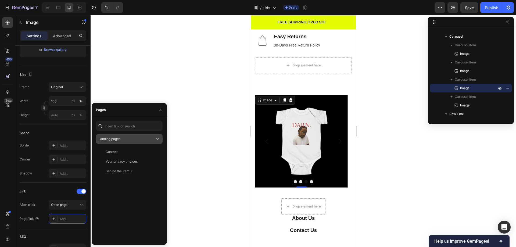
click at [123, 138] on div "Landing pages" at bounding box center [126, 139] width 56 height 5
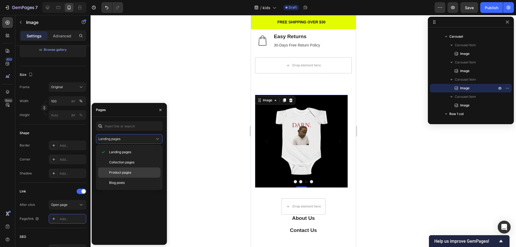
click at [124, 169] on div "Product pages" at bounding box center [129, 172] width 62 height 10
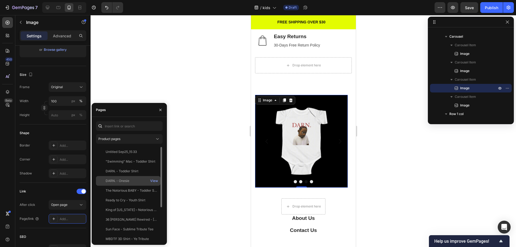
click at [130, 179] on div "DARN. - Onesie" at bounding box center [128, 180] width 60 height 5
click at [217, 176] on div at bounding box center [303, 131] width 425 height 232
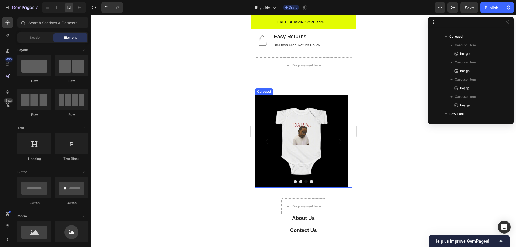
click at [310, 182] on button "Dot" at bounding box center [311, 181] width 3 height 3
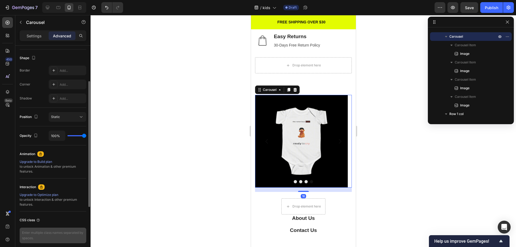
scroll to position [156, 0]
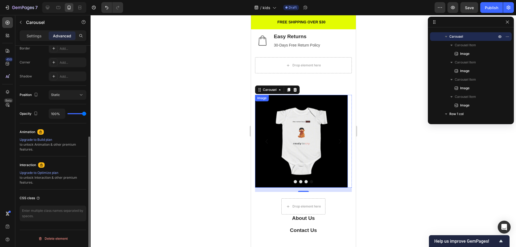
click at [297, 154] on img at bounding box center [301, 141] width 93 height 93
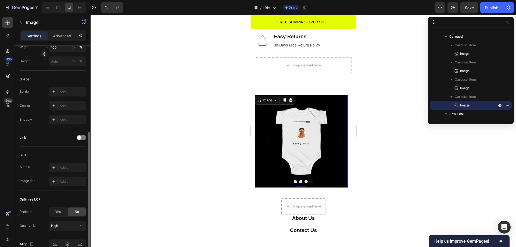
scroll to position [189, 0]
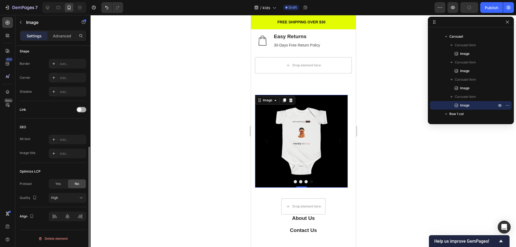
click at [80, 110] on span at bounding box center [79, 109] width 4 height 4
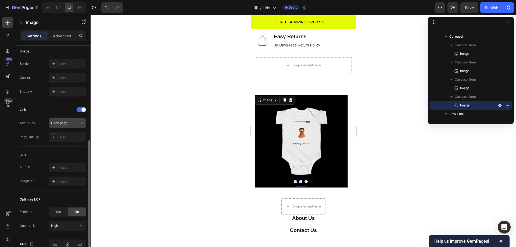
click at [80, 121] on icon at bounding box center [80, 122] width 5 height 5
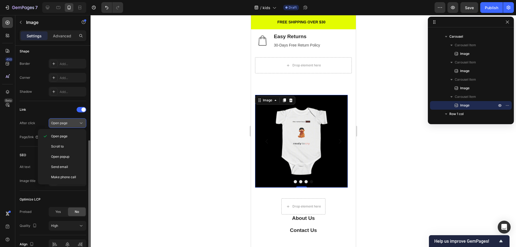
click at [80, 121] on icon at bounding box center [80, 122] width 5 height 5
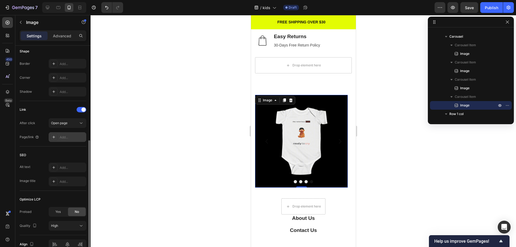
click at [77, 135] on div "Add..." at bounding box center [72, 137] width 25 height 5
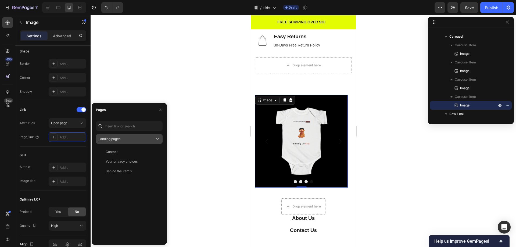
click at [130, 138] on div "Landing pages" at bounding box center [126, 139] width 56 height 5
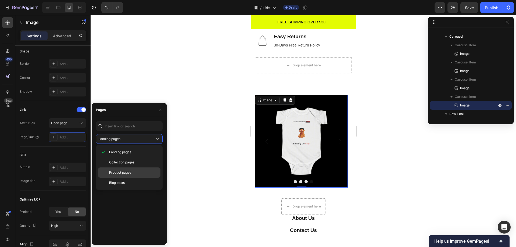
click at [127, 169] on div "Product pages" at bounding box center [129, 172] width 62 height 10
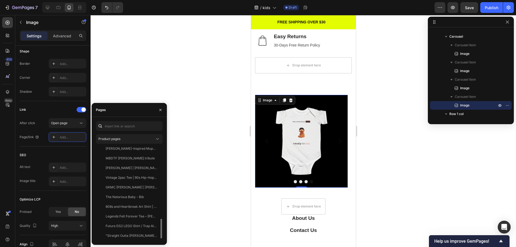
scroll to position [352, 0]
click at [118, 128] on input "text" at bounding box center [129, 126] width 67 height 10
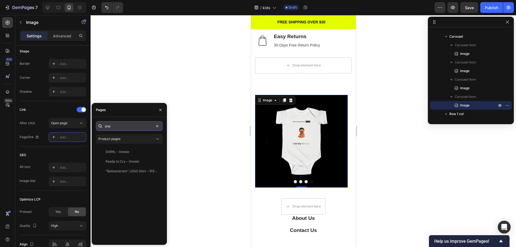
scroll to position [0, 0]
type input "one"
click at [139, 159] on div "Ready to Cry - Onesie View" at bounding box center [128, 162] width 64 height 10
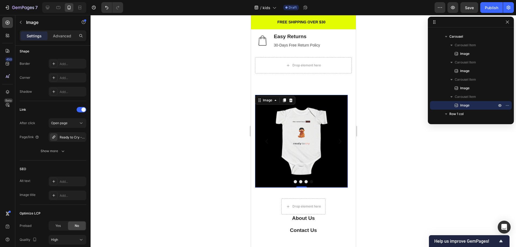
click at [202, 187] on div at bounding box center [303, 131] width 425 height 232
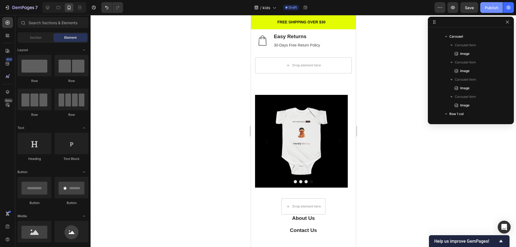
click at [495, 8] on div "Publish" at bounding box center [491, 8] width 13 height 6
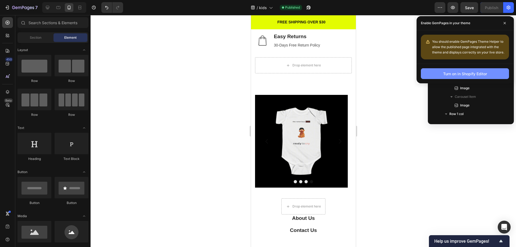
click at [449, 74] on div "Turn on in Shopify Editor" at bounding box center [465, 74] width 44 height 6
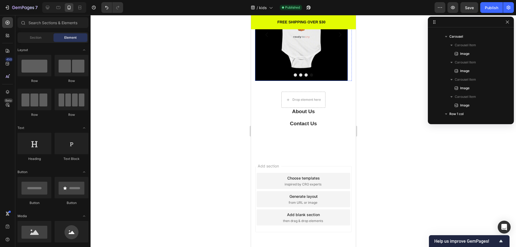
scroll to position [400, 0]
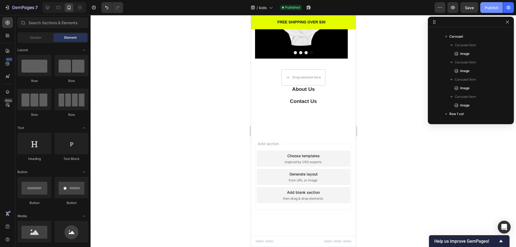
click at [489, 4] on button "Publish" at bounding box center [491, 7] width 23 height 11
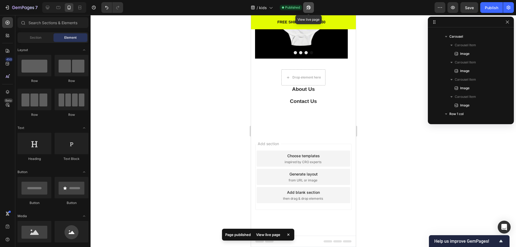
click at [307, 7] on icon "button" at bounding box center [309, 8] width 4 height 4
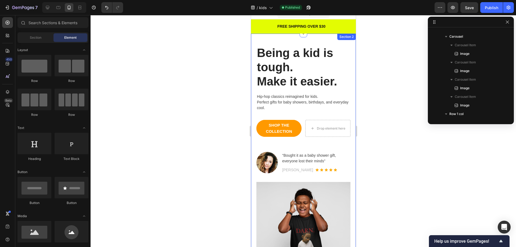
scroll to position [0, 0]
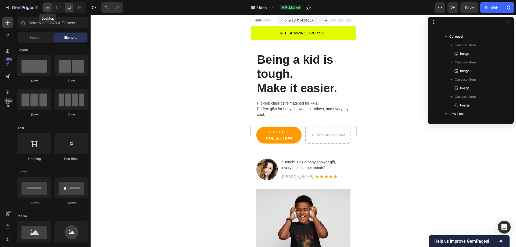
click at [45, 8] on icon at bounding box center [47, 7] width 5 height 5
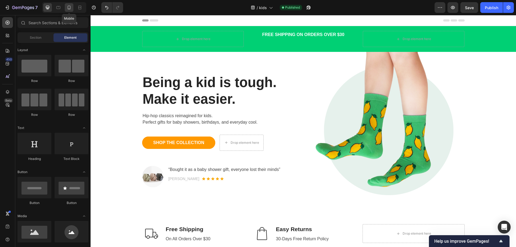
click at [69, 8] on icon at bounding box center [68, 7] width 5 height 5
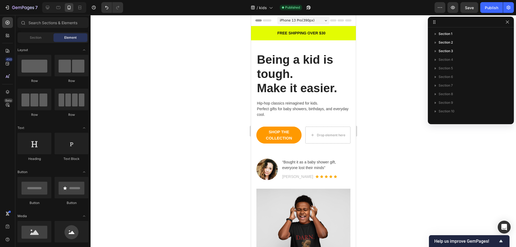
drag, startPoint x: 253, startPoint y: 8, endPoint x: 203, endPoint y: 70, distance: 79.9
click at [203, 0] on div "7 / kids Published Preview Save Publish 450 Beta Sections(18) Elements(83) Sect…" at bounding box center [258, 0] width 516 height 0
click at [439, 6] on icon "button" at bounding box center [439, 7] width 5 height 5
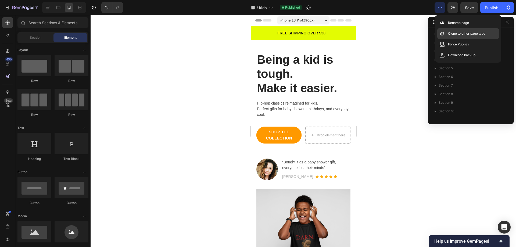
click at [478, 34] on p "Clone to other page type" at bounding box center [466, 33] width 37 height 5
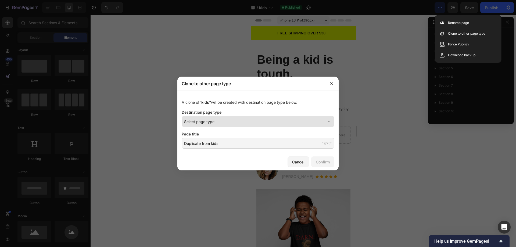
click at [233, 122] on div "Select page type" at bounding box center [254, 122] width 141 height 6
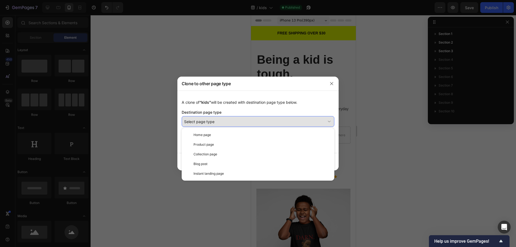
click at [233, 122] on div "Select page type" at bounding box center [254, 122] width 141 height 6
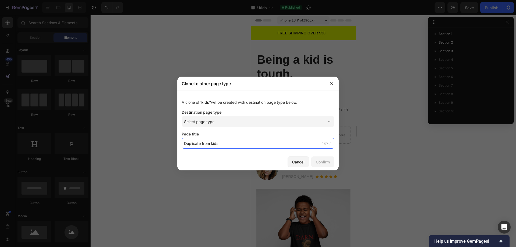
click at [232, 144] on input "Duplicate from kids" at bounding box center [258, 143] width 153 height 11
click at [301, 164] on div "Cancel" at bounding box center [298, 162] width 12 height 6
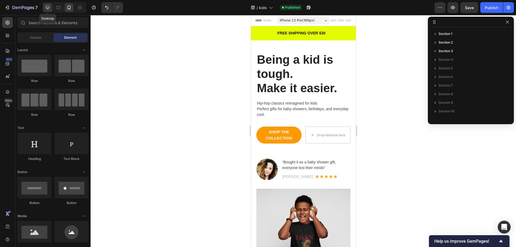
click at [47, 6] on icon at bounding box center [47, 7] width 5 height 5
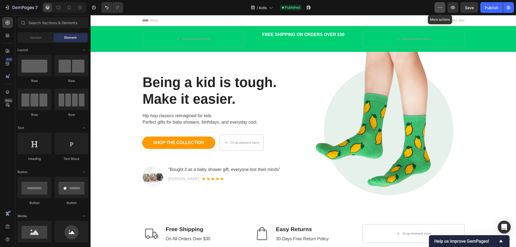
click at [440, 10] on icon "button" at bounding box center [439, 7] width 5 height 5
click at [509, 7] on icon "button" at bounding box center [508, 7] width 1 height 1
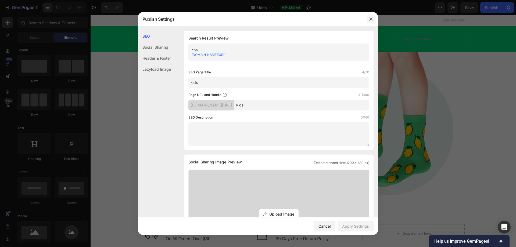
click at [371, 19] on icon "button" at bounding box center [371, 19] width 4 height 4
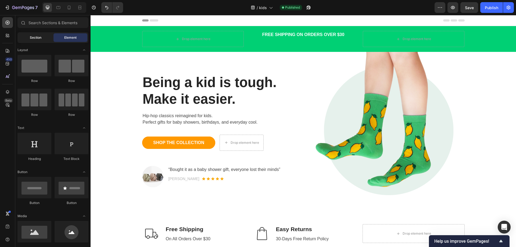
click at [33, 37] on span "Section" at bounding box center [36, 37] width 12 height 5
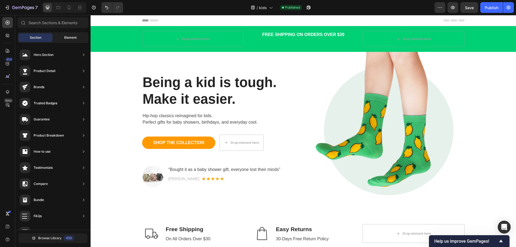
click at [63, 38] on div "Element" at bounding box center [70, 37] width 34 height 9
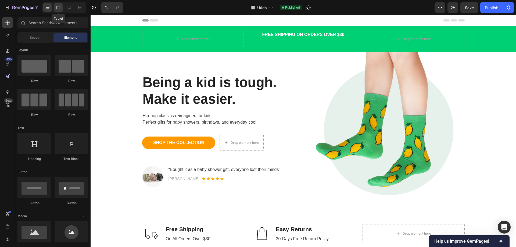
click at [59, 9] on icon at bounding box center [58, 7] width 5 height 5
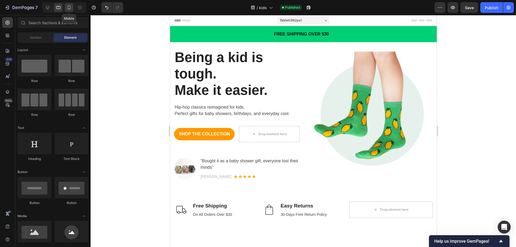
click at [70, 6] on icon at bounding box center [68, 7] width 5 height 5
click at [78, 8] on icon at bounding box center [79, 7] width 5 height 5
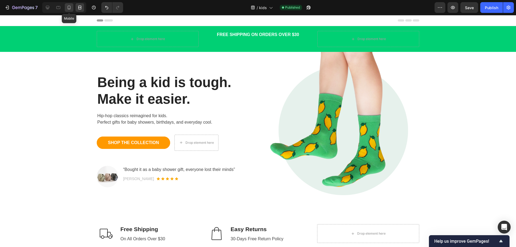
click at [69, 8] on icon at bounding box center [68, 7] width 5 height 5
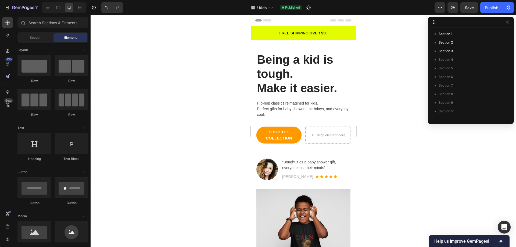
click at [294, 36] on div "FREE SHIPPING OVER $30" at bounding box center [303, 33] width 97 height 7
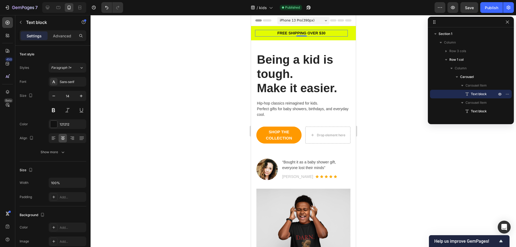
click at [384, 75] on div at bounding box center [303, 131] width 425 height 232
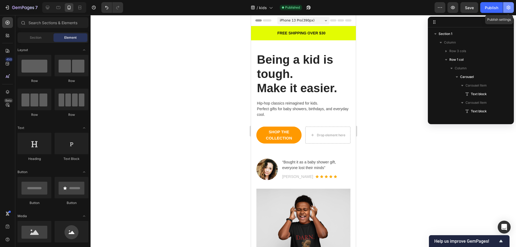
click at [511, 7] on icon "button" at bounding box center [508, 7] width 5 height 5
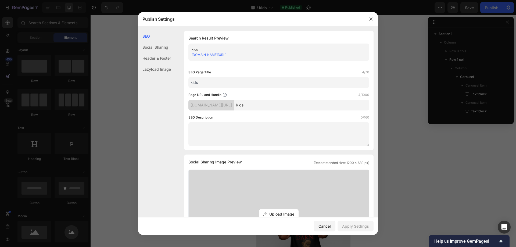
click at [158, 71] on div "Lazyload Image" at bounding box center [154, 69] width 33 height 11
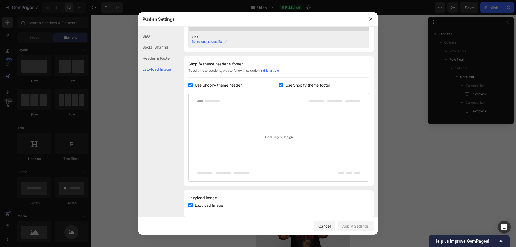
scroll to position [235, 0]
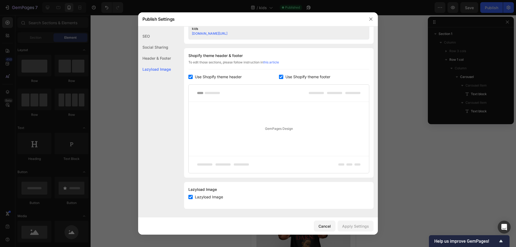
click at [157, 58] on div "Header & Footer" at bounding box center [154, 58] width 33 height 11
click at [157, 47] on div "Social Sharing" at bounding box center [154, 47] width 33 height 11
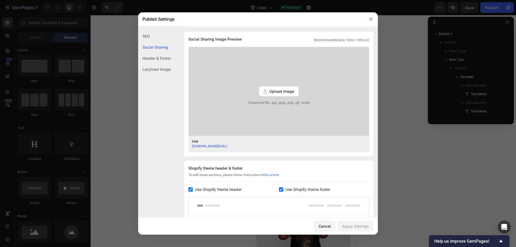
click at [149, 36] on div "SEO" at bounding box center [154, 36] width 33 height 11
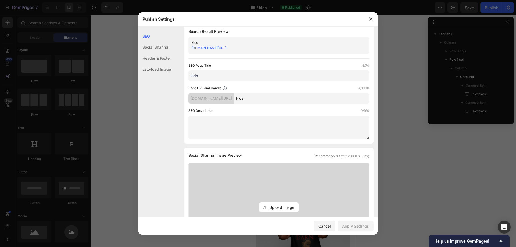
scroll to position [0, 0]
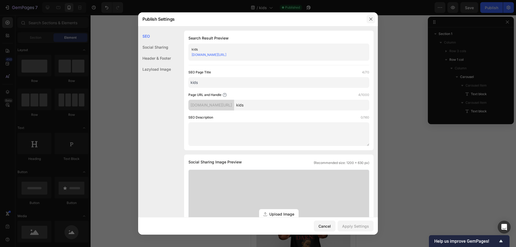
click at [370, 17] on icon "button" at bounding box center [371, 19] width 4 height 4
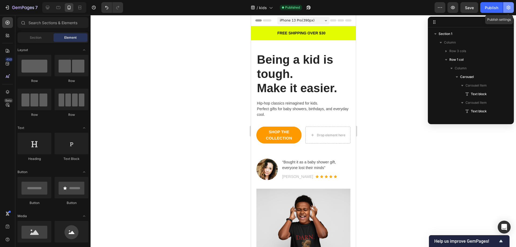
click at [507, 8] on icon "button" at bounding box center [509, 8] width 4 height 4
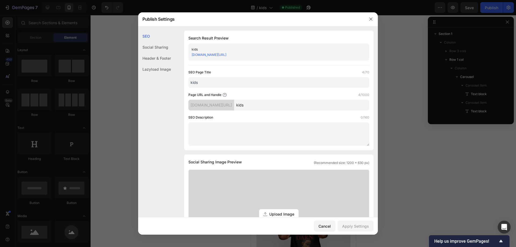
click at [212, 130] on textarea at bounding box center [278, 134] width 181 height 24
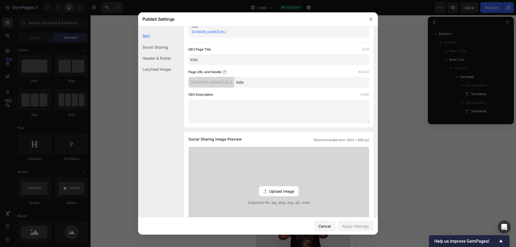
scroll to position [54, 0]
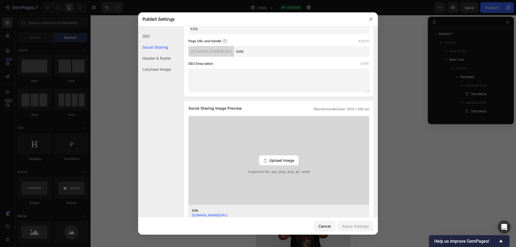
click at [271, 160] on span "Upload Image" at bounding box center [281, 160] width 25 height 6
click at [0, 0] on input "Upload Image Supported file: .jpg, .jpeg, .png, .gif, .webp" at bounding box center [0, 0] width 0 height 0
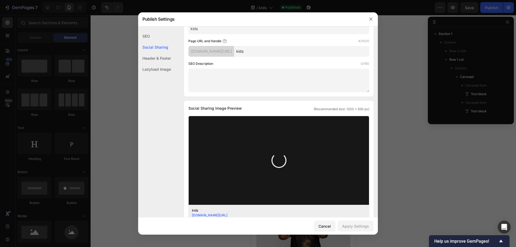
click at [202, 76] on textarea at bounding box center [278, 81] width 181 height 24
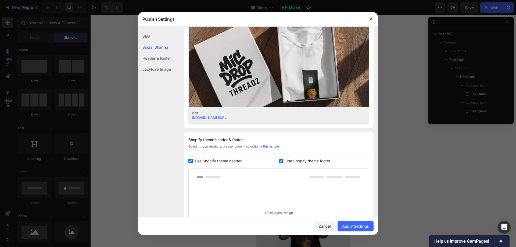
scroll to position [235, 0]
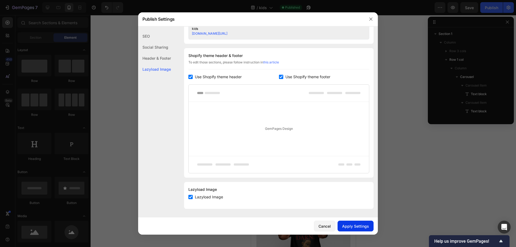
click at [357, 225] on div "Apply Settings" at bounding box center [355, 226] width 27 height 6
click at [503, 224] on icon "Open Intercom Messenger" at bounding box center [504, 227] width 7 height 7
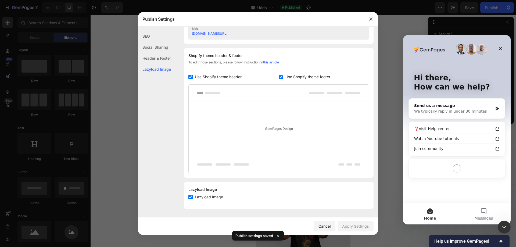
scroll to position [0, 0]
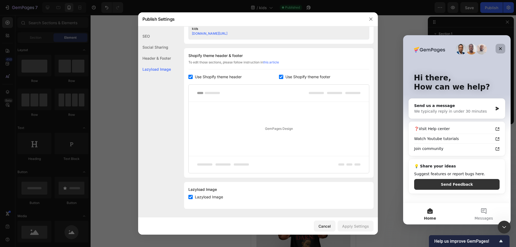
click at [500, 50] on icon "Close" at bounding box center [500, 48] width 4 height 4
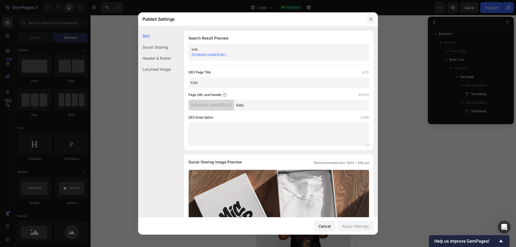
click at [371, 20] on icon "button" at bounding box center [371, 19] width 4 height 4
